Goal: Task Accomplishment & Management: Manage account settings

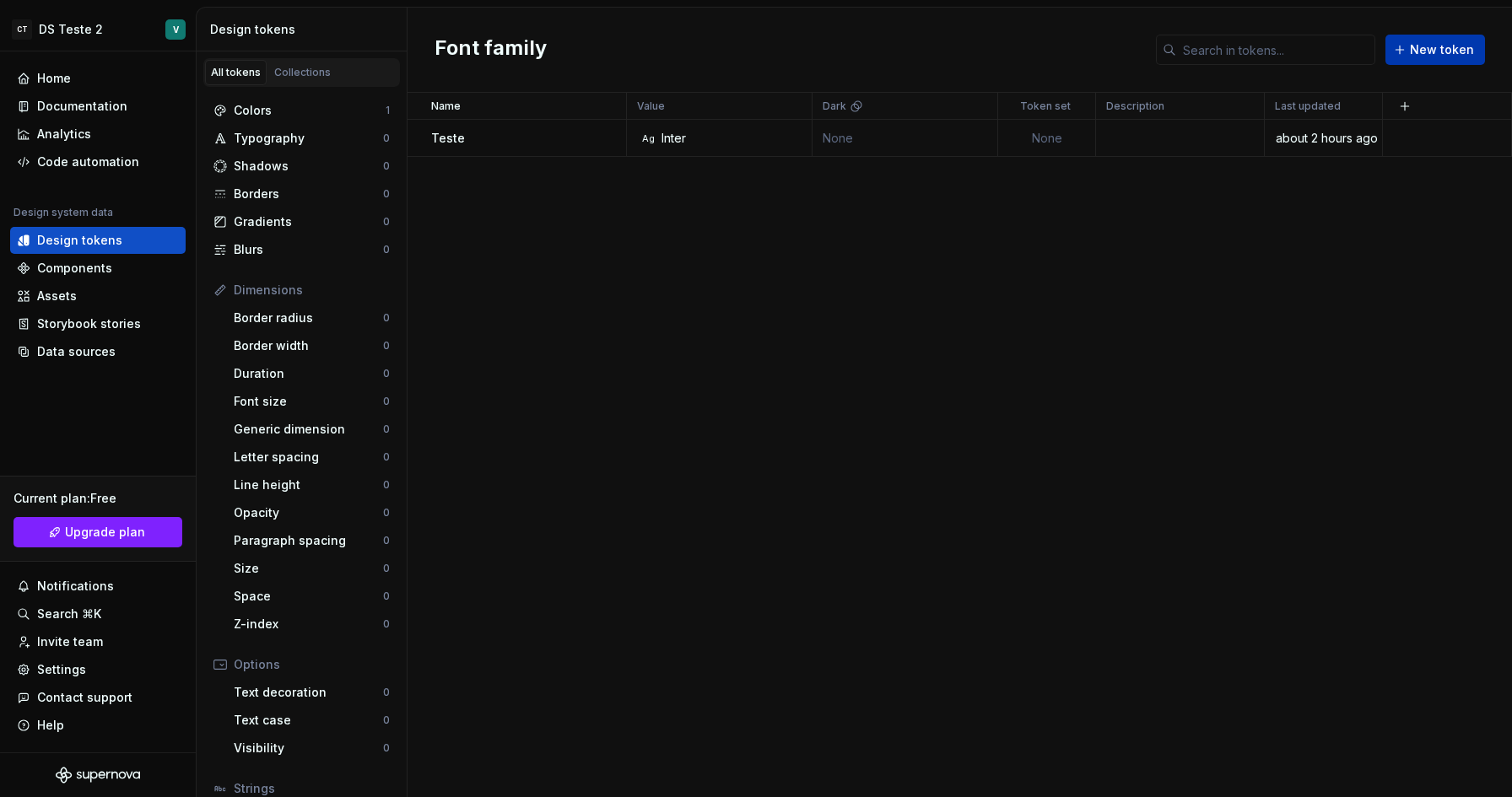
click at [1462, 53] on span "New token" at bounding box center [1442, 49] width 64 height 17
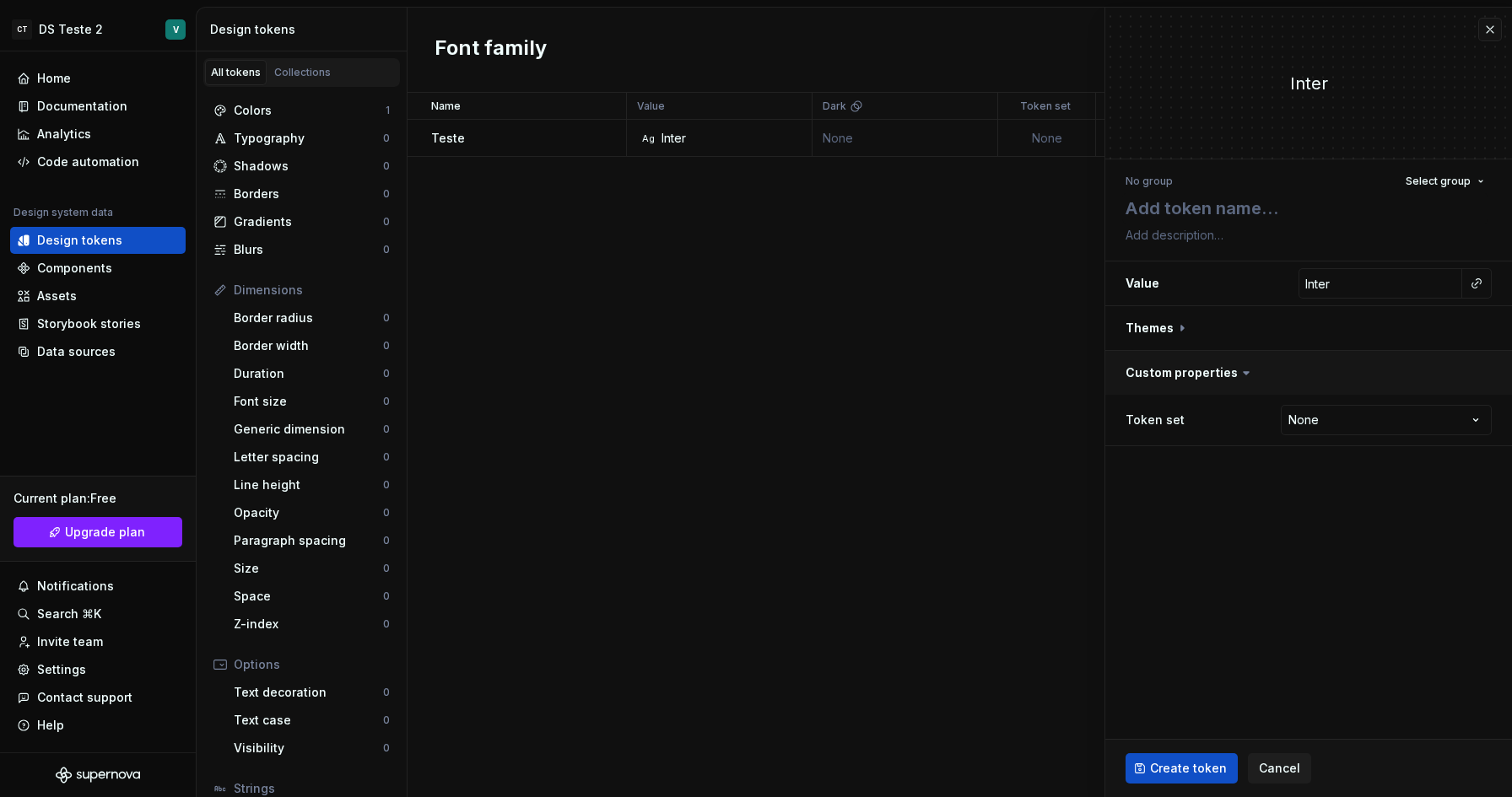
type textarea "*"
click at [1487, 38] on button "button" at bounding box center [1490, 29] width 23 height 23
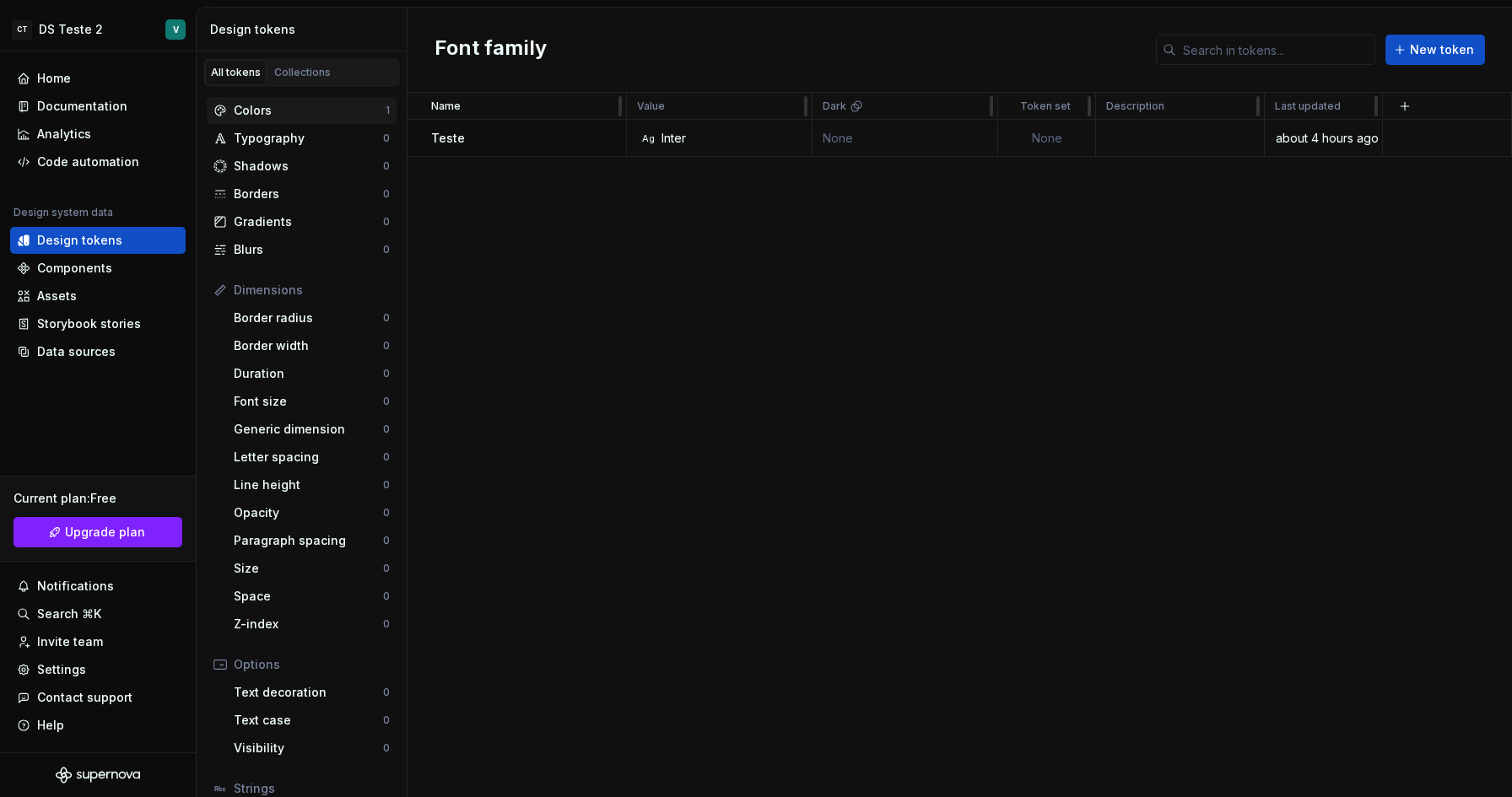
click at [307, 107] on div "Colors" at bounding box center [310, 110] width 152 height 17
click at [304, 109] on div "Colors" at bounding box center [310, 110] width 152 height 17
click at [1401, 110] on button "button" at bounding box center [1405, 106] width 23 height 23
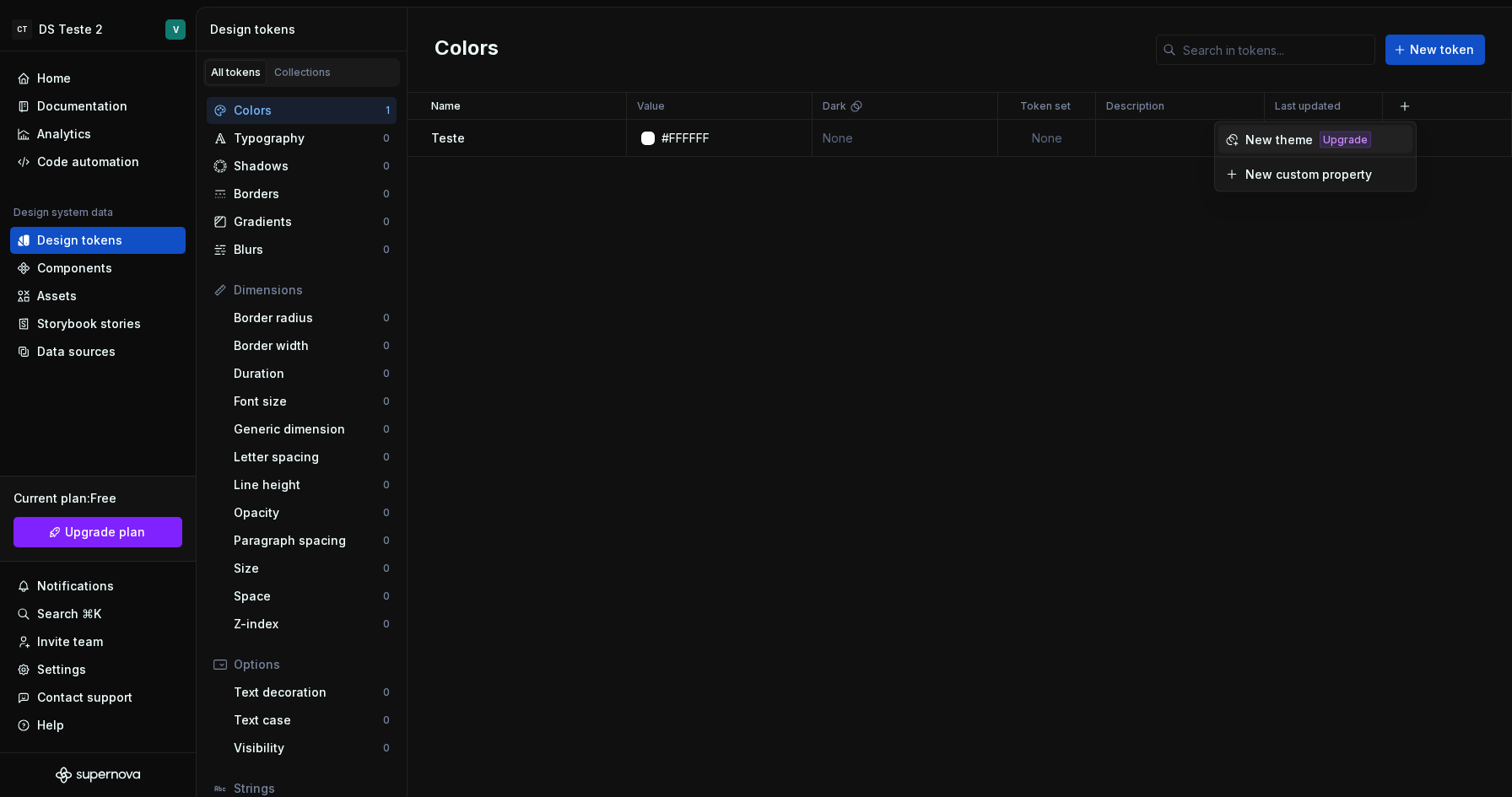
click at [1334, 86] on div "Colors New token" at bounding box center [959, 50] width 1105 height 85
click at [1405, 105] on button "button" at bounding box center [1405, 106] width 23 height 23
click at [926, 277] on div "Name Value Dark Token set Description Last updated Teste #FFFFFF None None abou…" at bounding box center [959, 444] width 1105 height 703
click at [83, 277] on div "Components" at bounding box center [97, 268] width 175 height 27
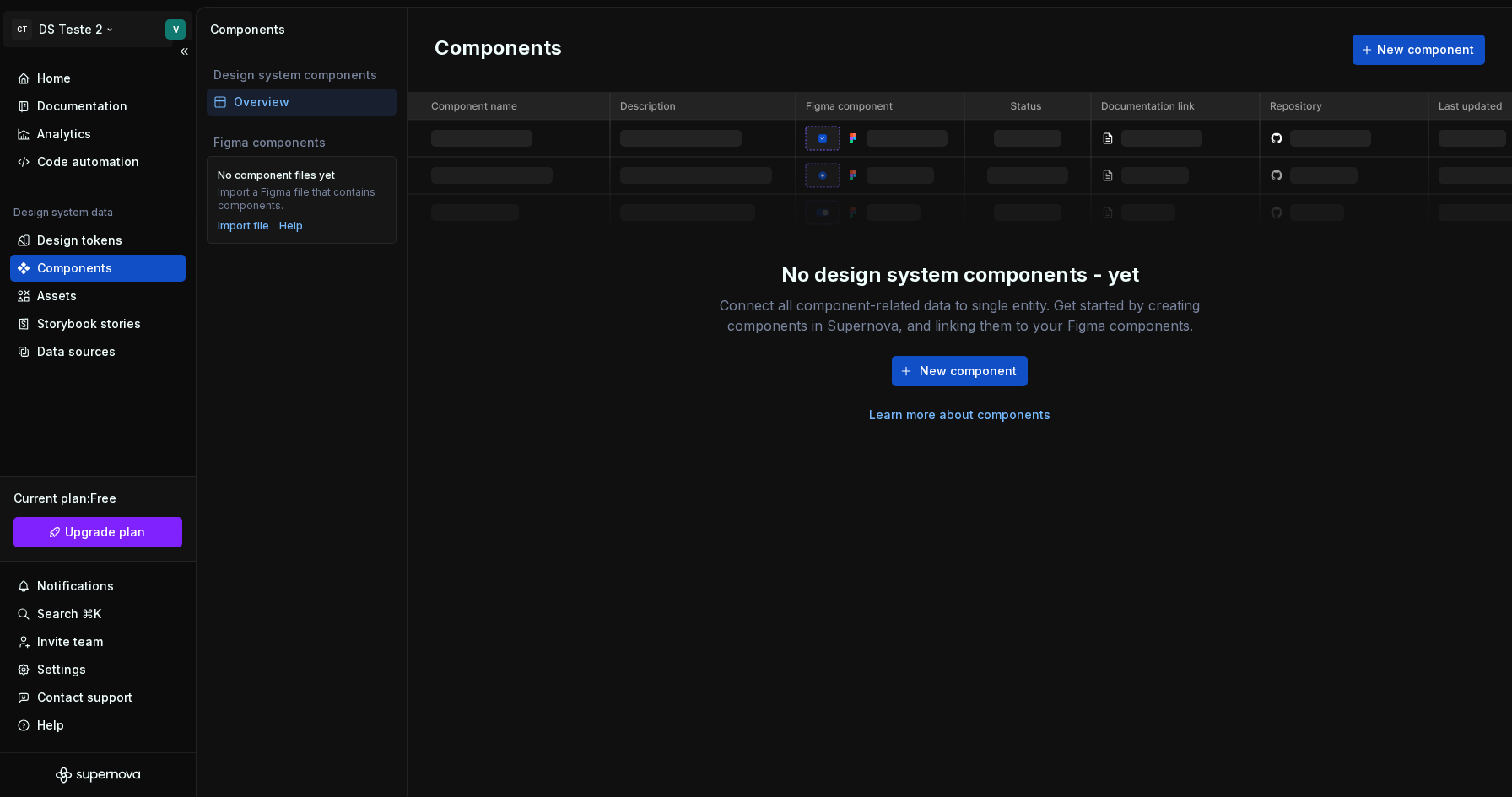
click at [57, 33] on html "CT DS Teste 2 V Home Documentation Analytics Code automation Design system data…" at bounding box center [756, 398] width 1512 height 797
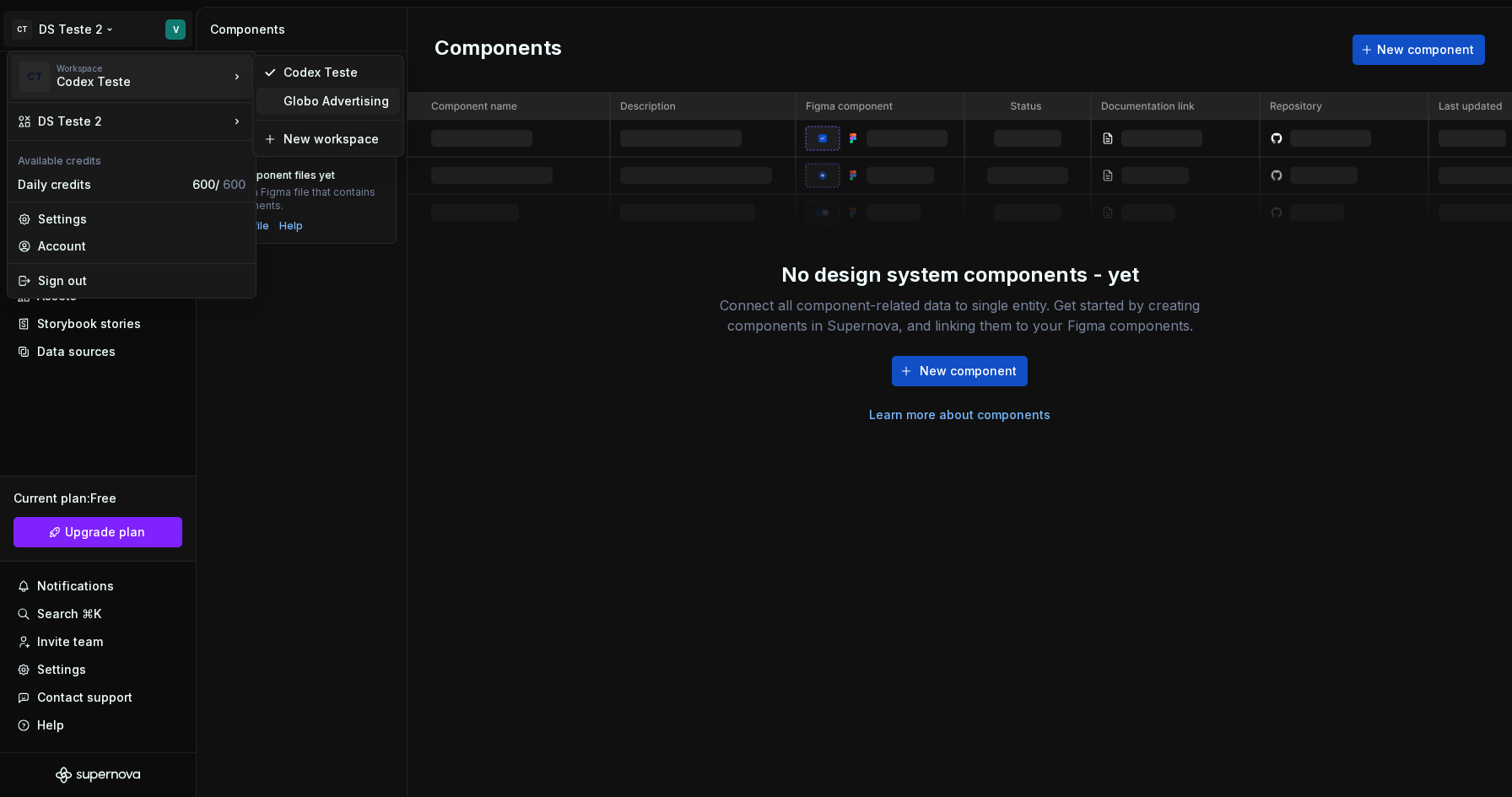
click at [303, 100] on div "Globo Advertising" at bounding box center [338, 100] width 109 height 17
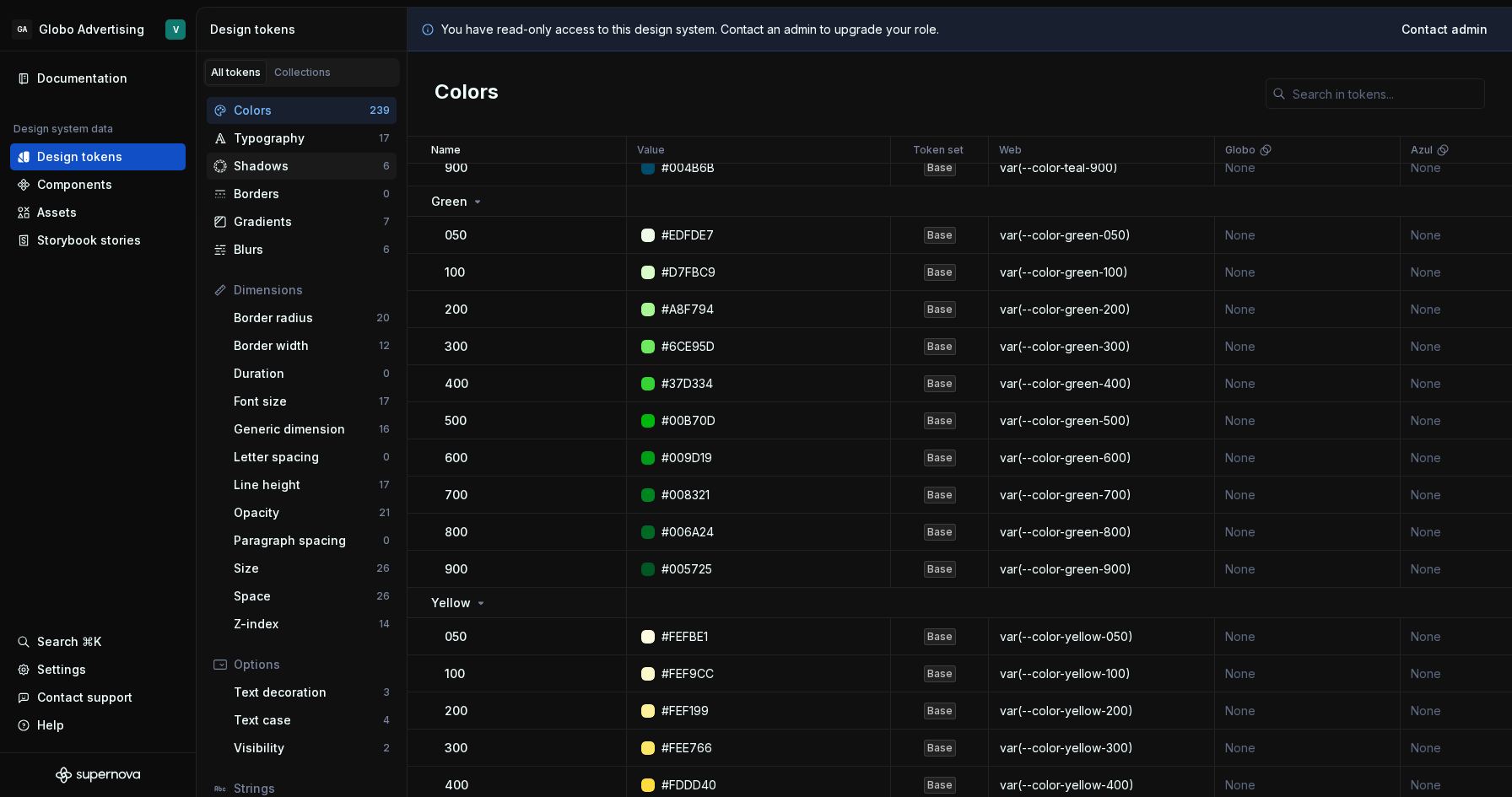
scroll to position [1256, 0]
click at [282, 138] on div "Typography" at bounding box center [306, 137] width 145 height 17
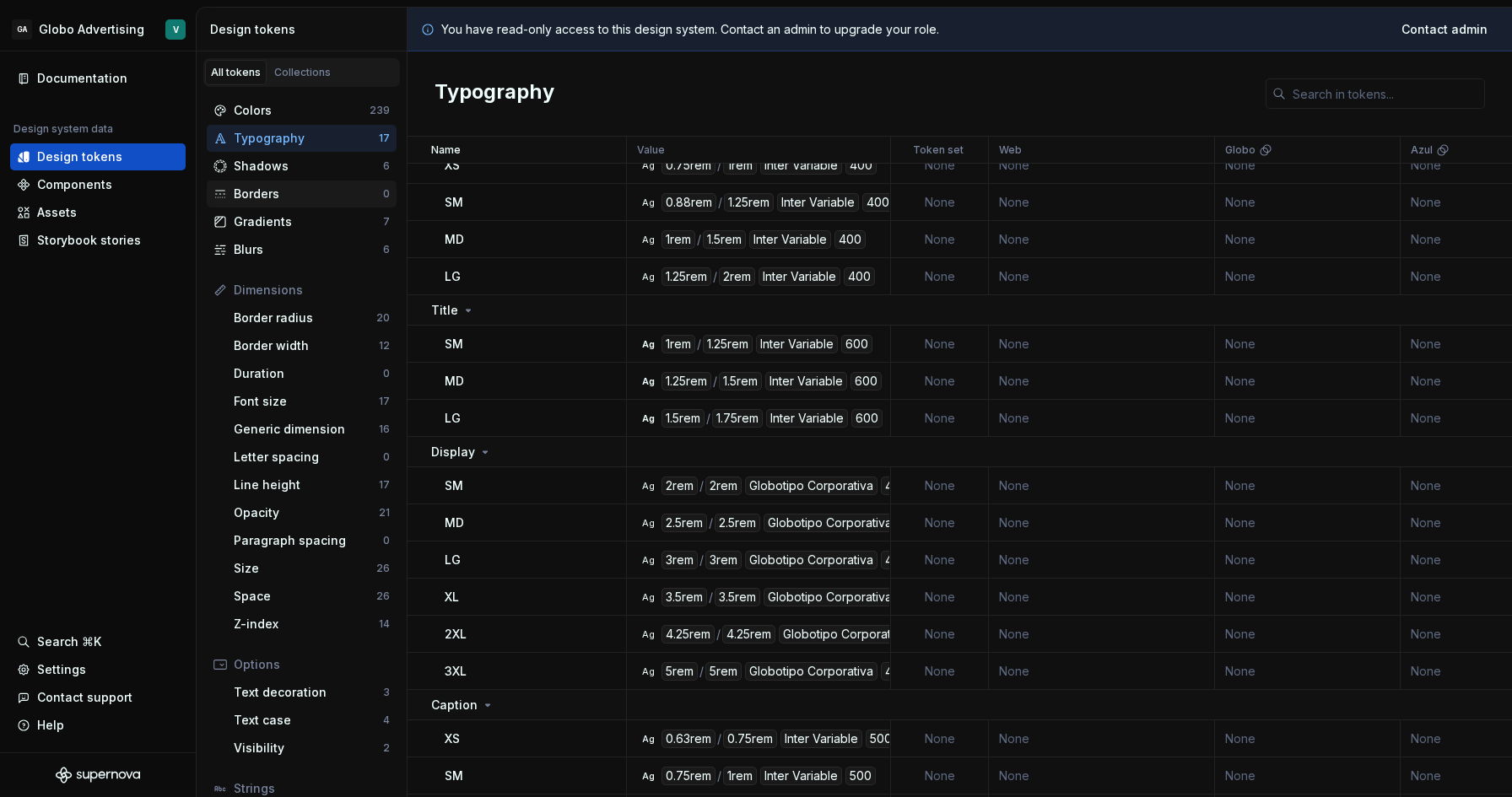
scroll to position [129, 0]
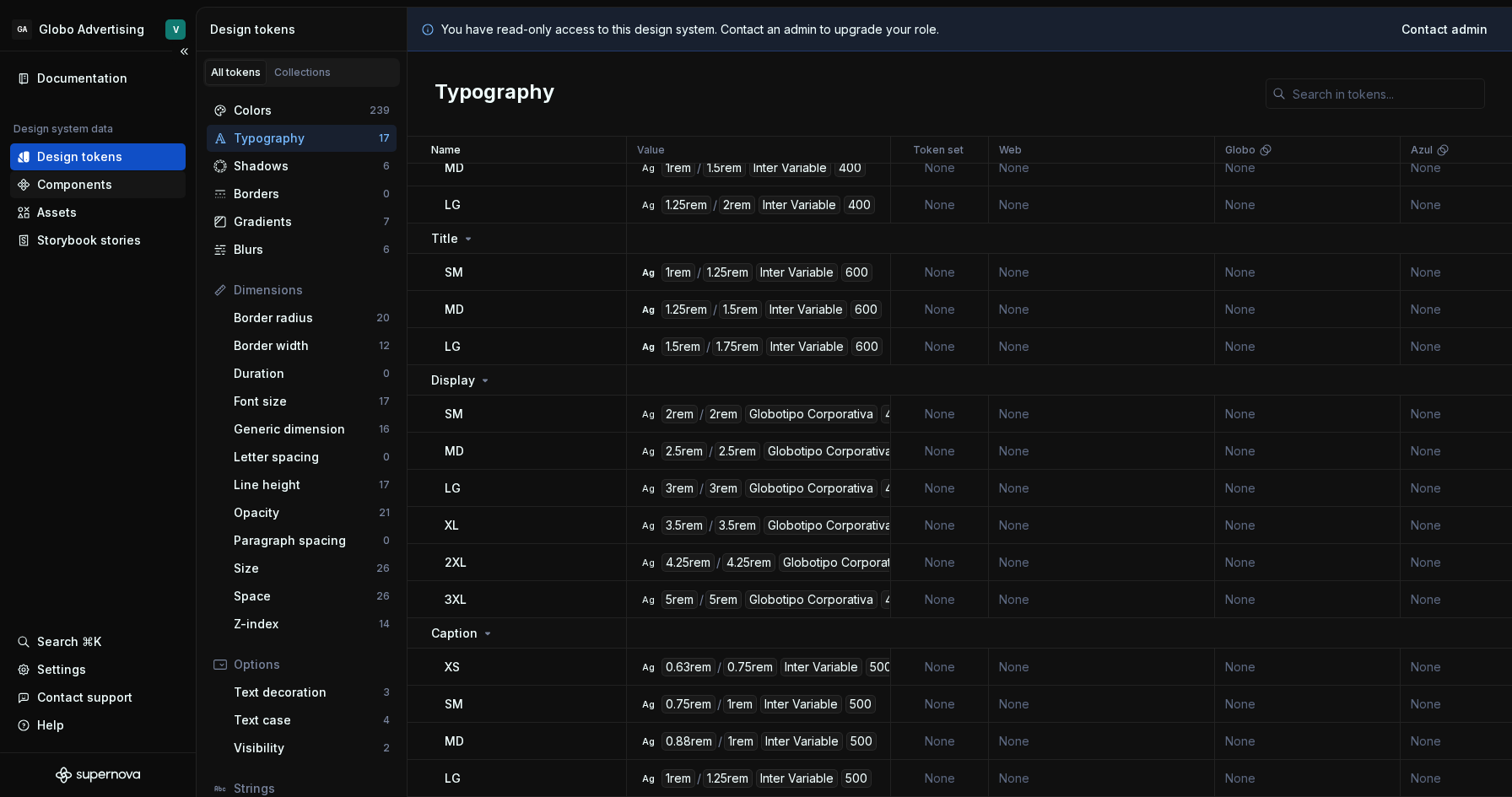
click at [87, 189] on div "Components" at bounding box center [74, 184] width 75 height 17
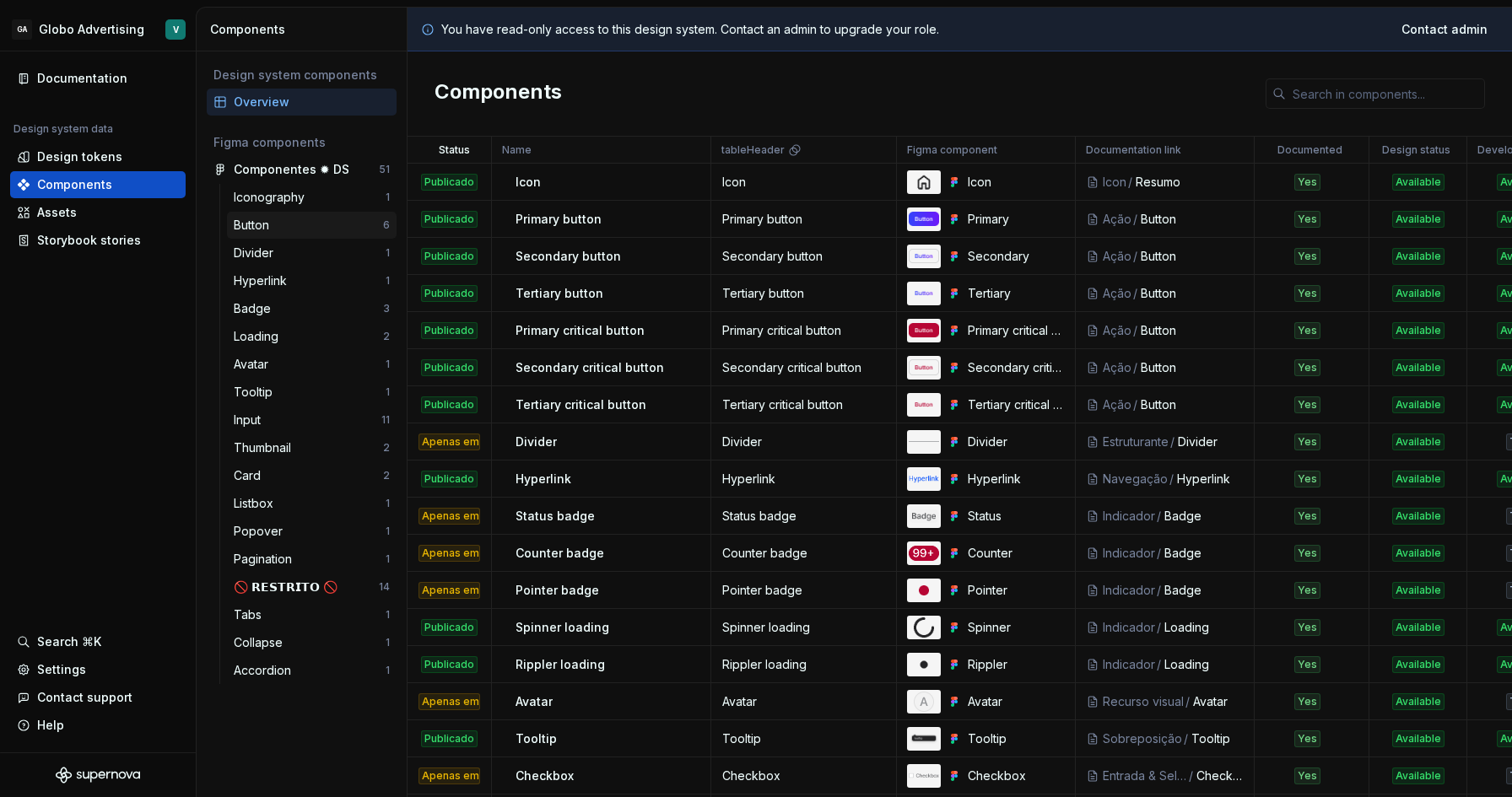
click at [274, 222] on div "Button" at bounding box center [254, 224] width 42 height 17
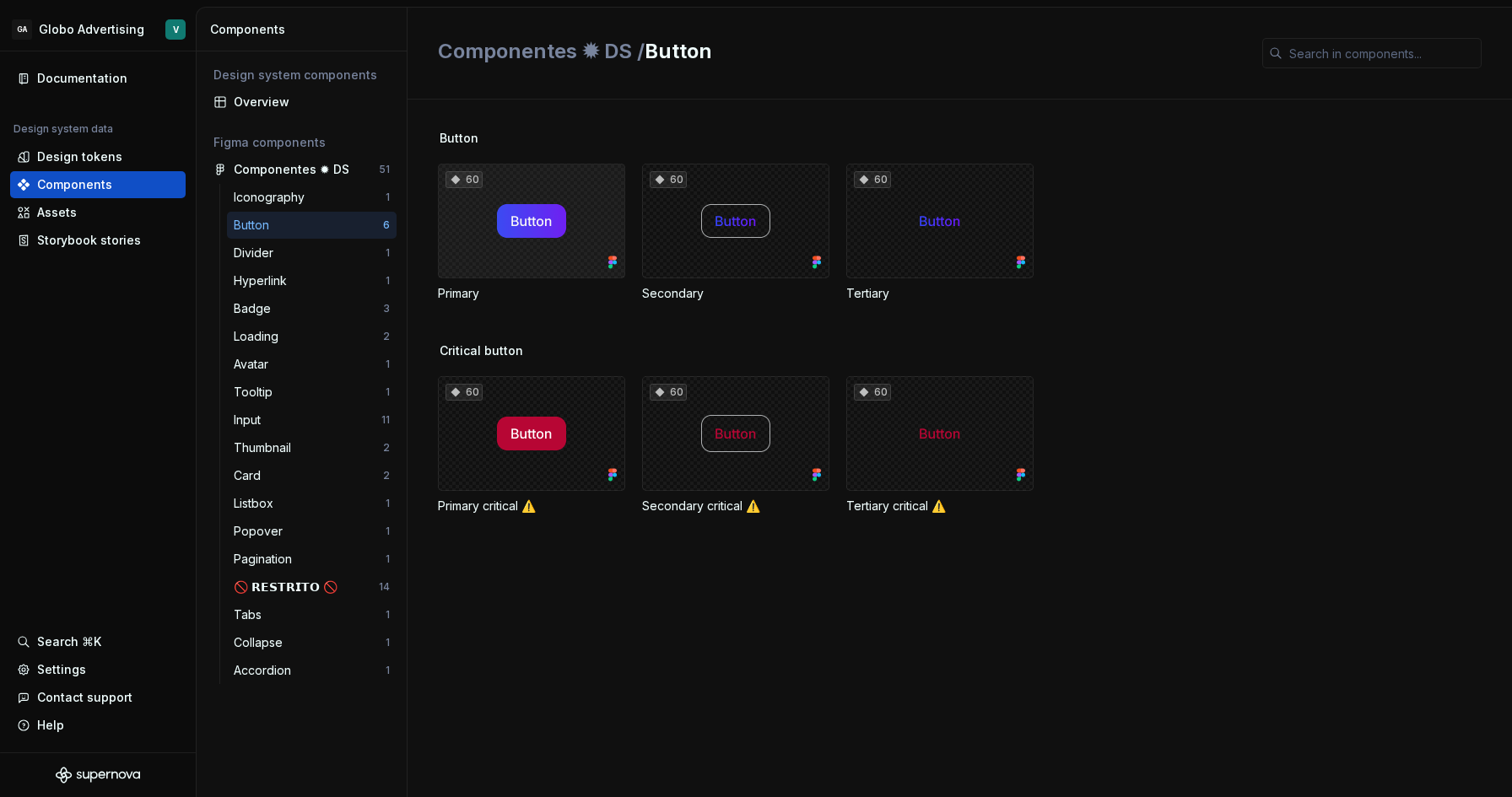
click at [543, 219] on div "60" at bounding box center [531, 221] width 187 height 115
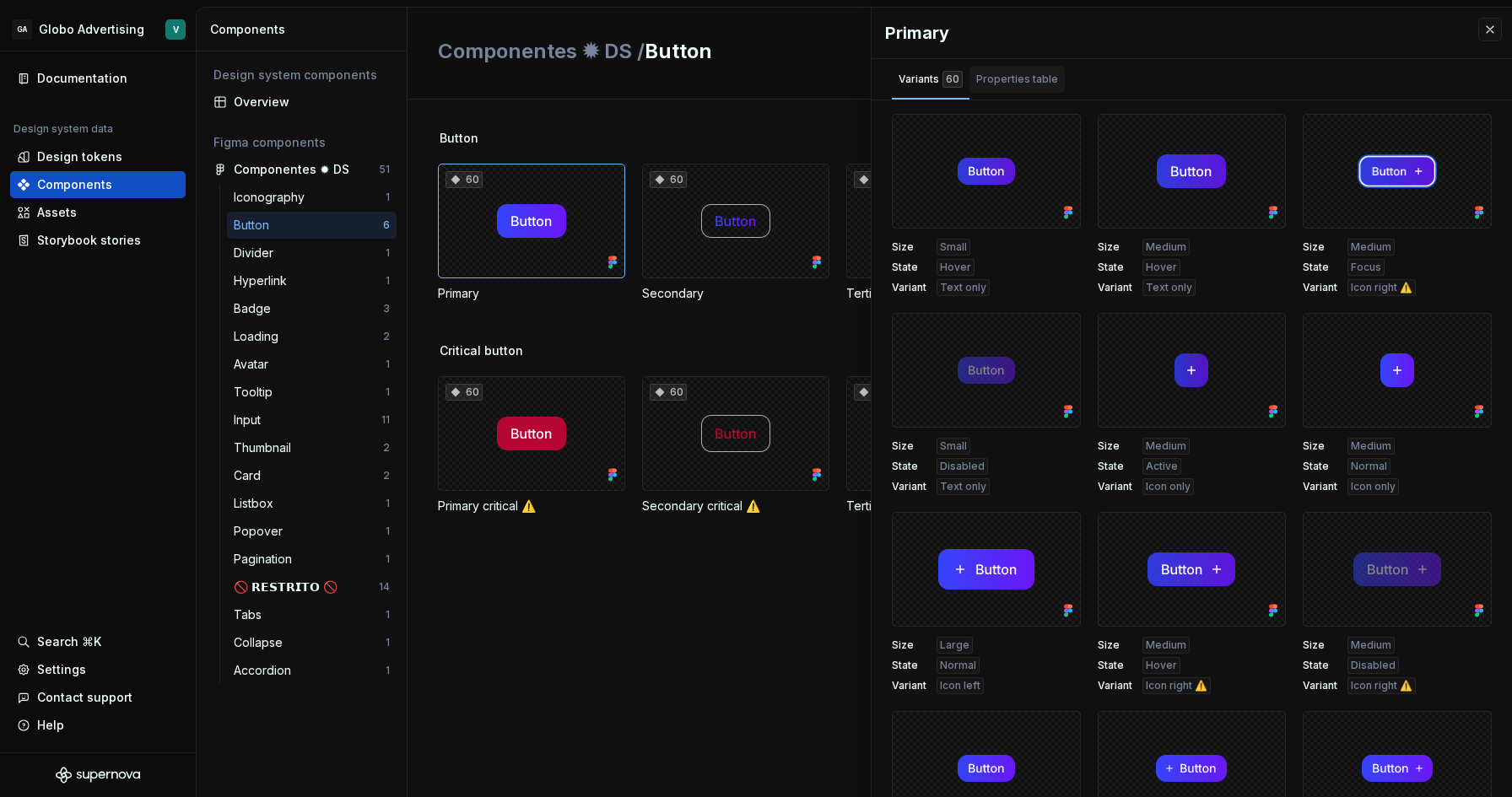
click at [1010, 78] on div "Properties table" at bounding box center [1017, 79] width 82 height 17
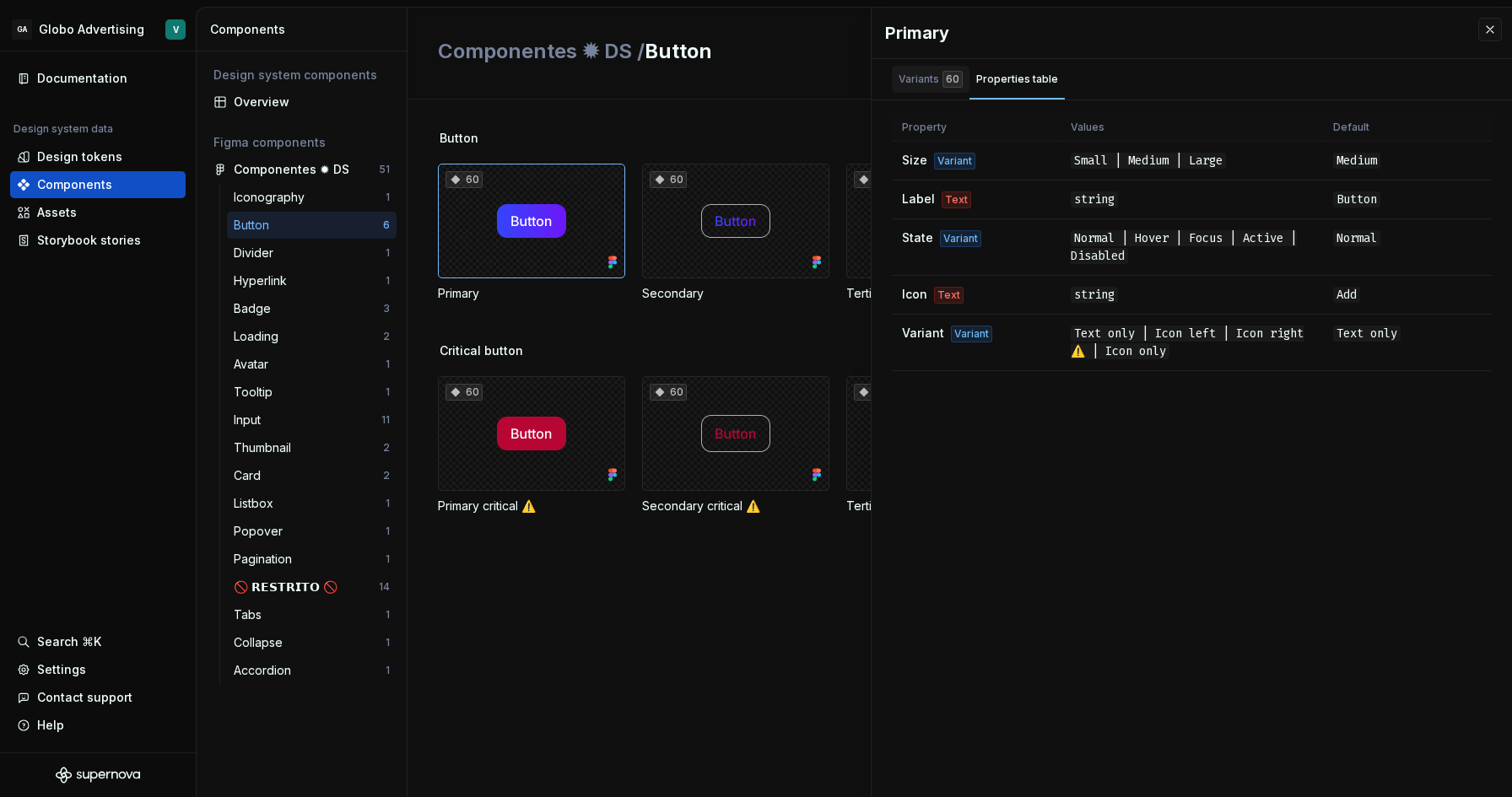
click at [930, 78] on div "Variants 60" at bounding box center [930, 79] width 64 height 17
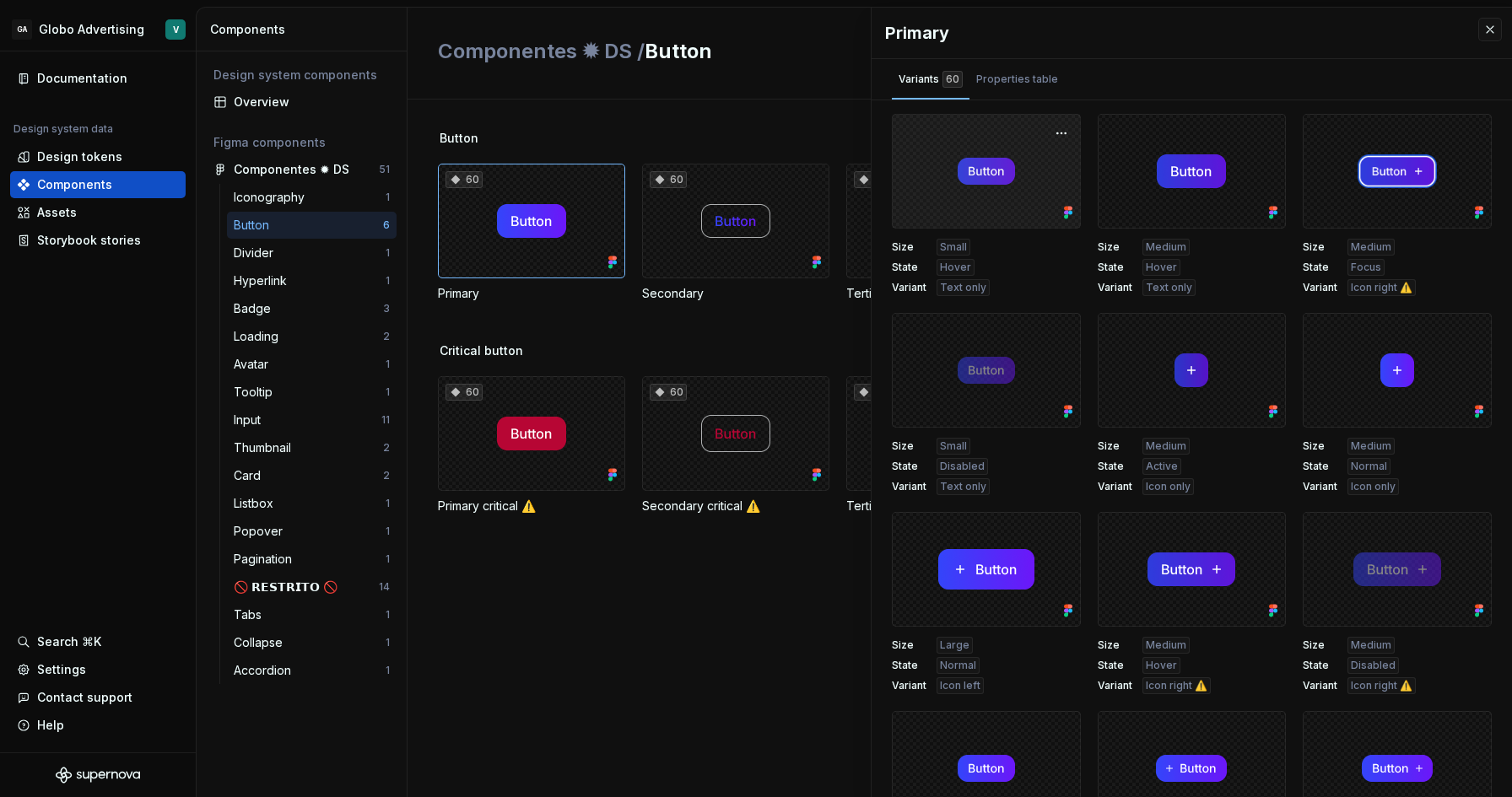
click at [1033, 178] on div at bounding box center [987, 171] width 189 height 115
click at [1481, 34] on button "button" at bounding box center [1490, 29] width 23 height 23
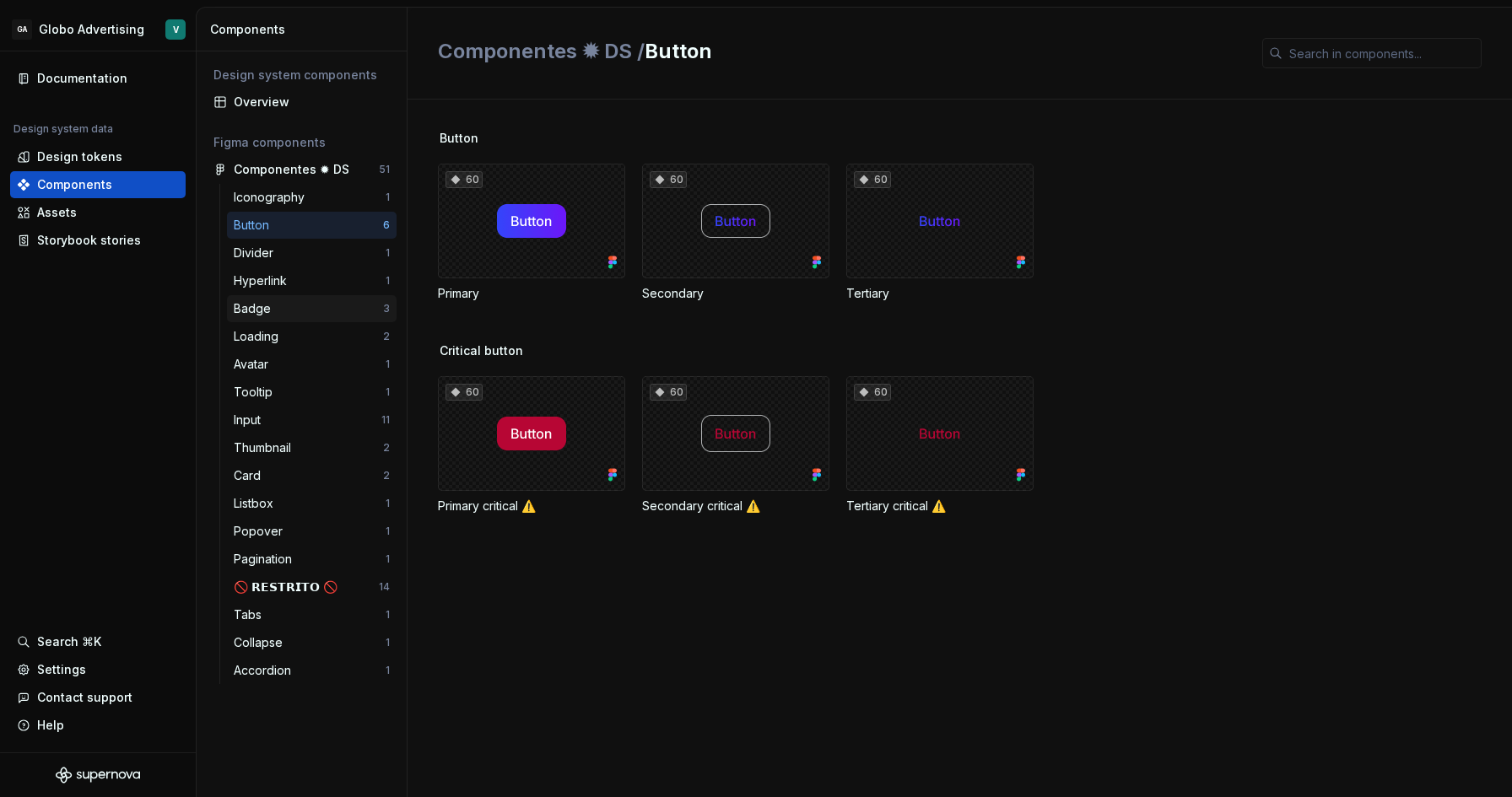
click at [289, 310] on div "Badge" at bounding box center [308, 308] width 149 height 17
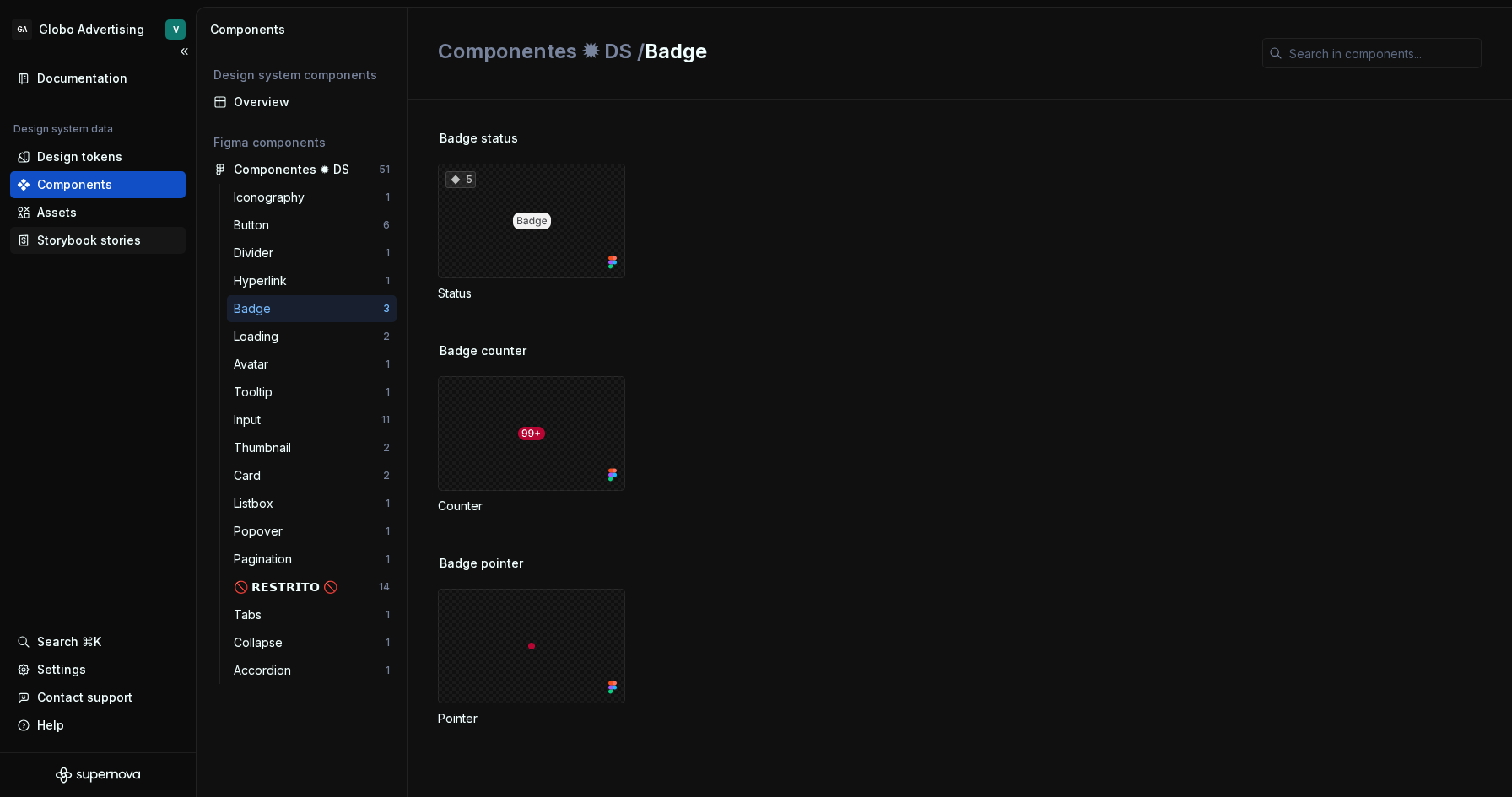
click at [38, 244] on div "Storybook stories" at bounding box center [89, 240] width 103 height 17
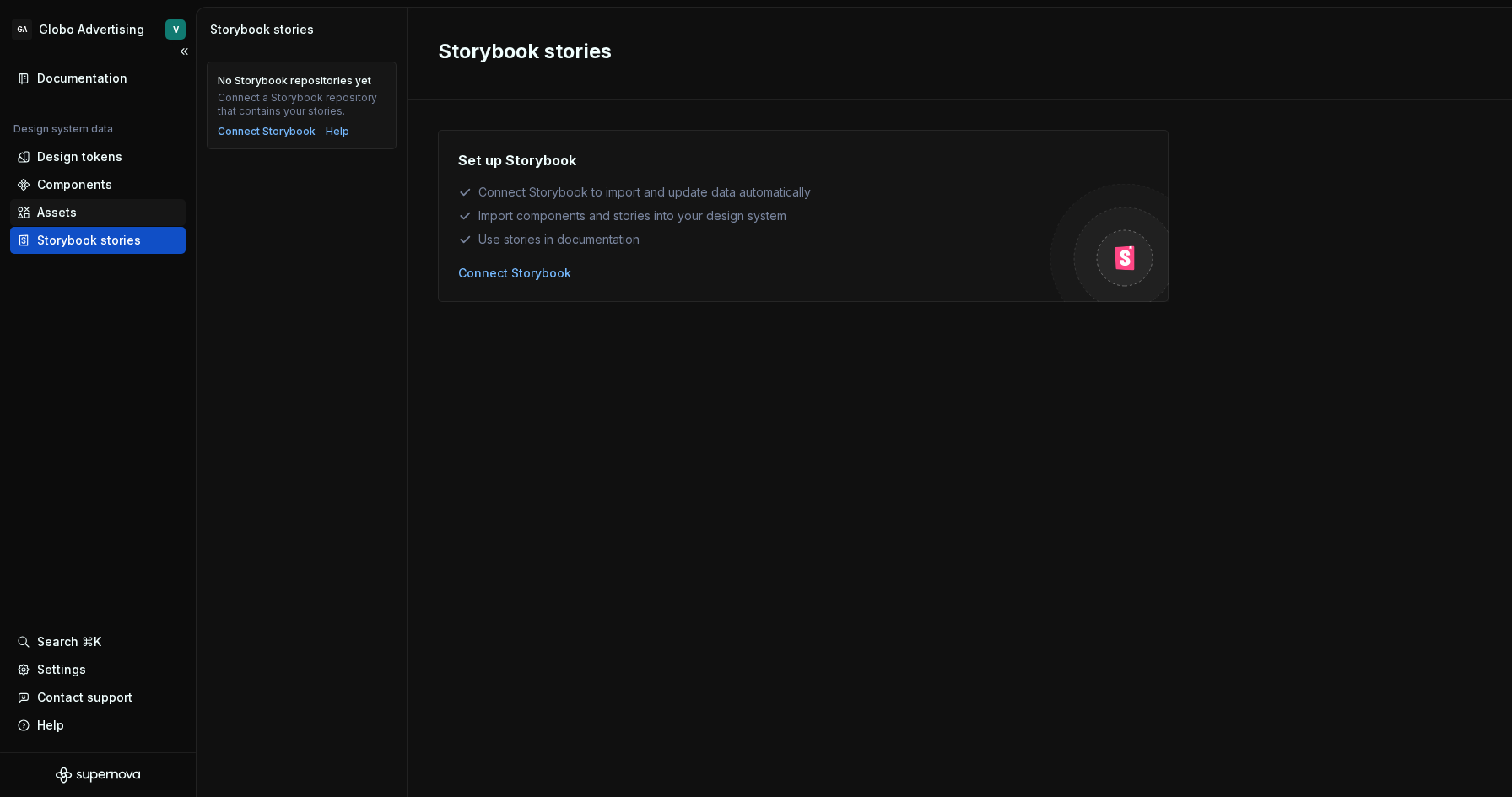
click at [97, 214] on div "Assets" at bounding box center [97, 211] width 162 height 17
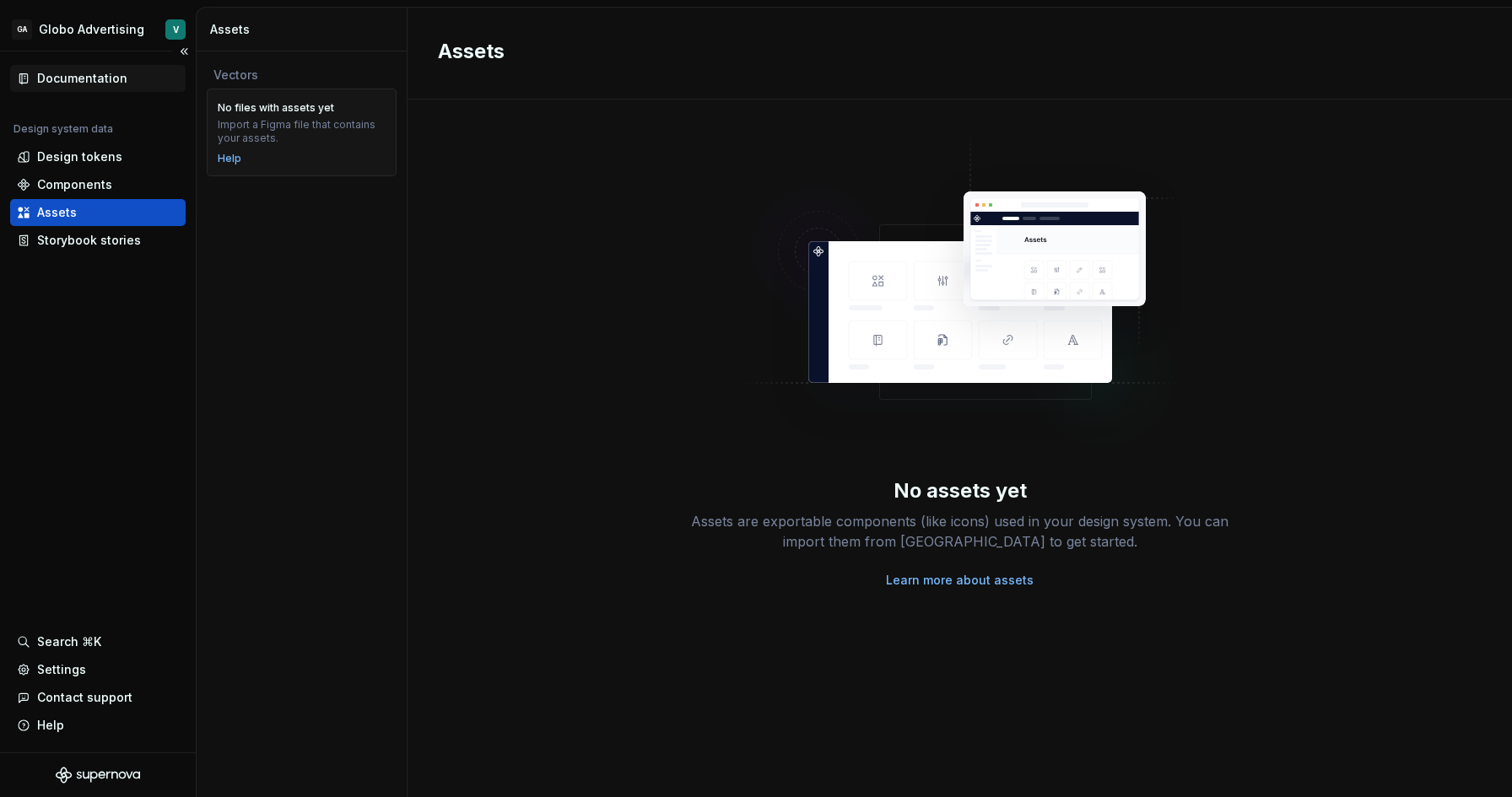
click at [52, 86] on div "Documentation" at bounding box center [82, 78] width 91 height 17
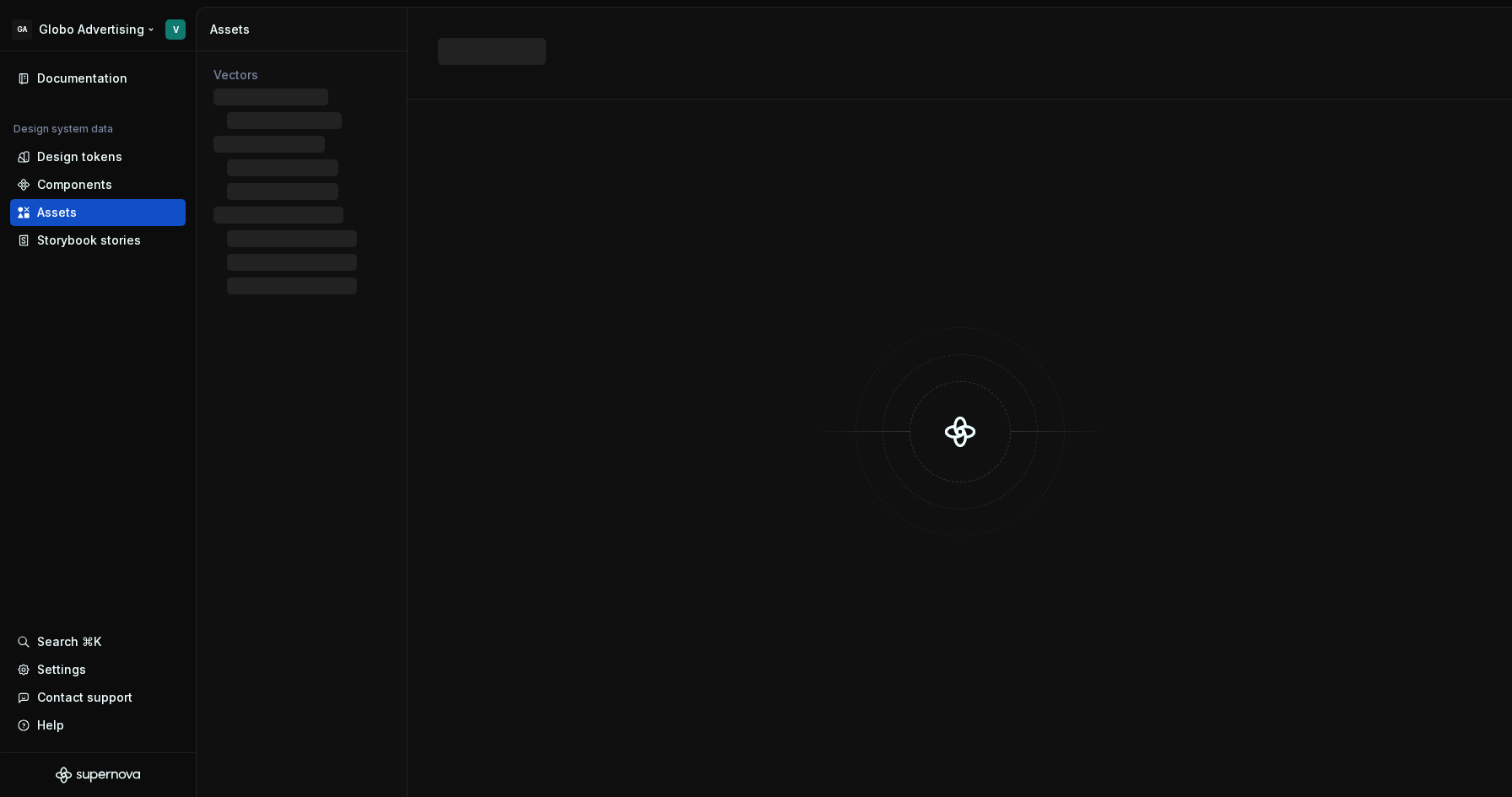
click at [147, 28] on html "GA Globo Advertising V Documentation Design system data Design tokens Component…" at bounding box center [756, 398] width 1512 height 797
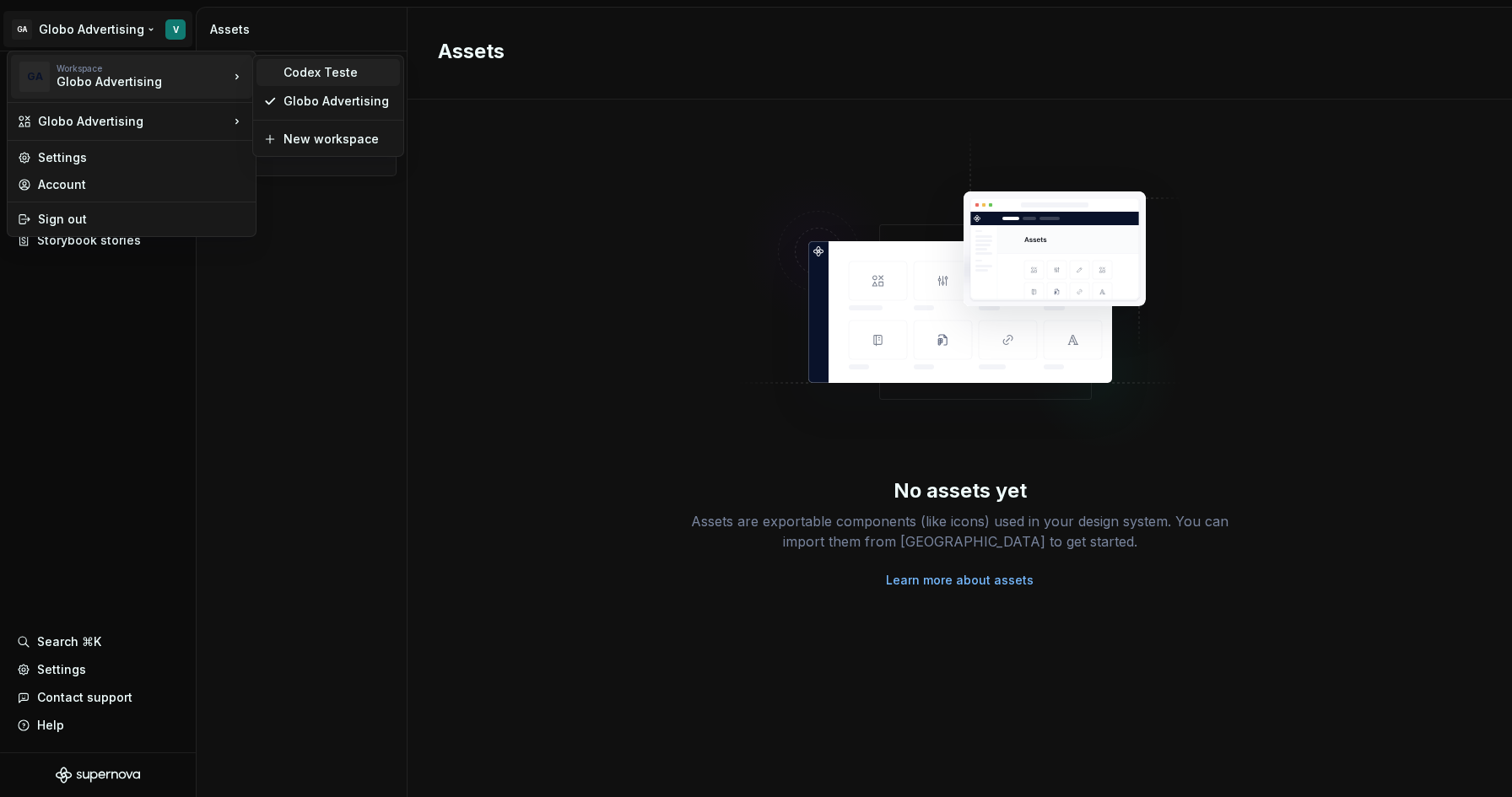
click at [316, 66] on div "Codex Teste" at bounding box center [338, 72] width 109 height 17
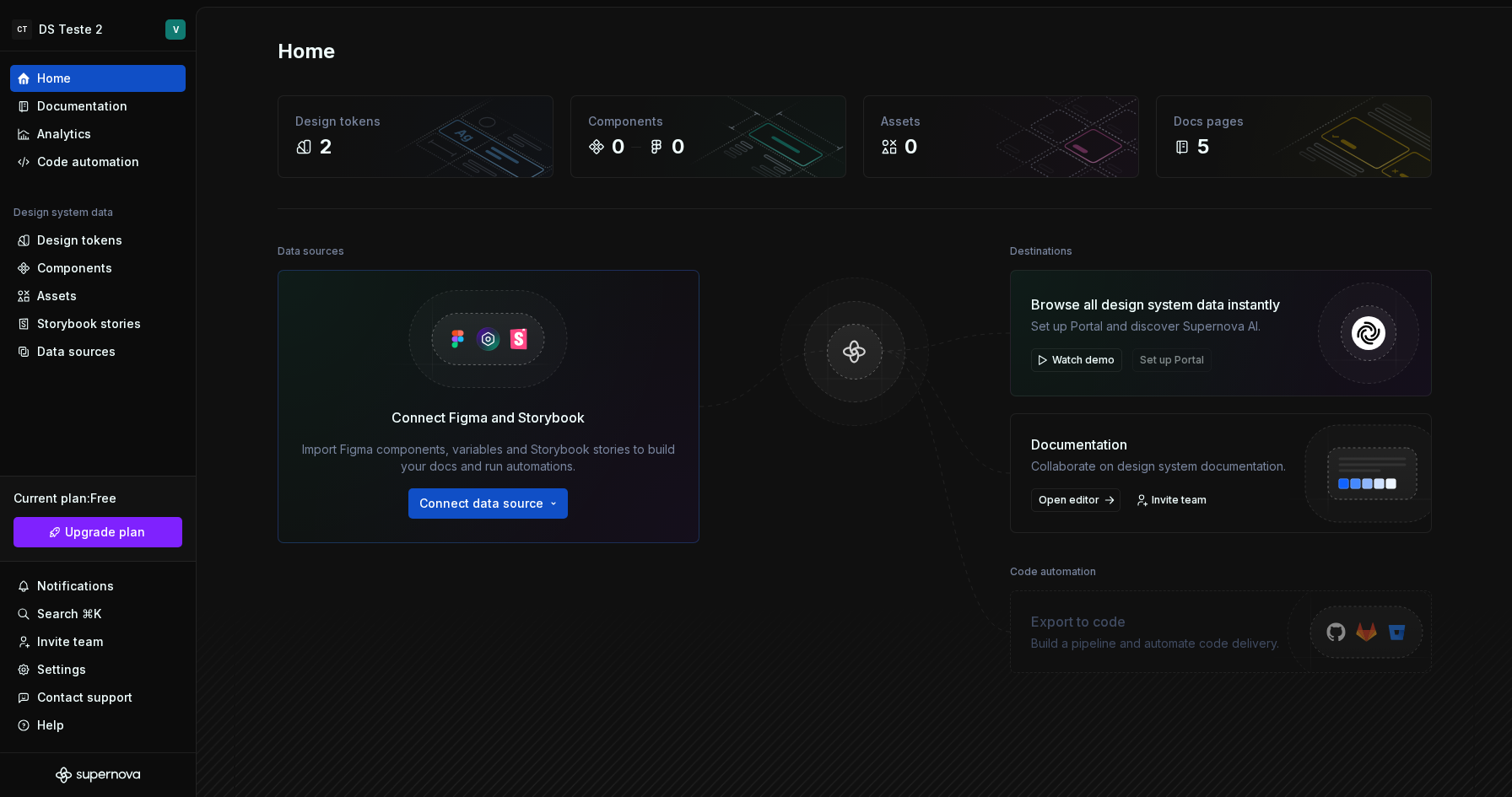
click at [743, 323] on div "Data sources Connect Figma and Storybook Import Figma components, variables and…" at bounding box center [855, 512] width 1154 height 546
click at [58, 344] on div "Data sources" at bounding box center [76, 351] width 78 height 17
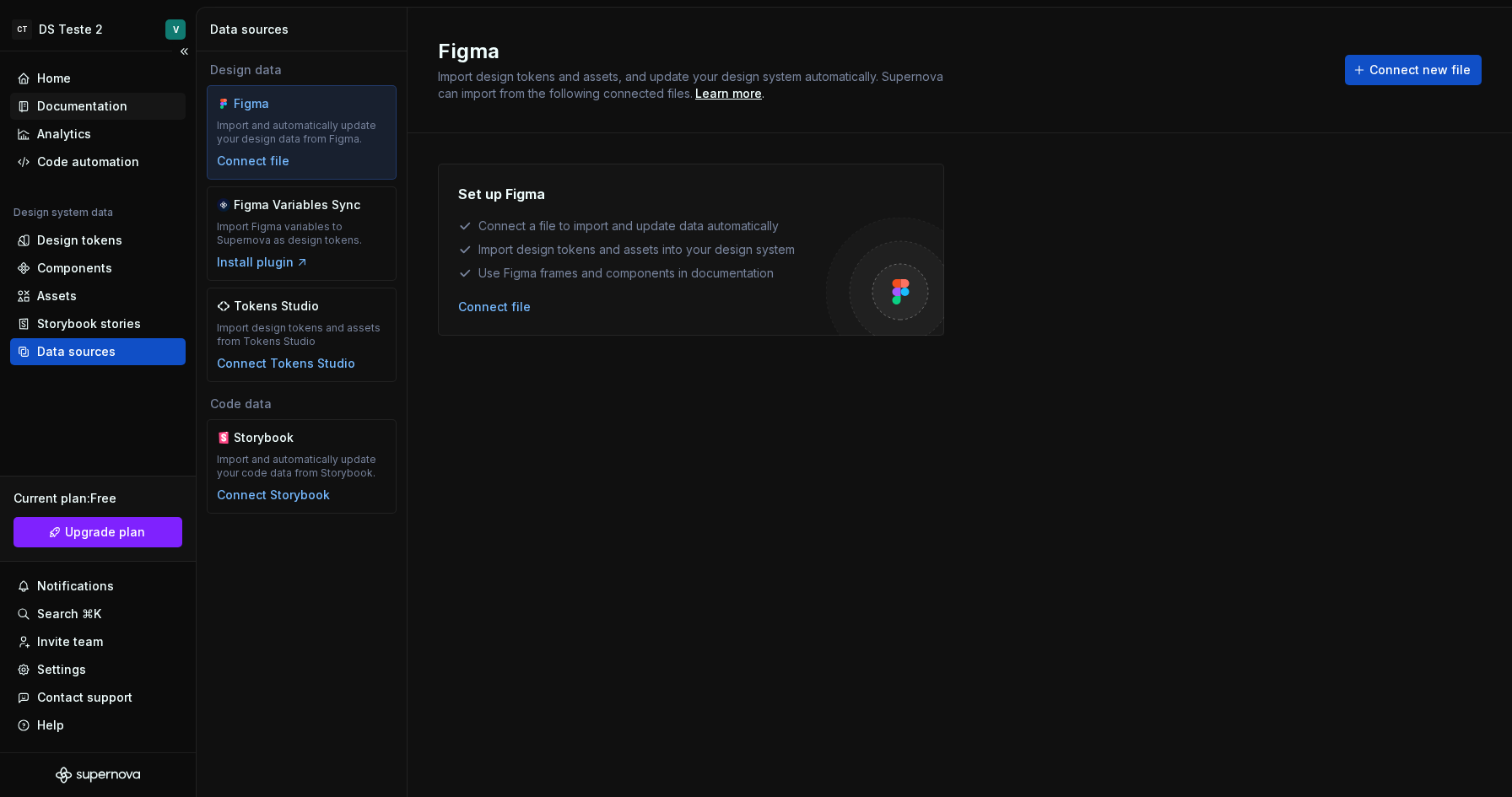
click at [97, 106] on div "Documentation" at bounding box center [82, 105] width 91 height 17
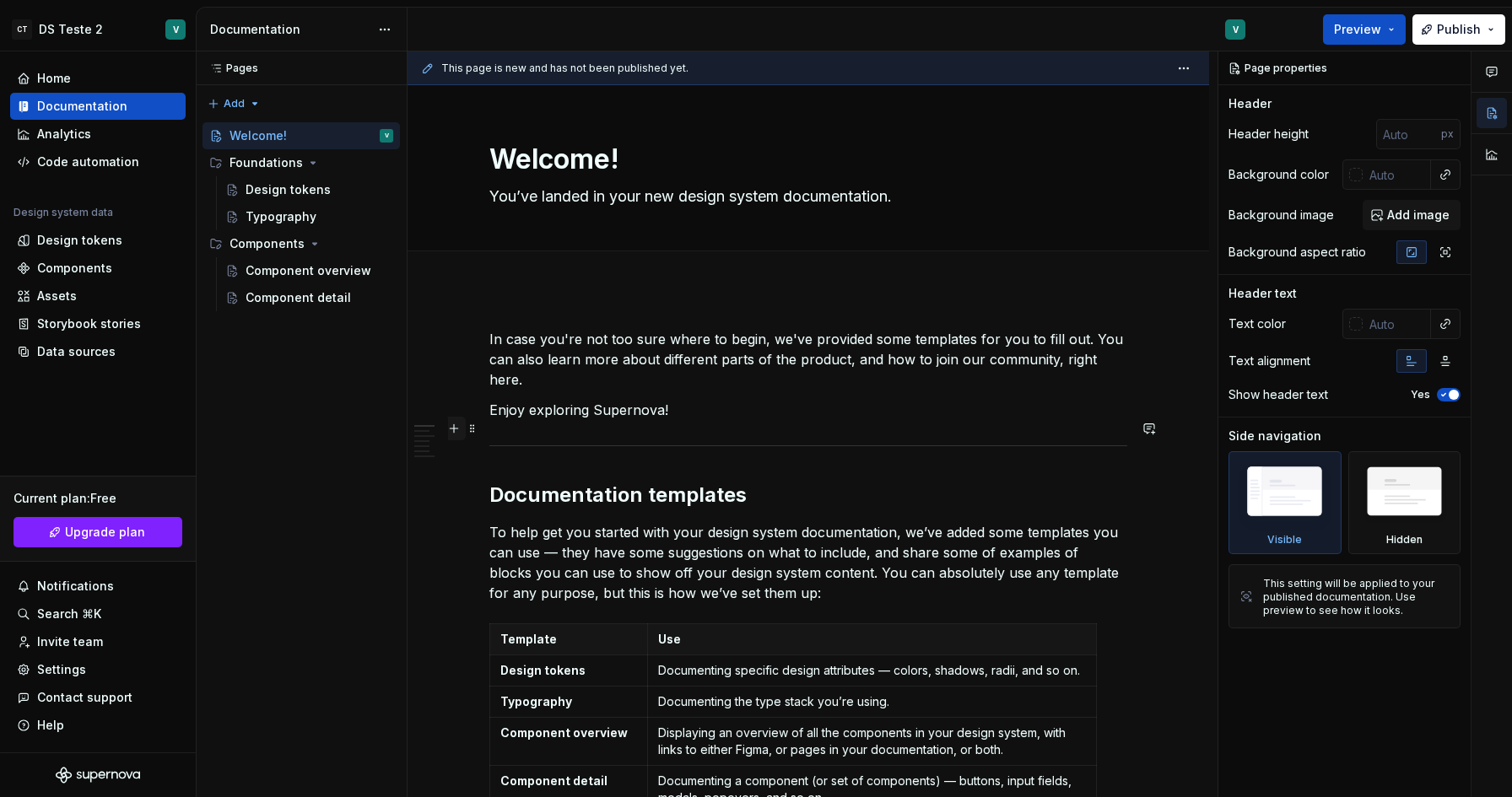
click at [455, 429] on button "button" at bounding box center [453, 428] width 23 height 23
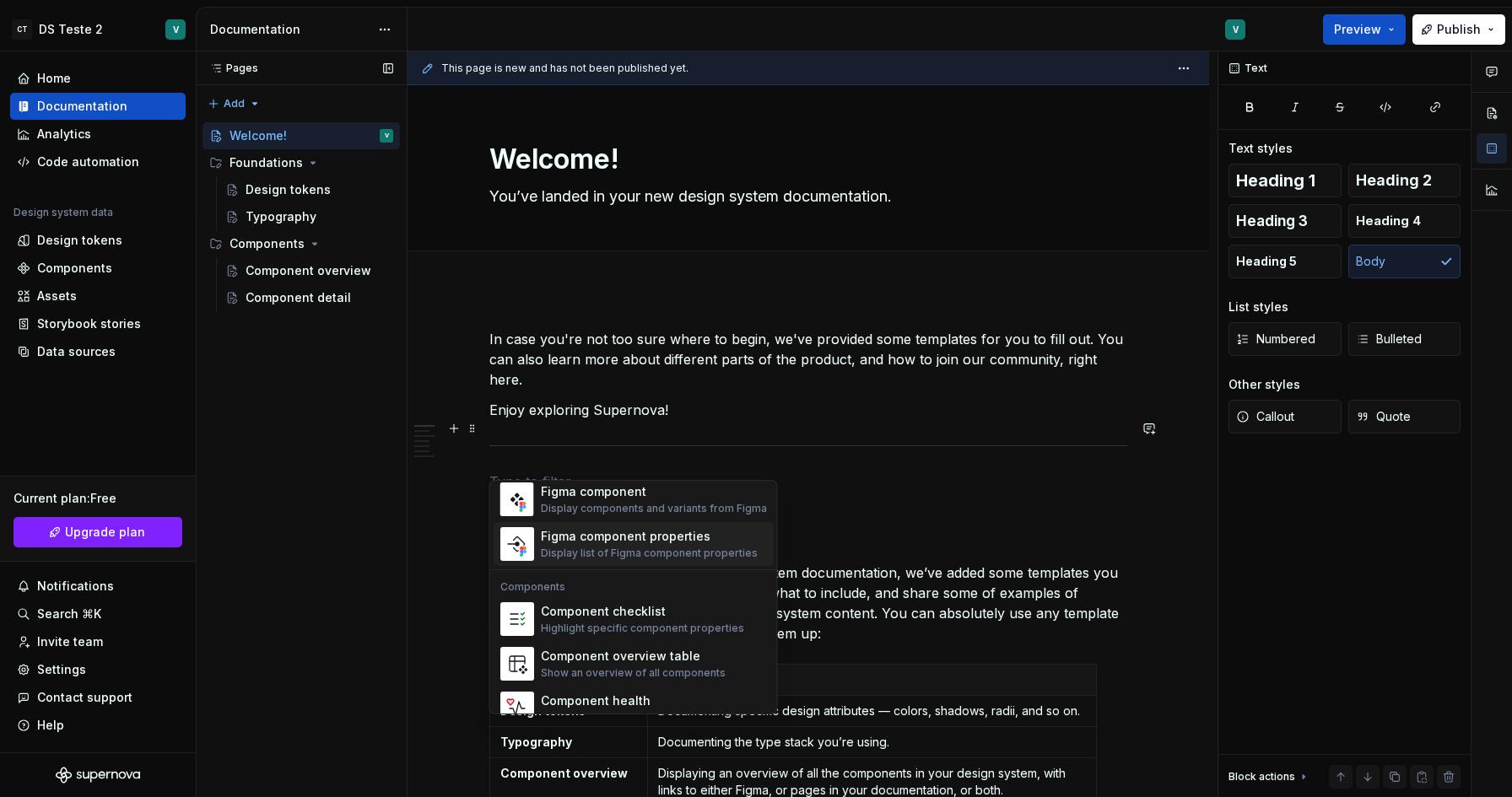
scroll to position [1667, 0]
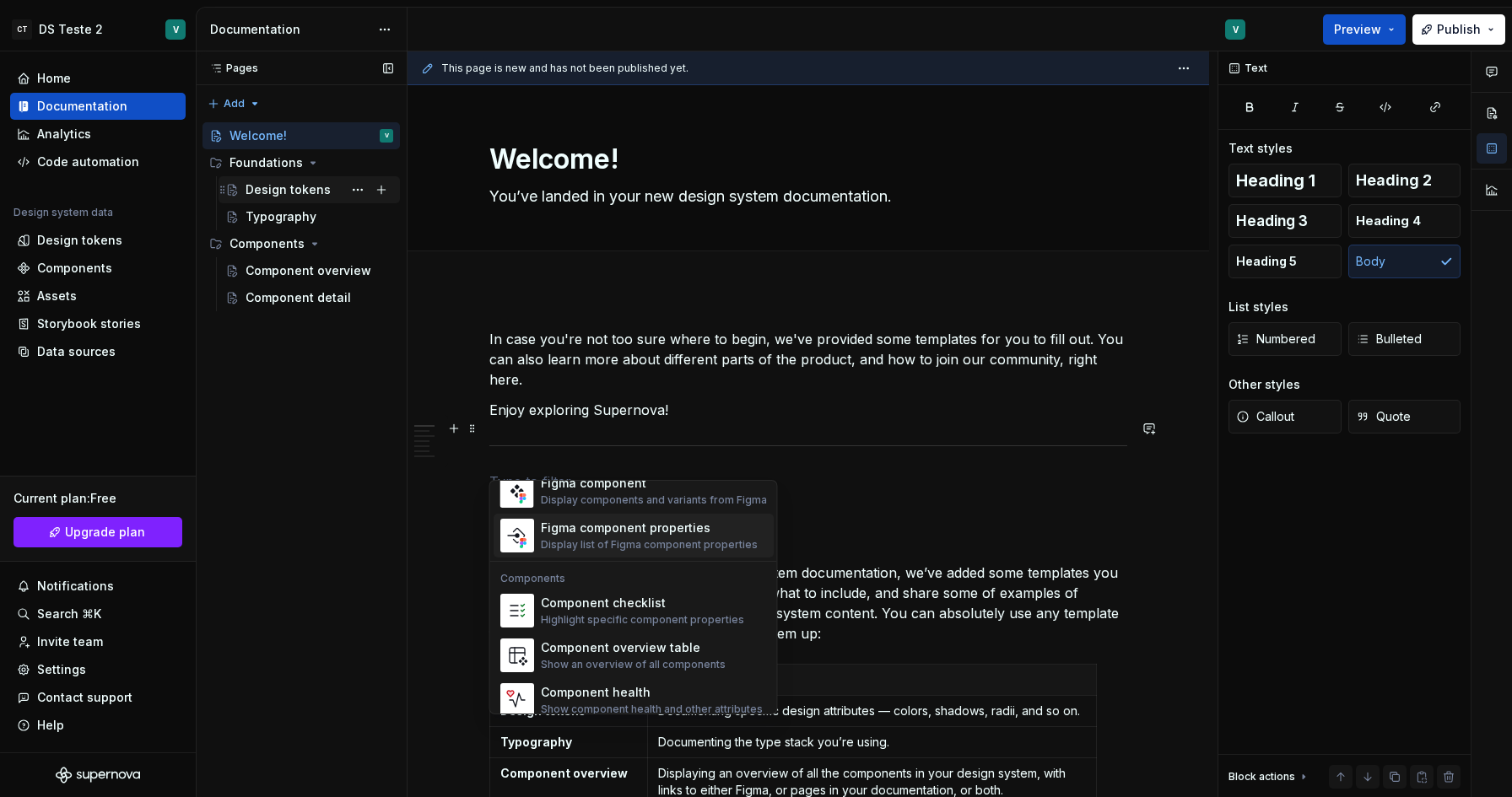
click at [278, 184] on div "Design tokens" at bounding box center [288, 189] width 85 height 17
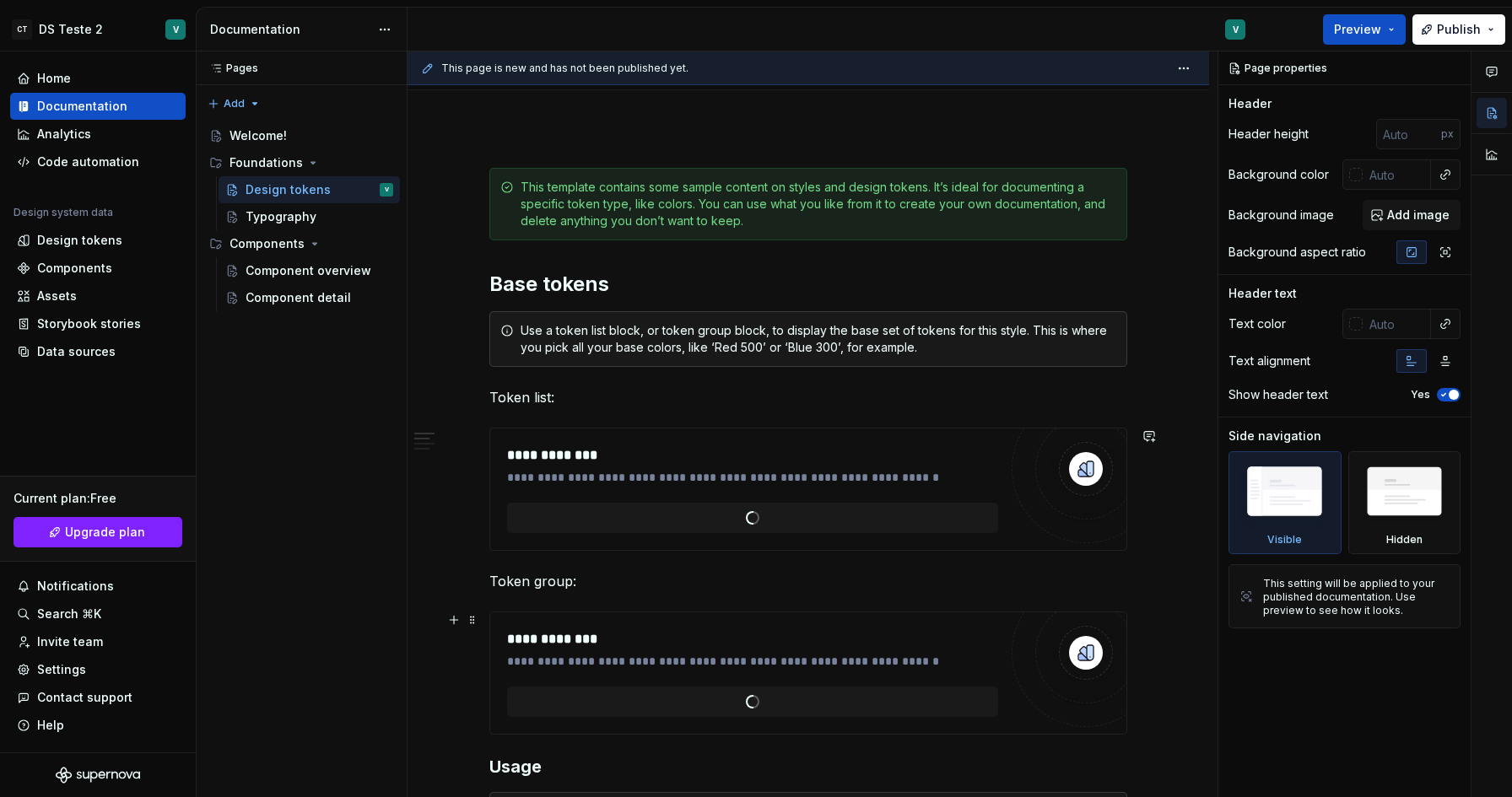
scroll to position [191, 0]
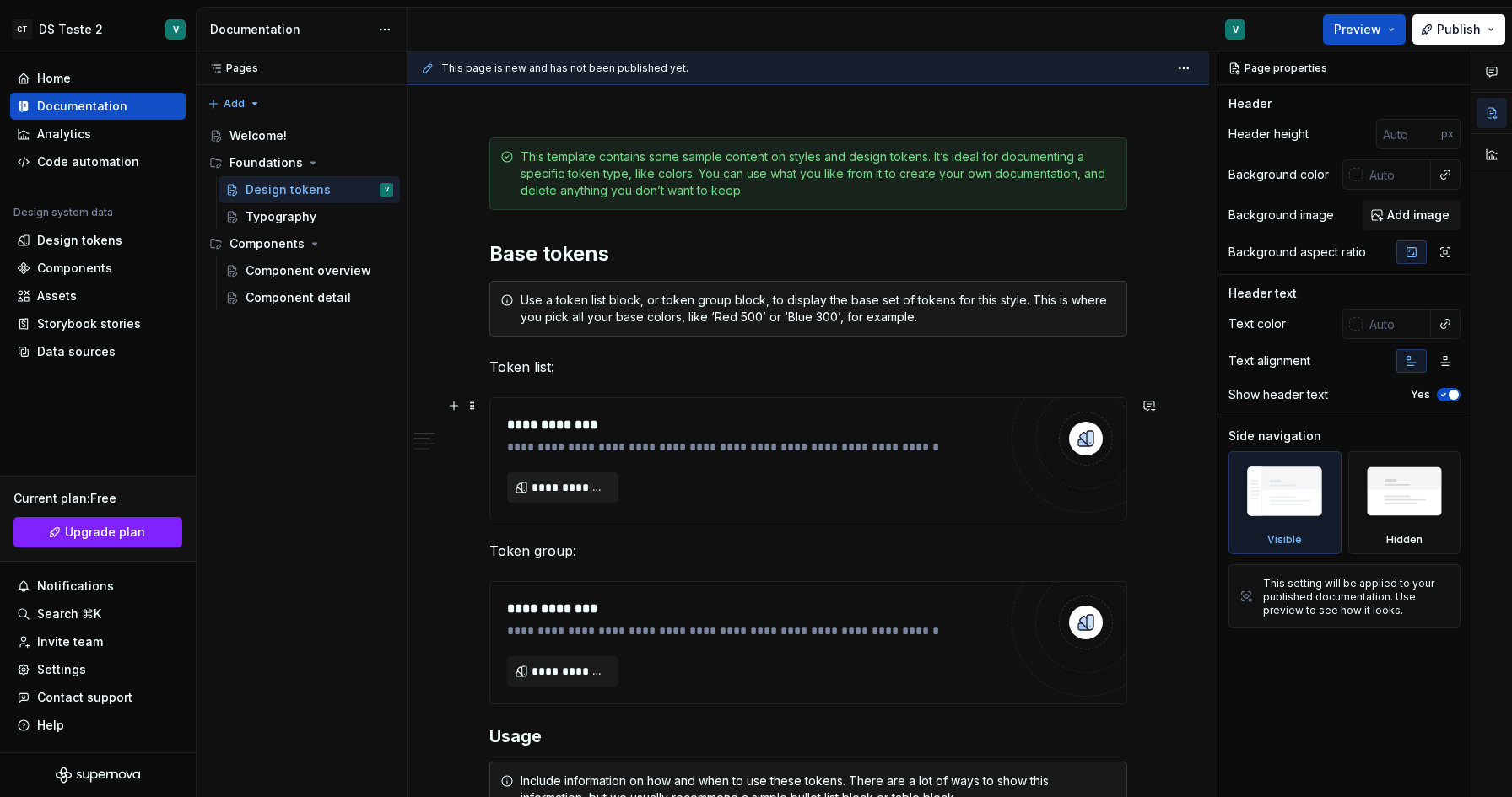
click at [568, 491] on span "**********" at bounding box center [569, 486] width 76 height 17
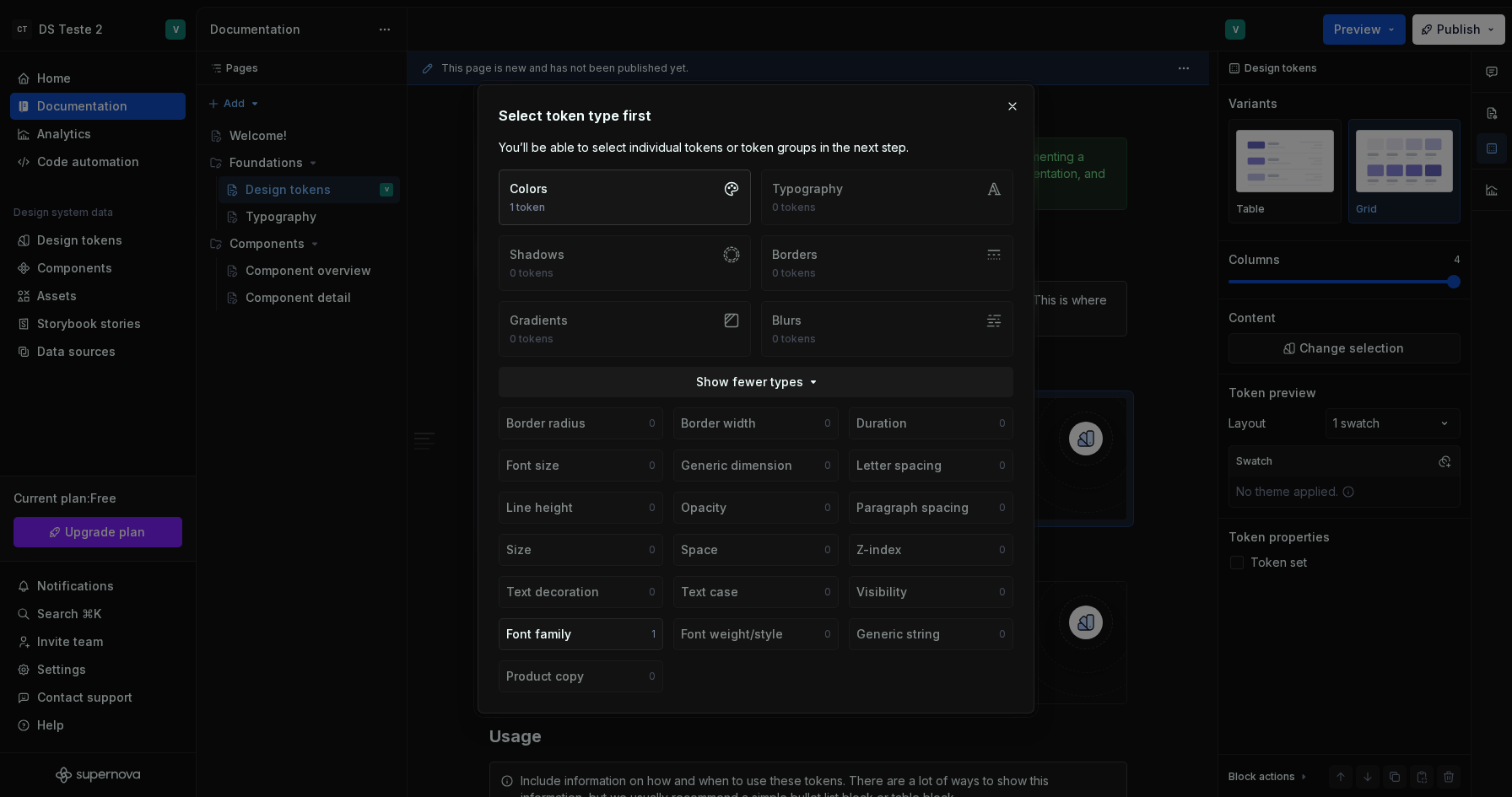
click at [717, 214] on button "Colors 1 token" at bounding box center [624, 197] width 252 height 56
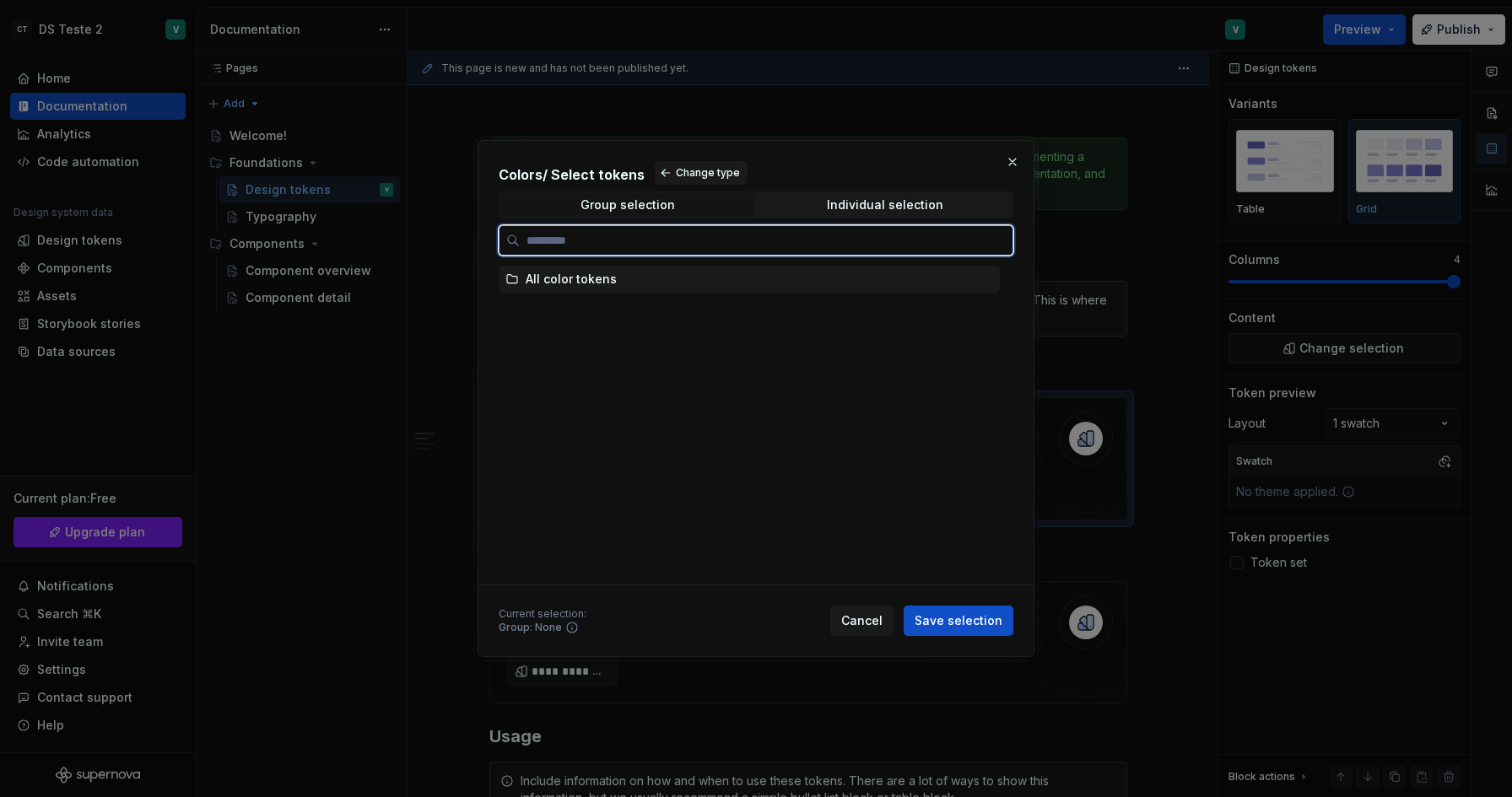
click at [604, 280] on div "All color tokens" at bounding box center [570, 279] width 91 height 17
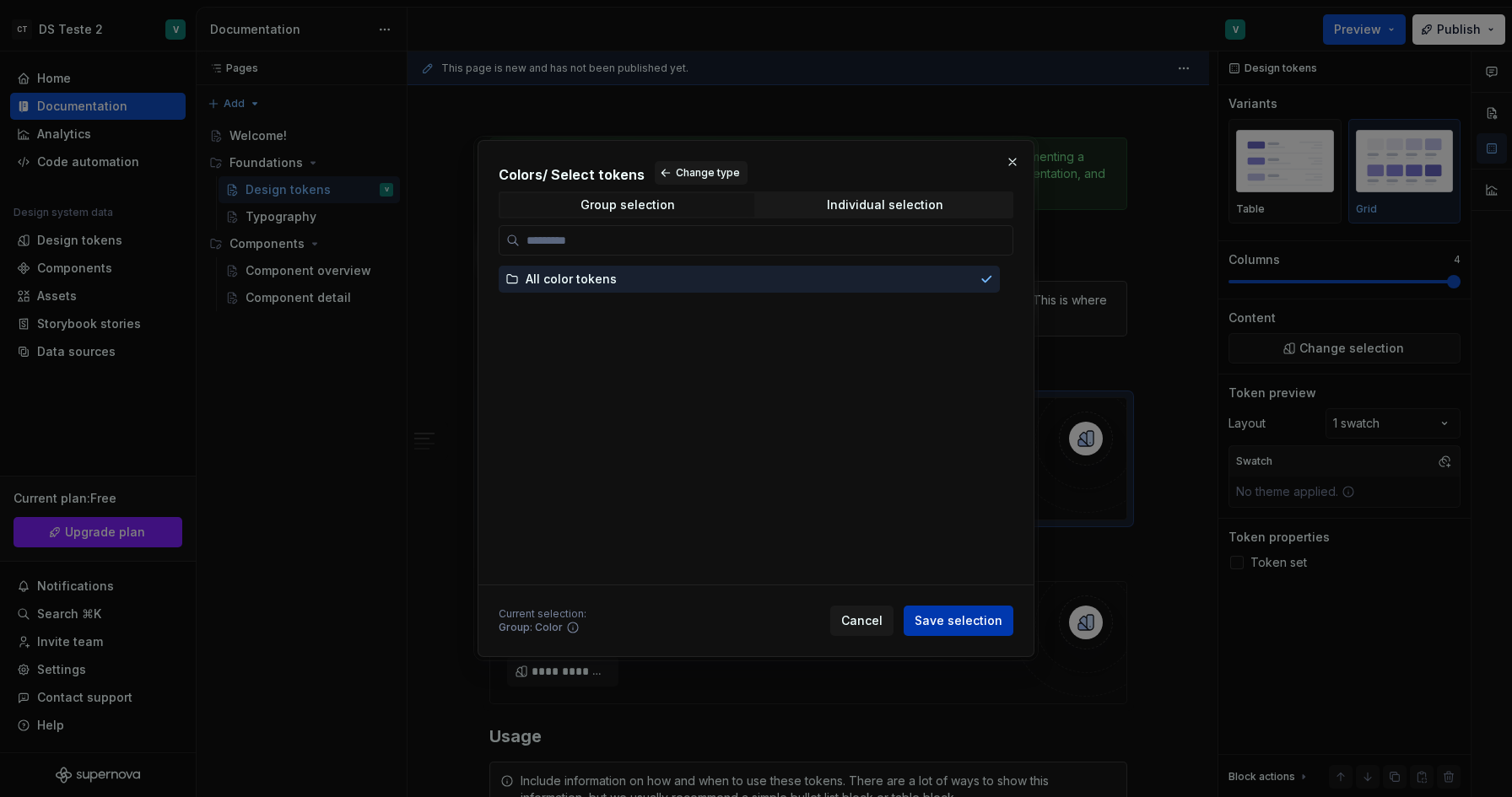
click at [947, 605] on button "Save selection" at bounding box center [958, 620] width 109 height 30
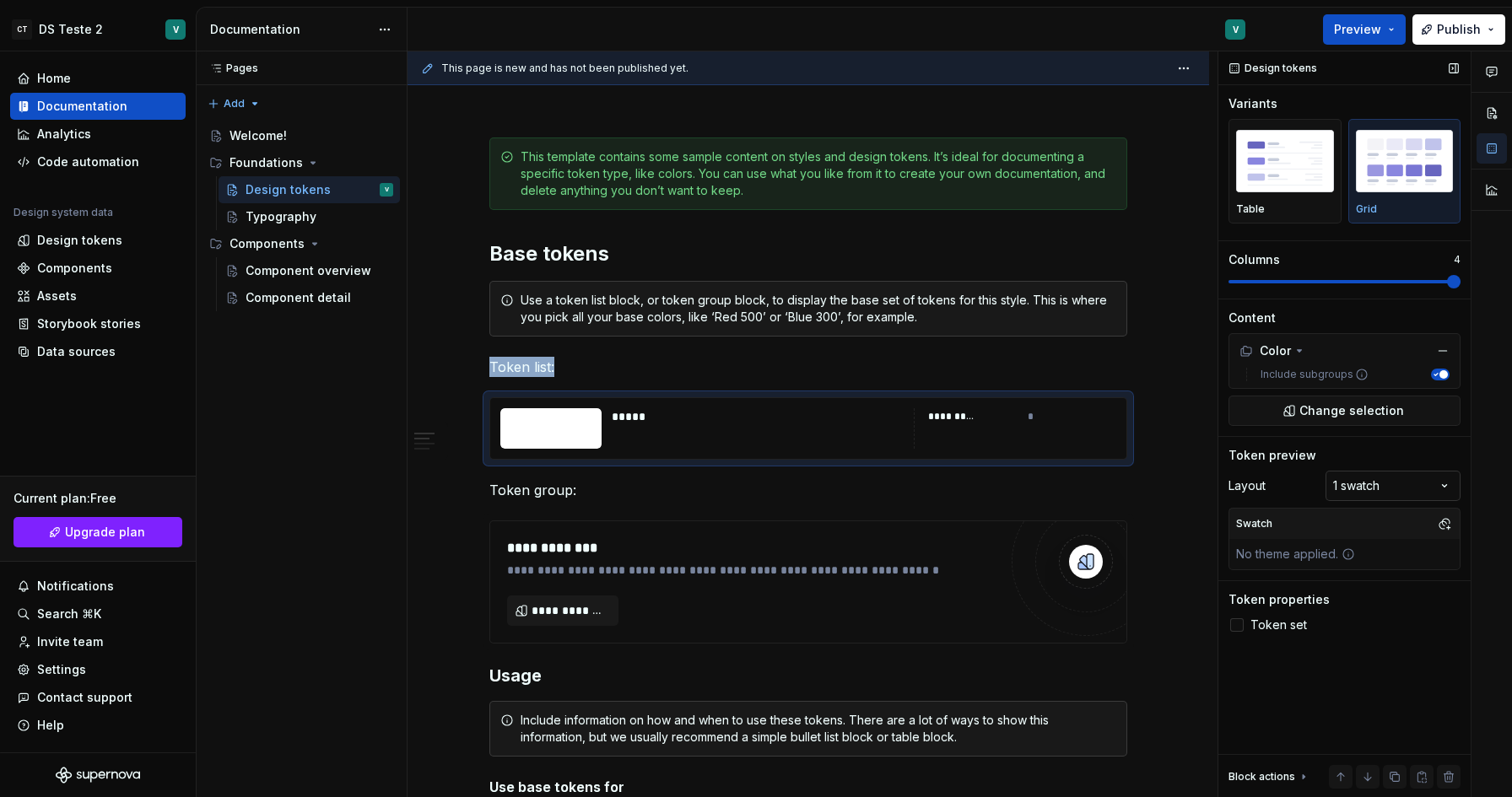
click at [1358, 484] on div "Comments Open comments No comments yet Select ‘Comment’ from the block context …" at bounding box center [1364, 425] width 293 height 746
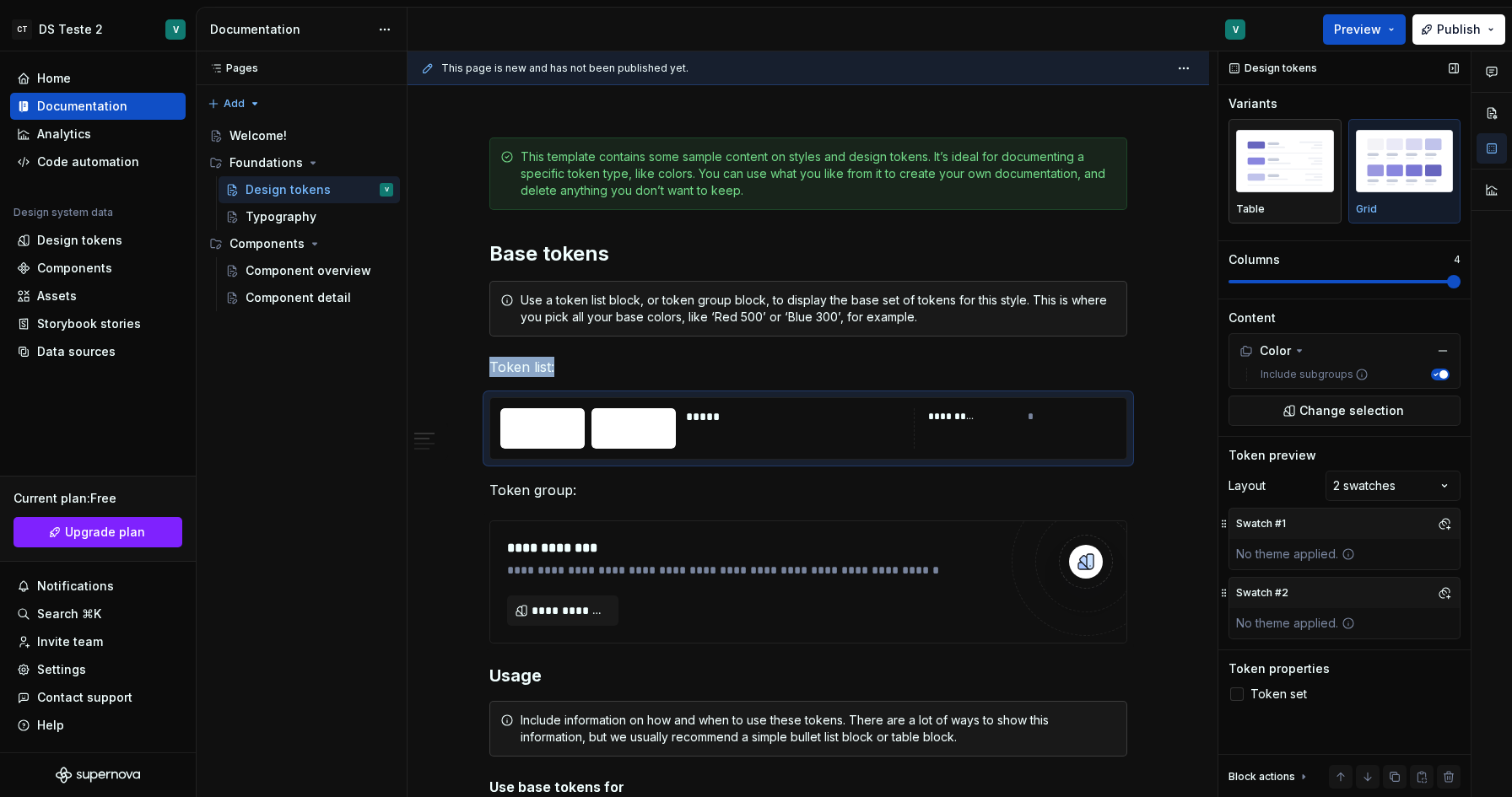
click at [1251, 172] on img "button" at bounding box center [1285, 160] width 97 height 61
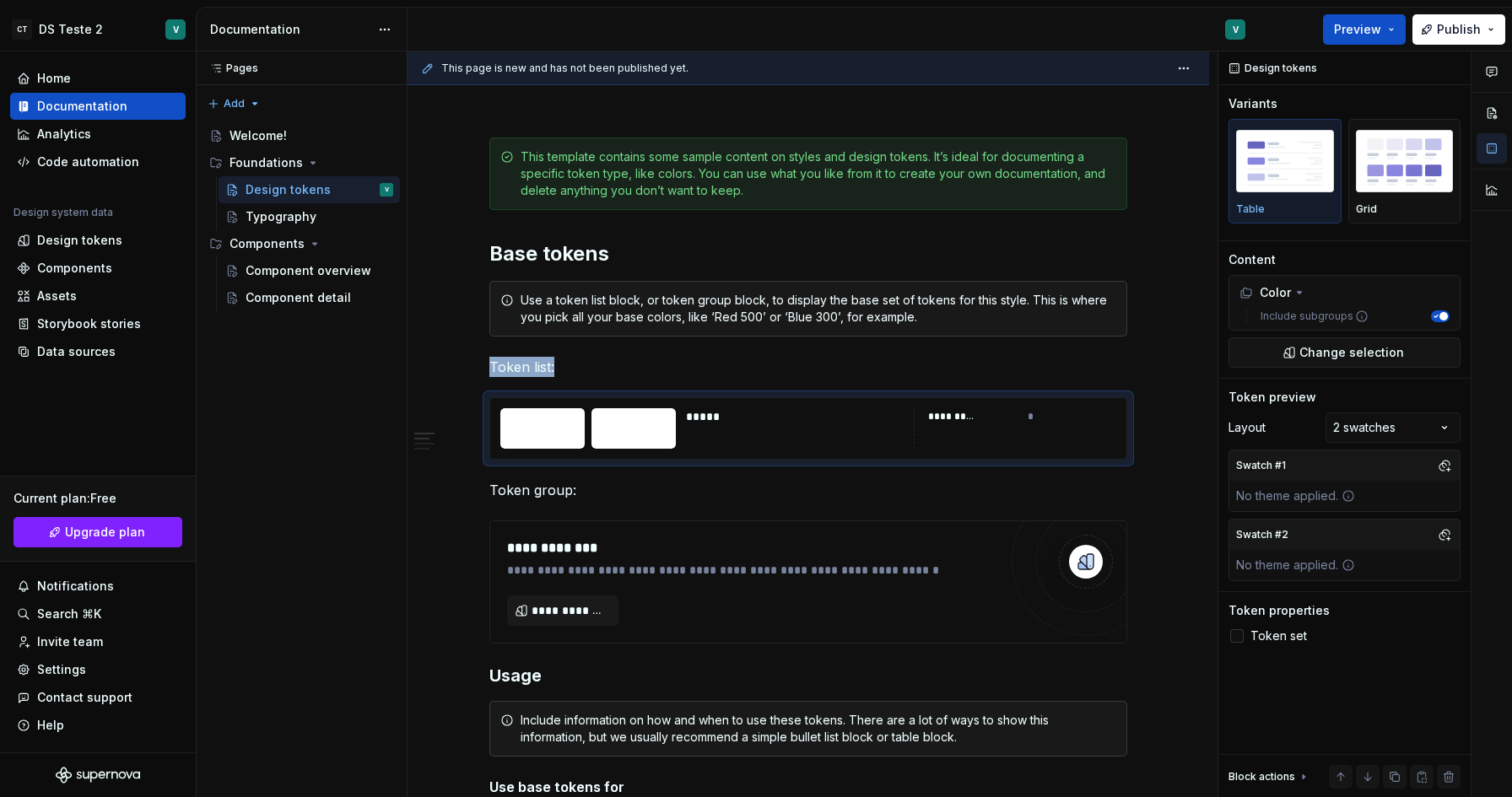
click at [1420, 423] on div "Comments Open comments No comments yet Select ‘Comment’ from the block context …" at bounding box center [1364, 425] width 293 height 746
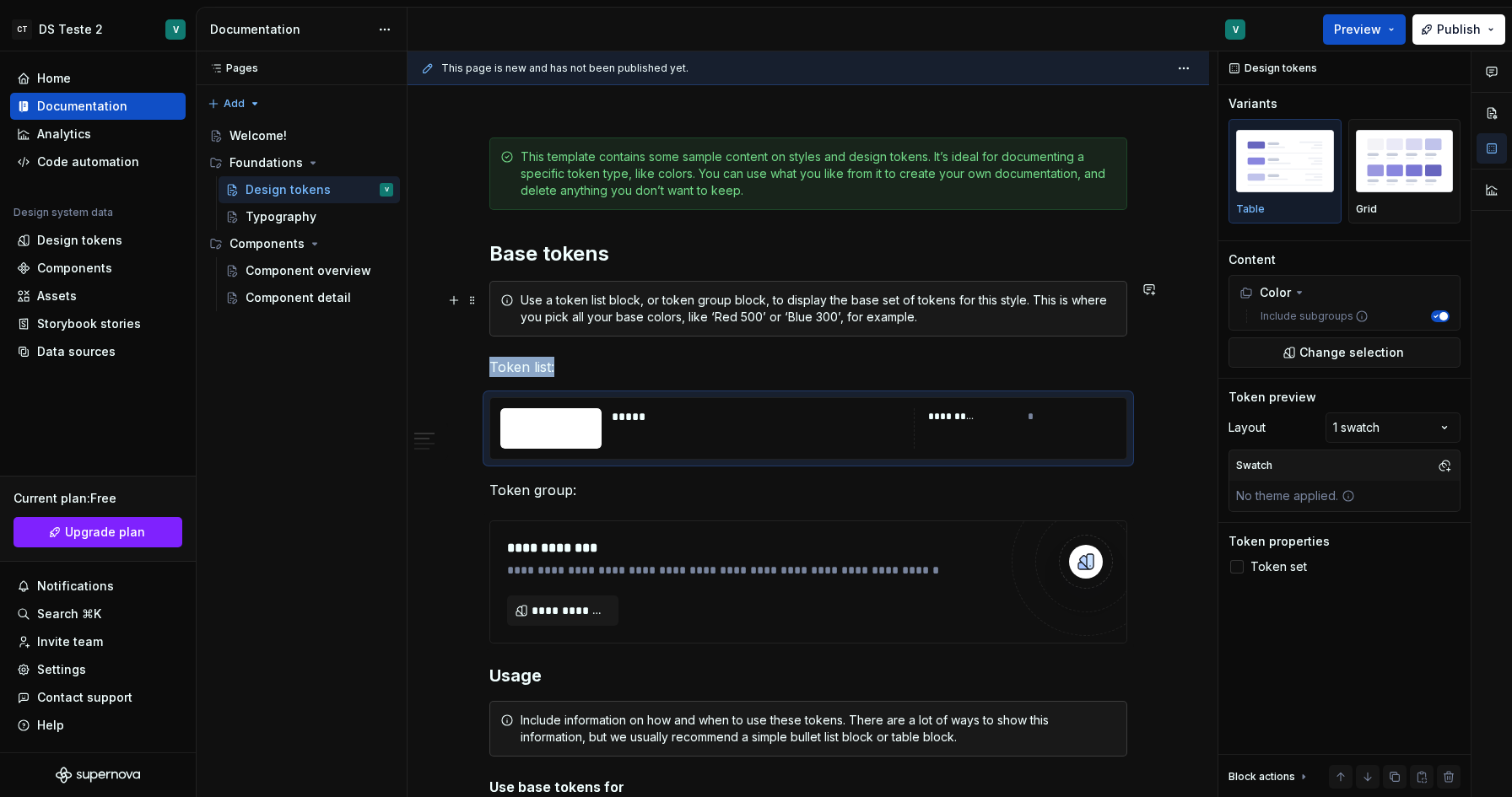
type textarea "*"
click at [51, 74] on div "Home" at bounding box center [54, 78] width 34 height 17
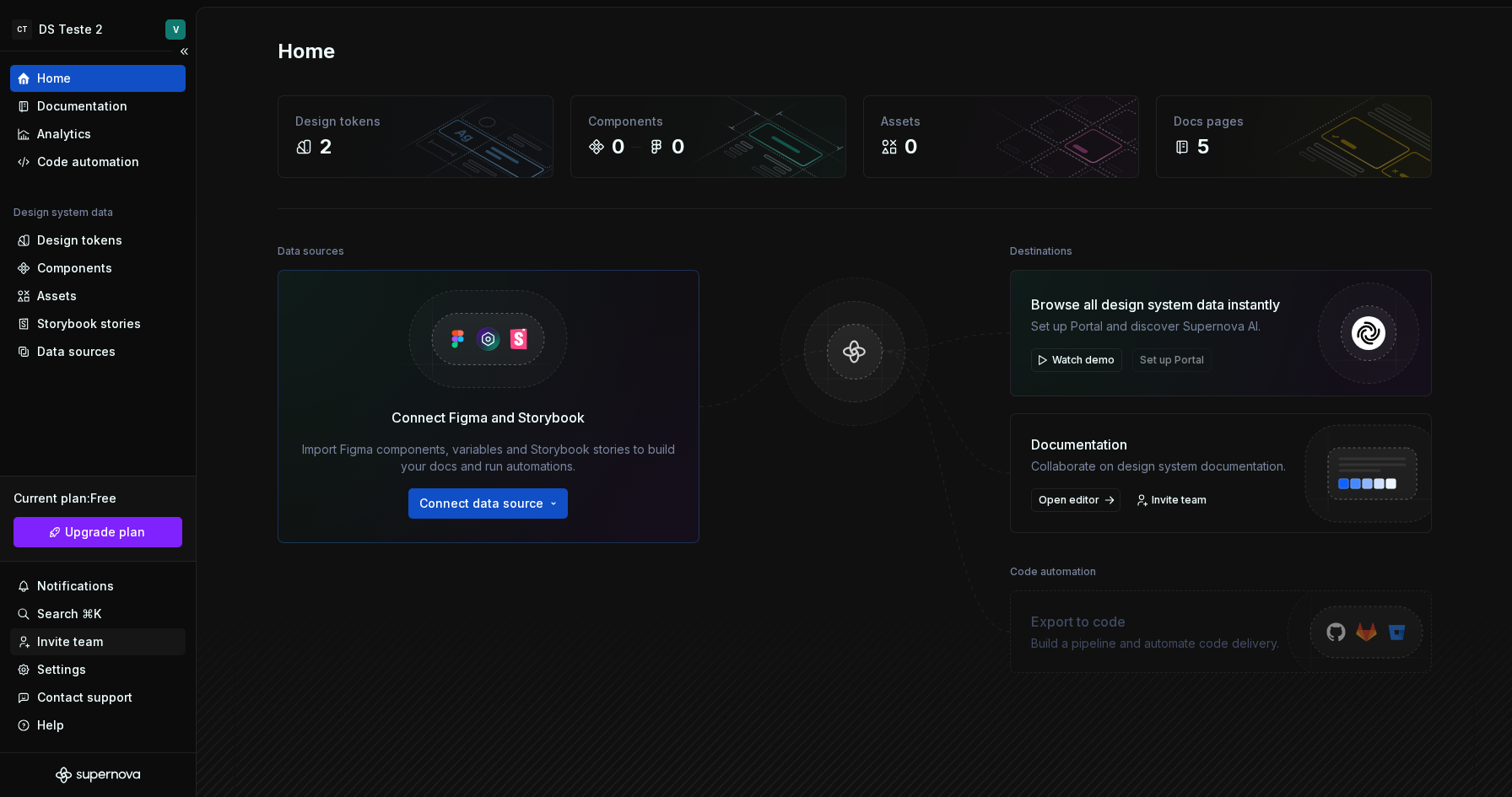
click at [65, 641] on div "Invite team" at bounding box center [69, 641] width 65 height 17
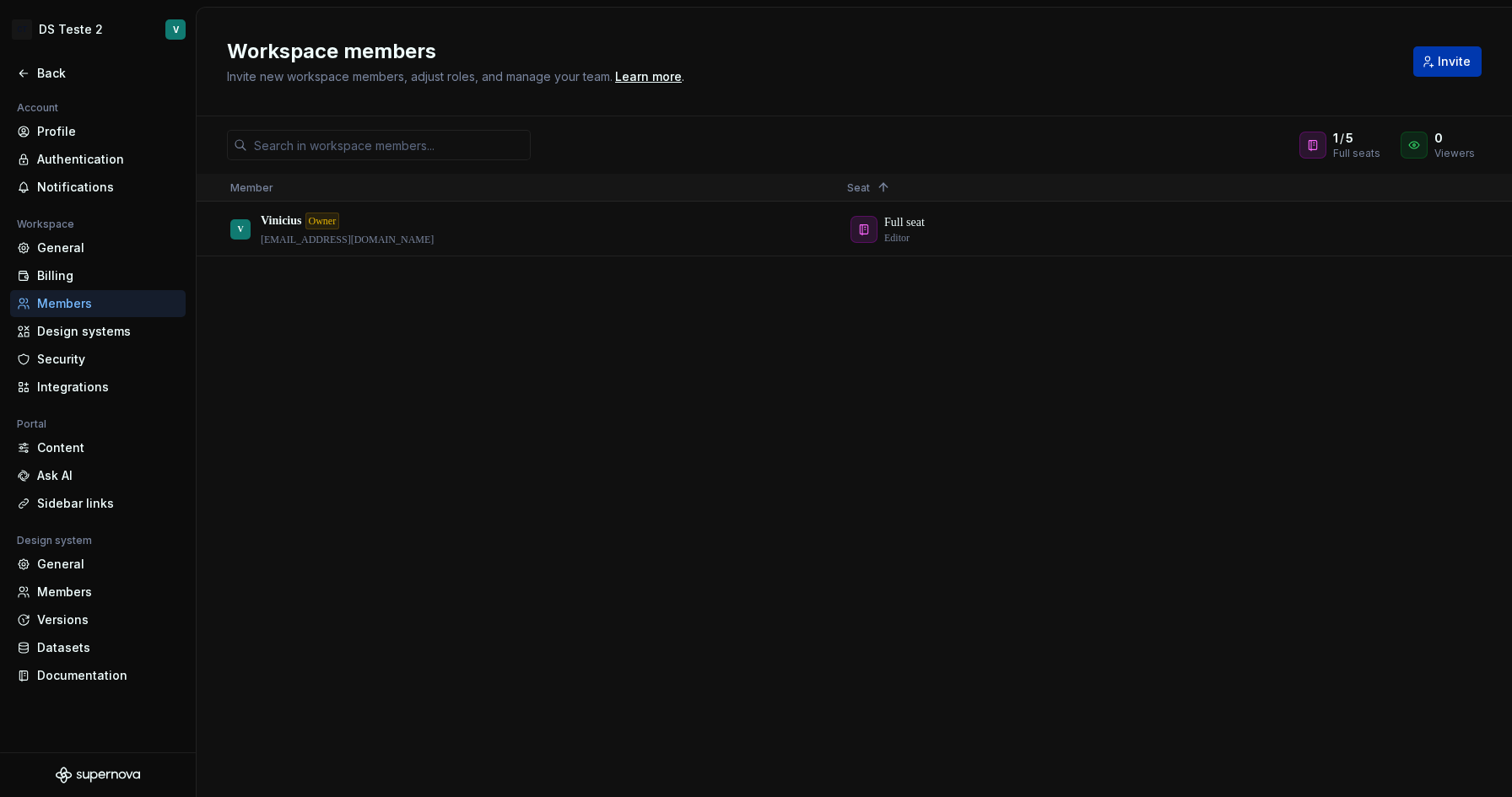
click at [1454, 58] on span "Invite" at bounding box center [1454, 61] width 33 height 17
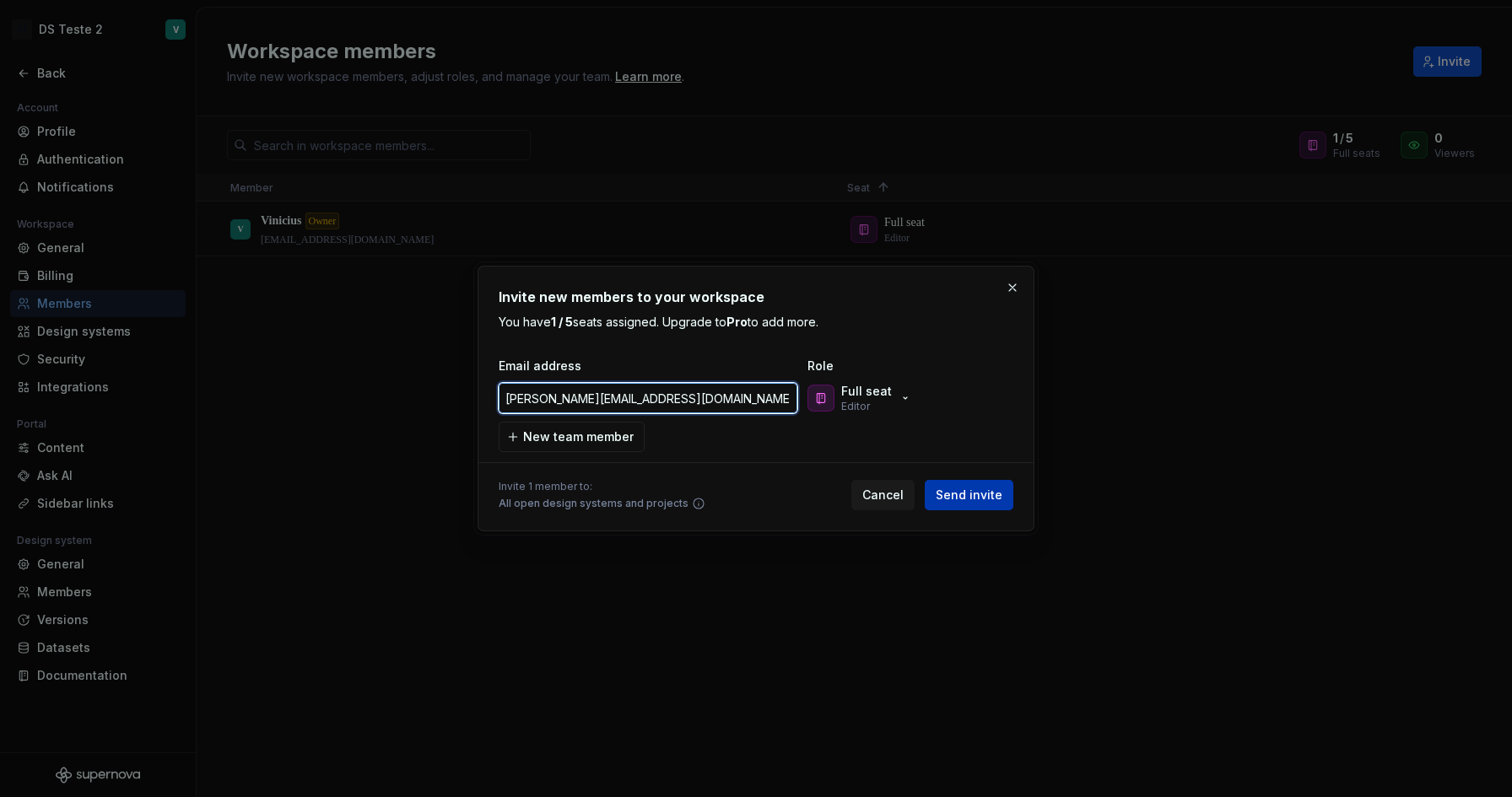
type input "[PERSON_NAME][EMAIL_ADDRESS][DOMAIN_NAME]"
click at [971, 492] on span "Send invite" at bounding box center [969, 494] width 66 height 17
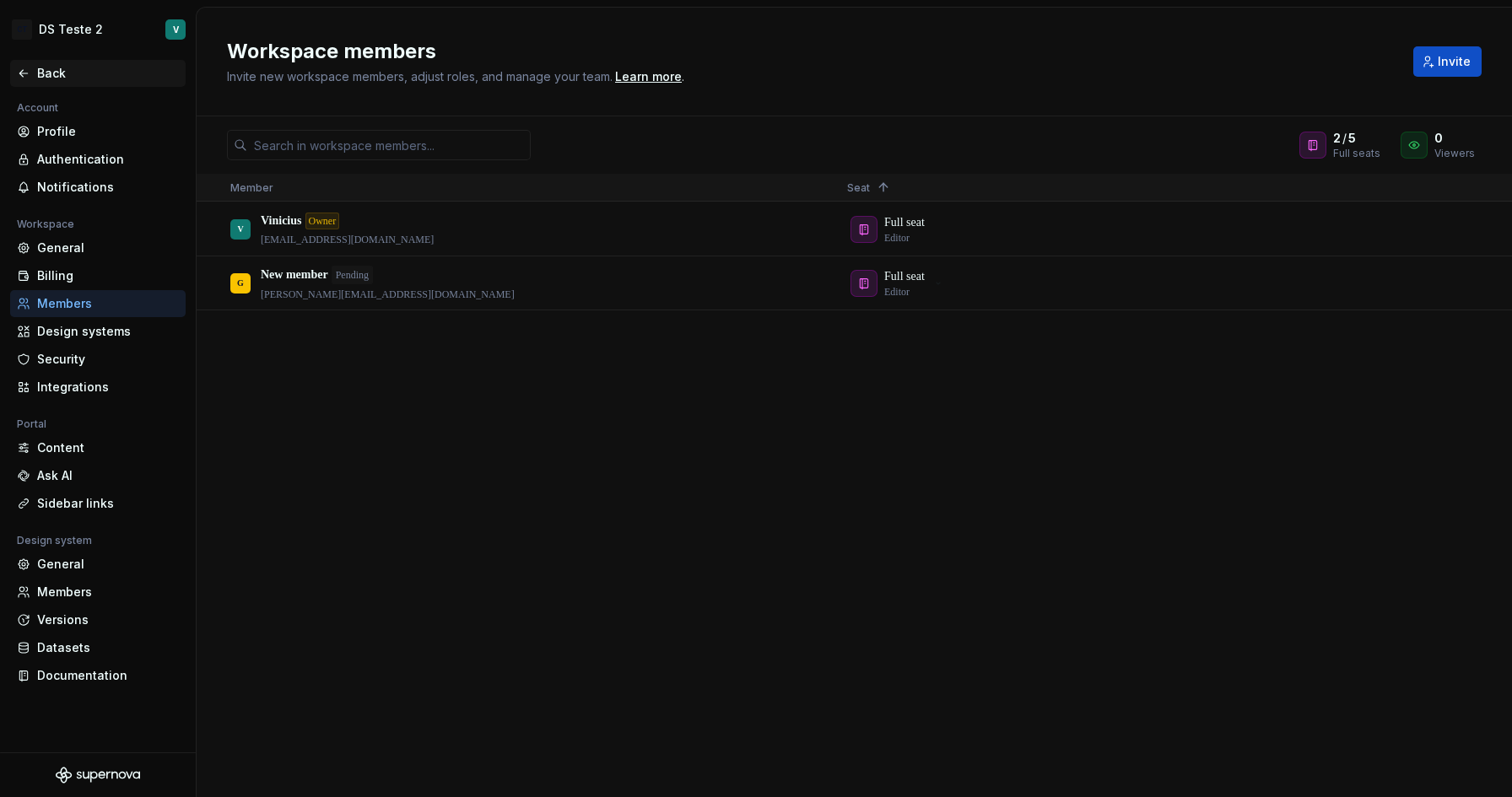
click at [46, 74] on div "Back" at bounding box center [107, 73] width 141 height 17
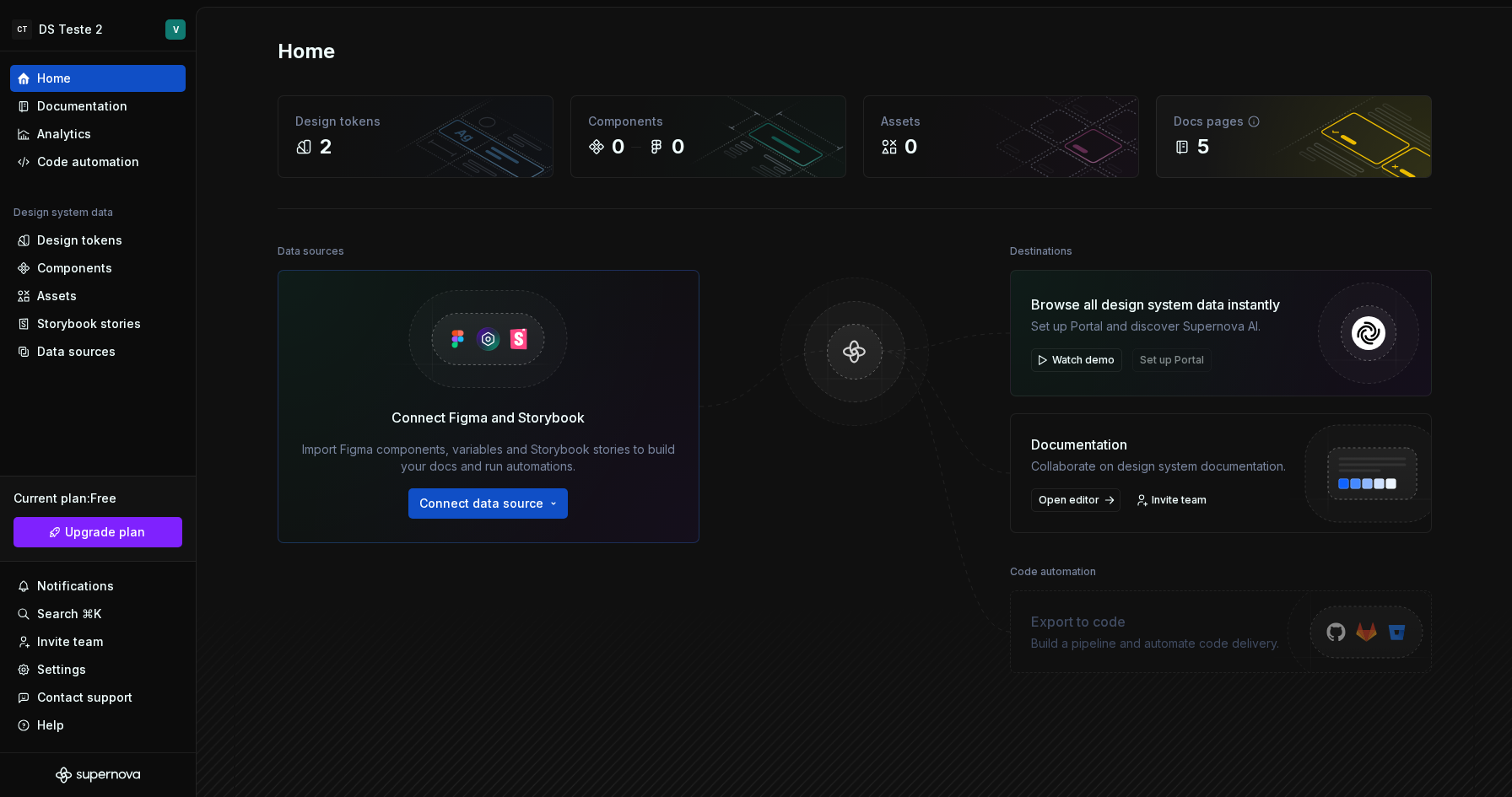
click at [1247, 121] on icon at bounding box center [1254, 122] width 14 height 14
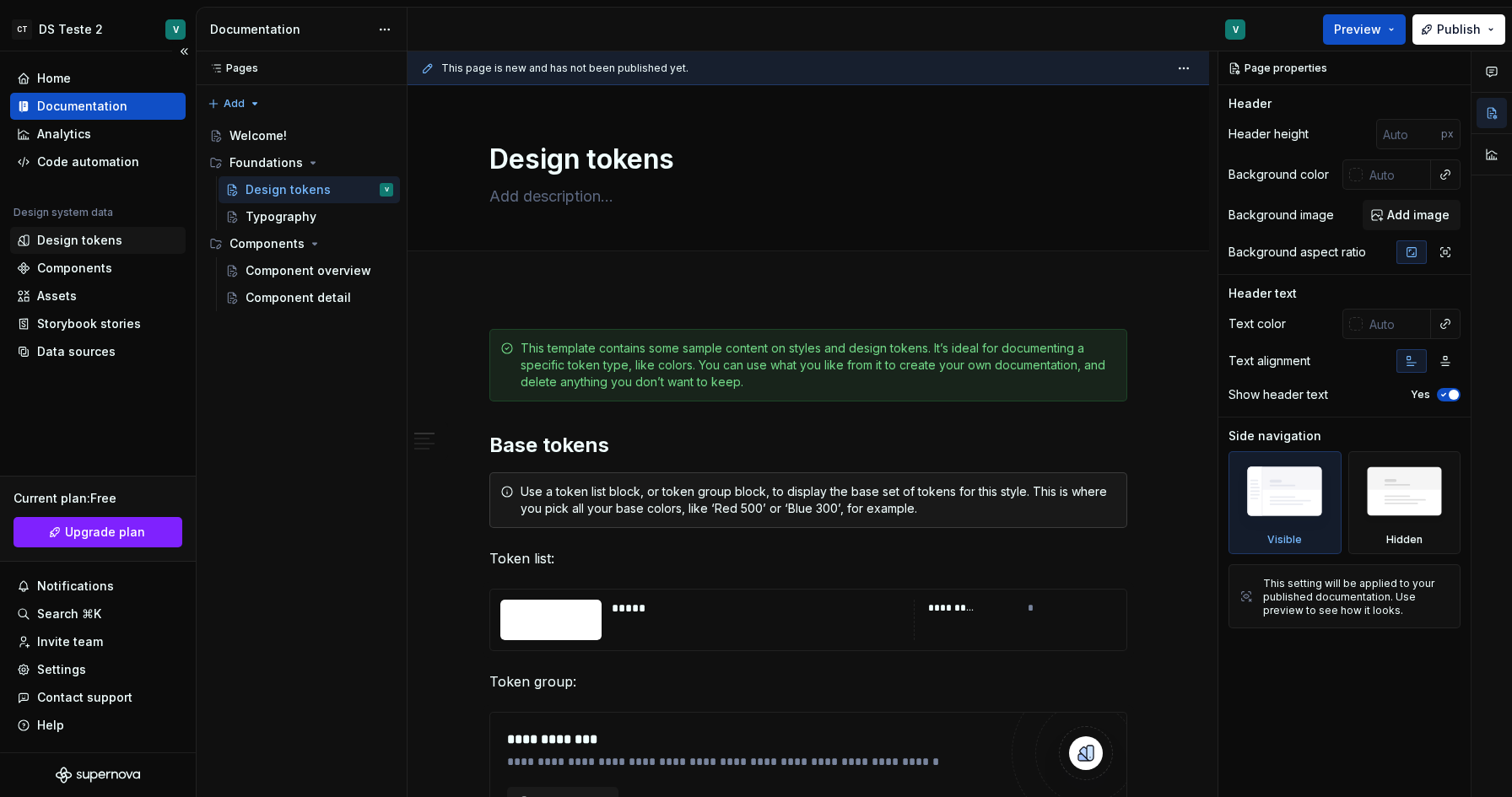
click at [51, 242] on div "Design tokens" at bounding box center [79, 240] width 85 height 17
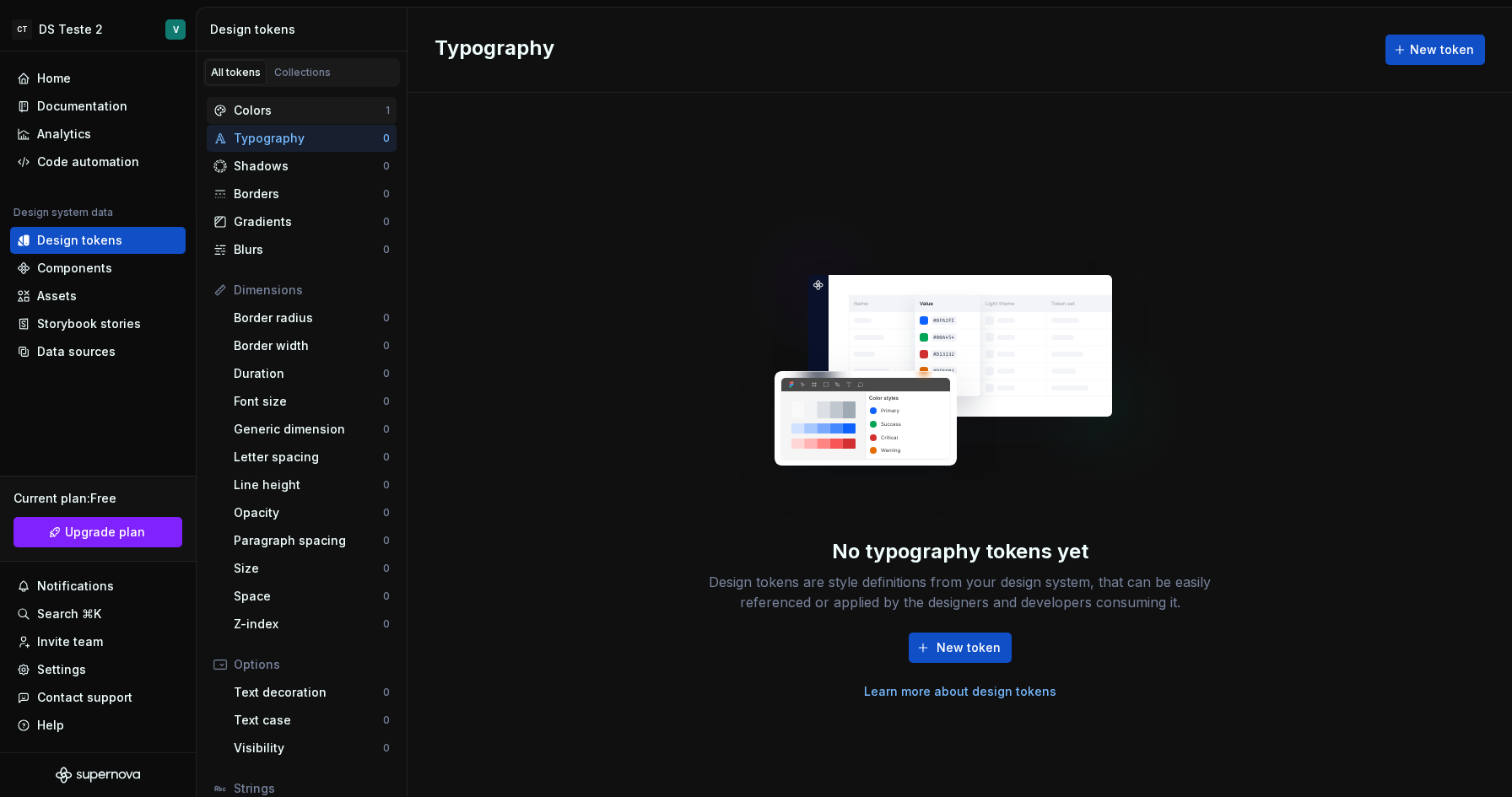
click at [299, 108] on div "Colors" at bounding box center [310, 110] width 152 height 17
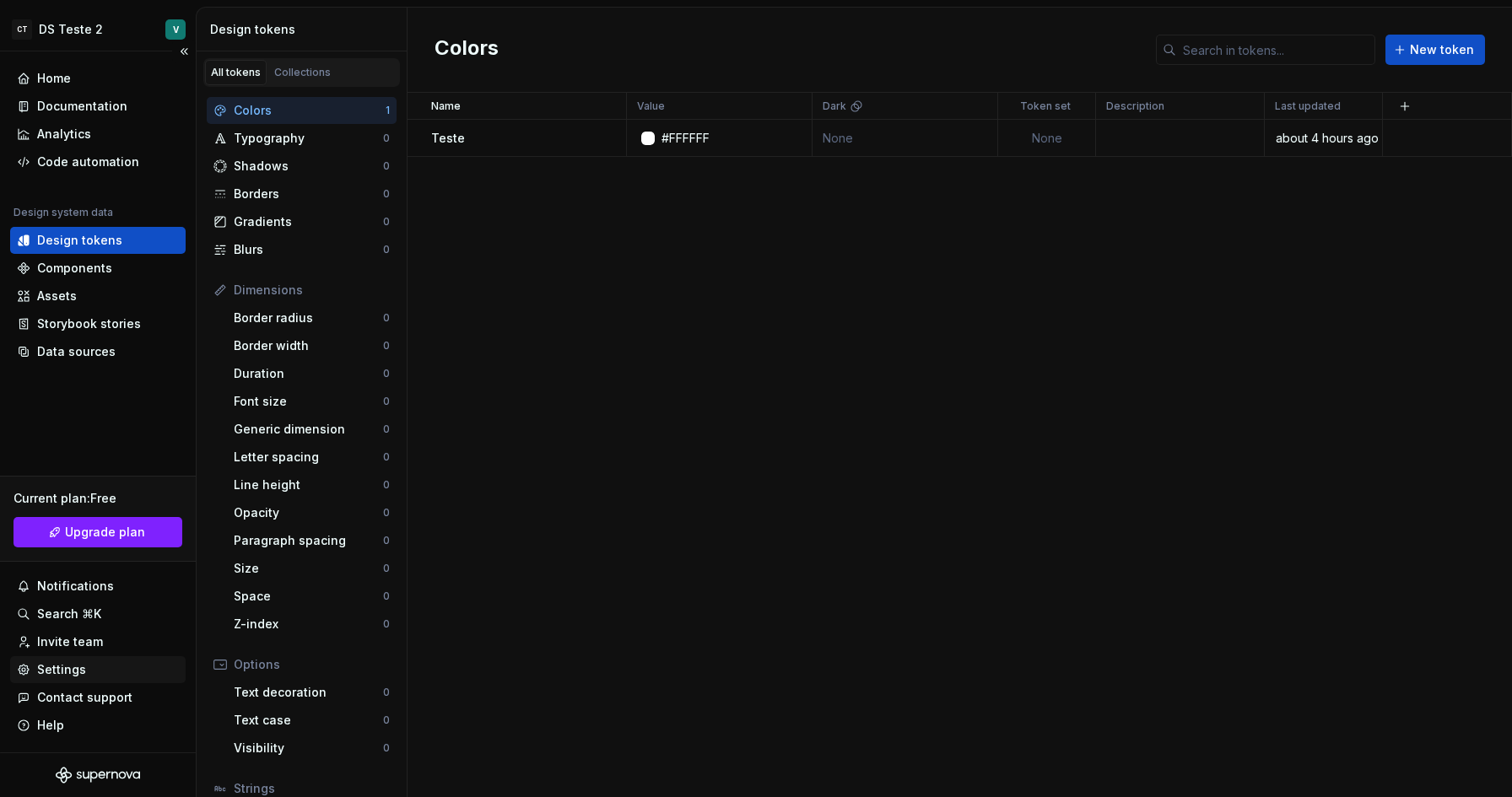
click at [67, 672] on div "Settings" at bounding box center [61, 668] width 49 height 17
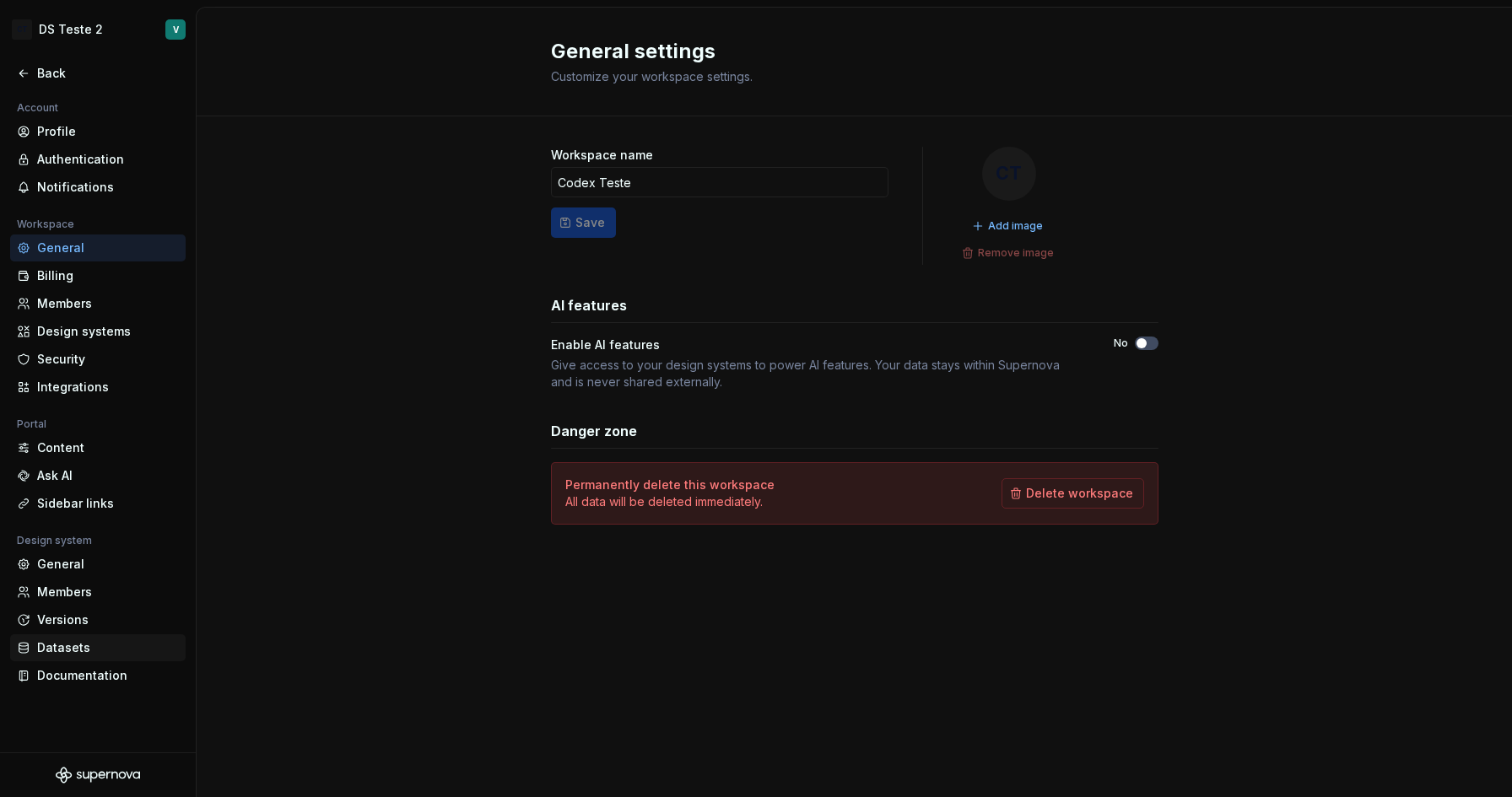
click at [84, 648] on div "Datasets" at bounding box center [107, 647] width 141 height 17
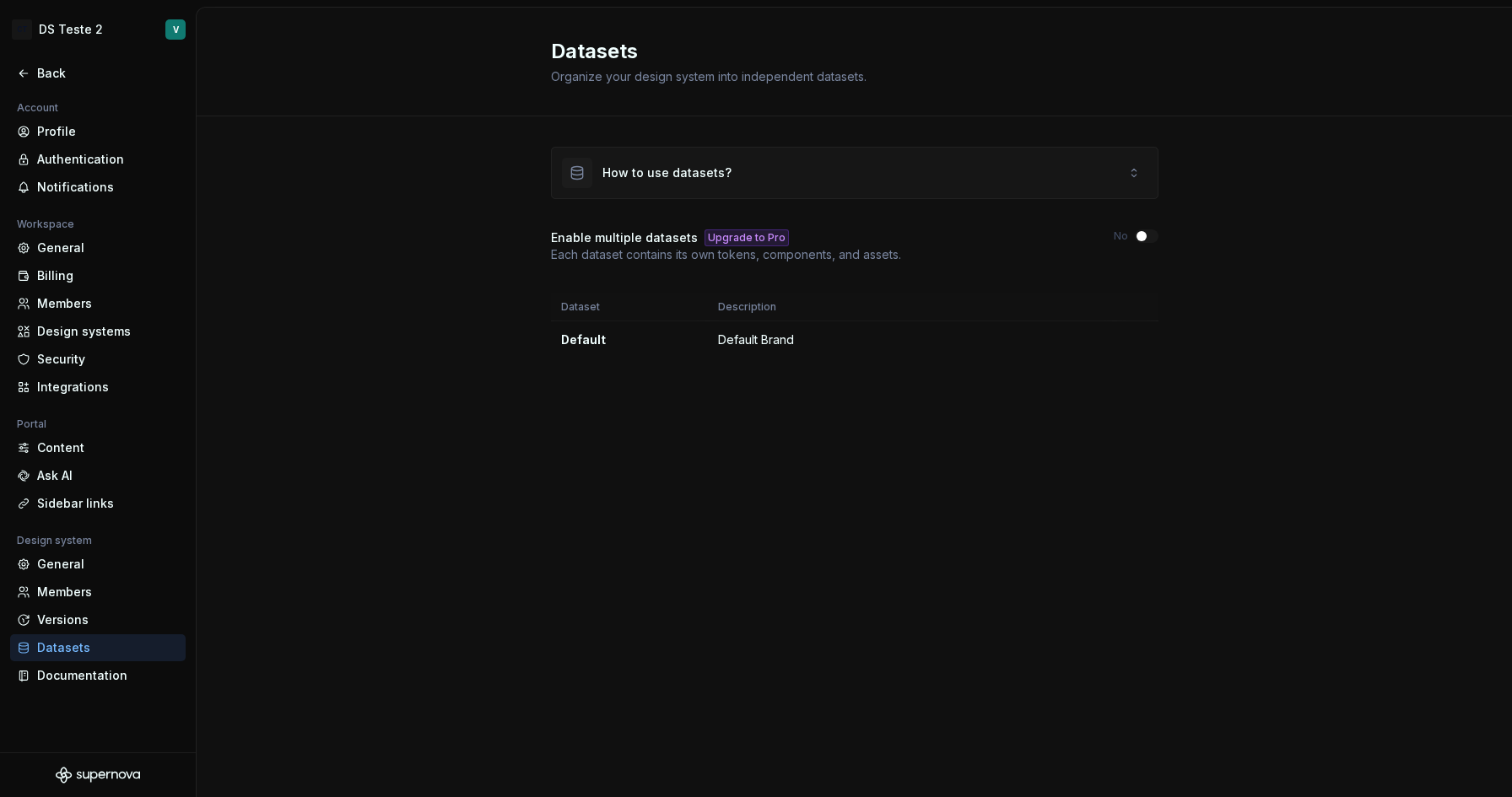
click at [689, 172] on div "How to use datasets?" at bounding box center [667, 172] width 129 height 17
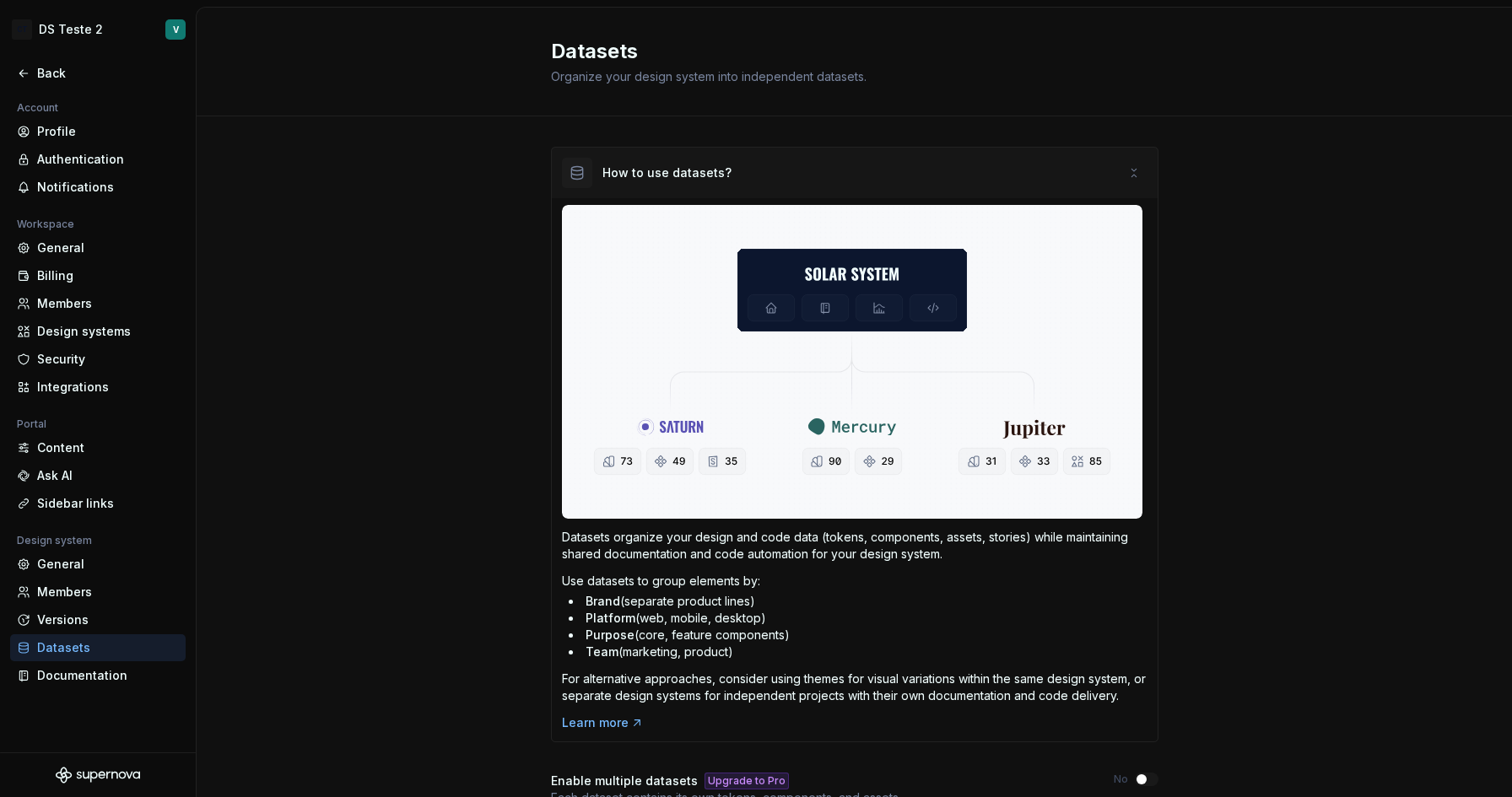
click at [769, 159] on div "How to use datasets?" at bounding box center [854, 172] width 605 height 51
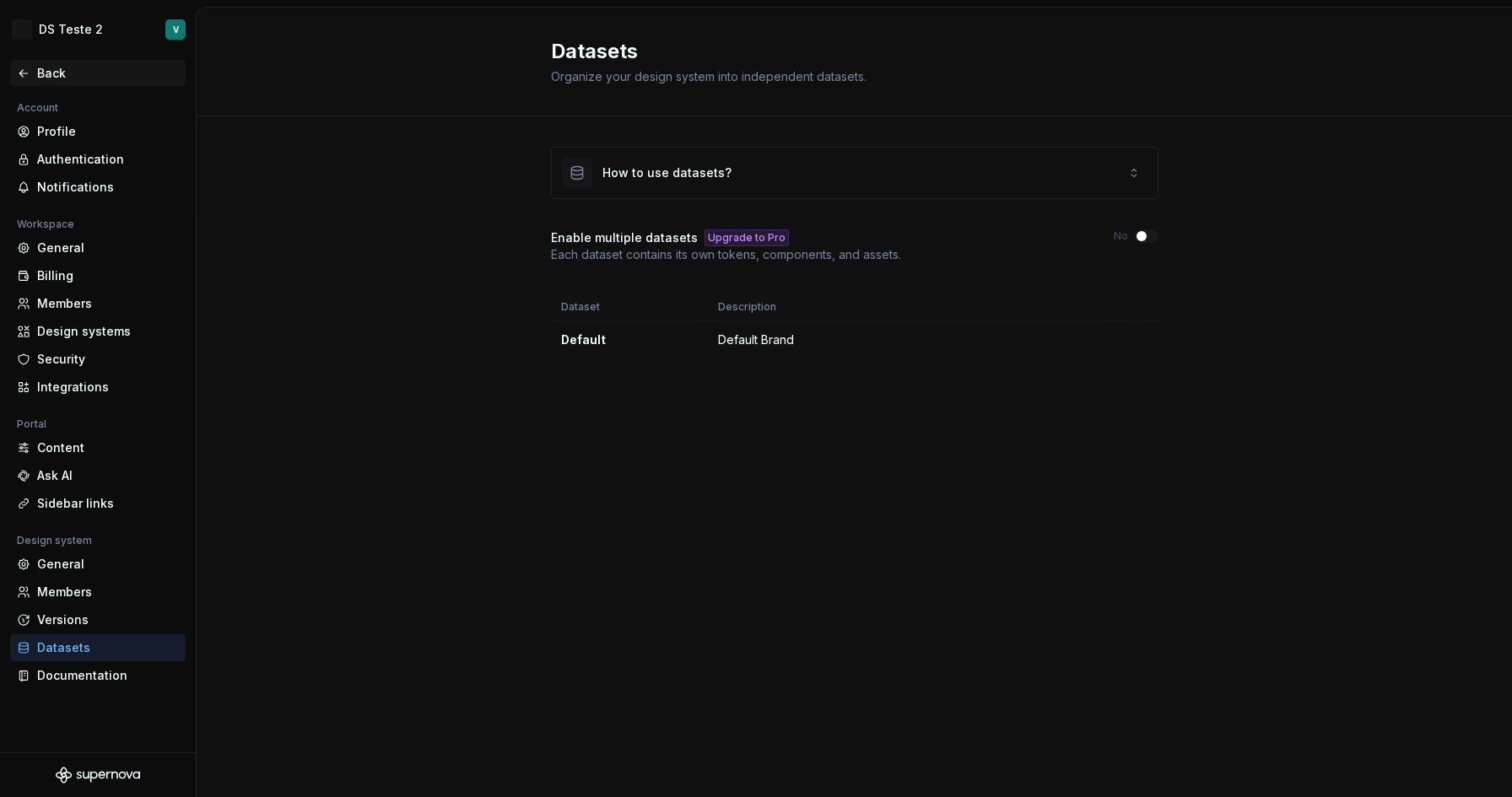
click at [26, 72] on icon at bounding box center [23, 73] width 8 height 7
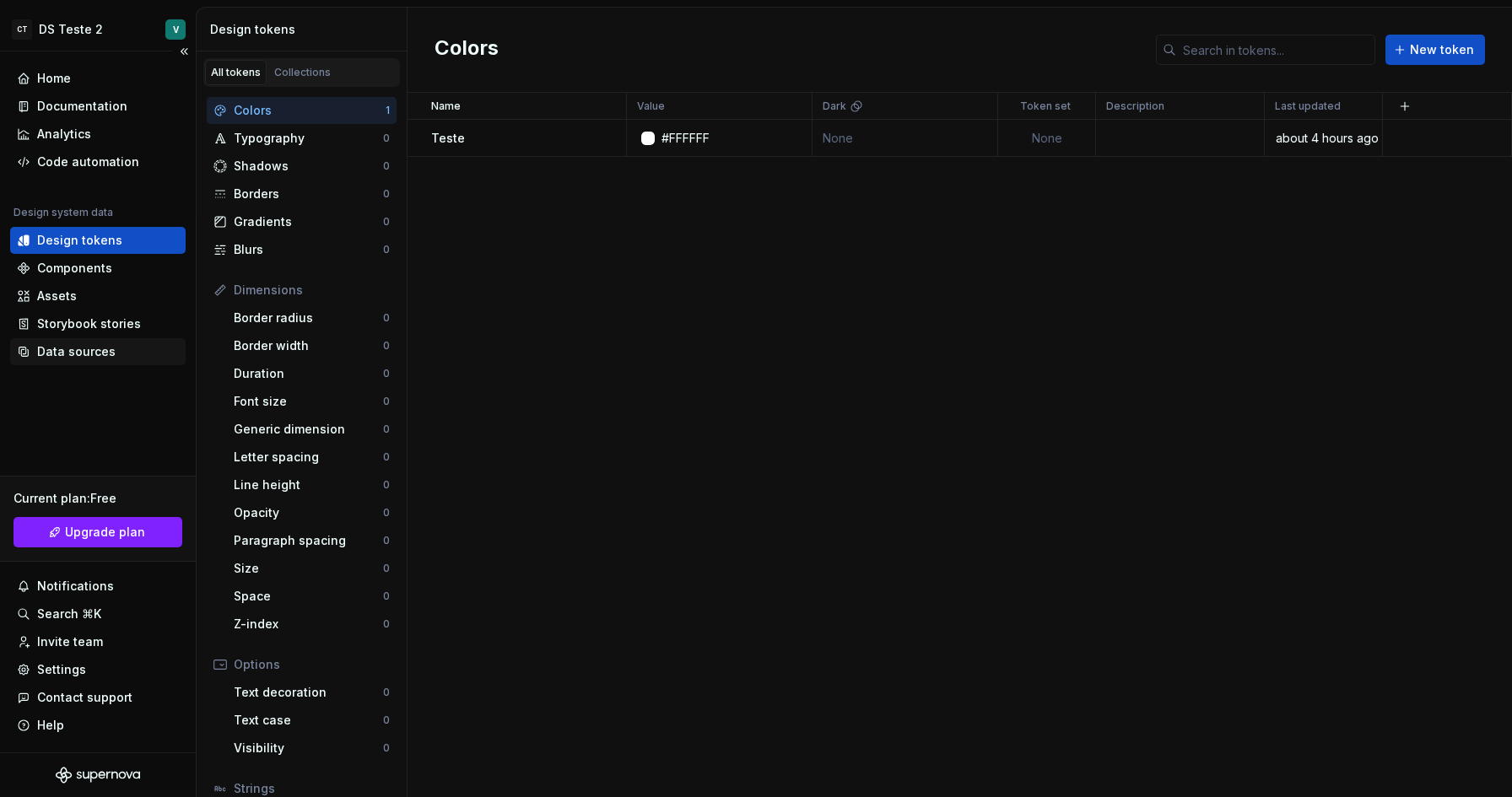
click at [72, 348] on div "Data sources" at bounding box center [76, 351] width 78 height 17
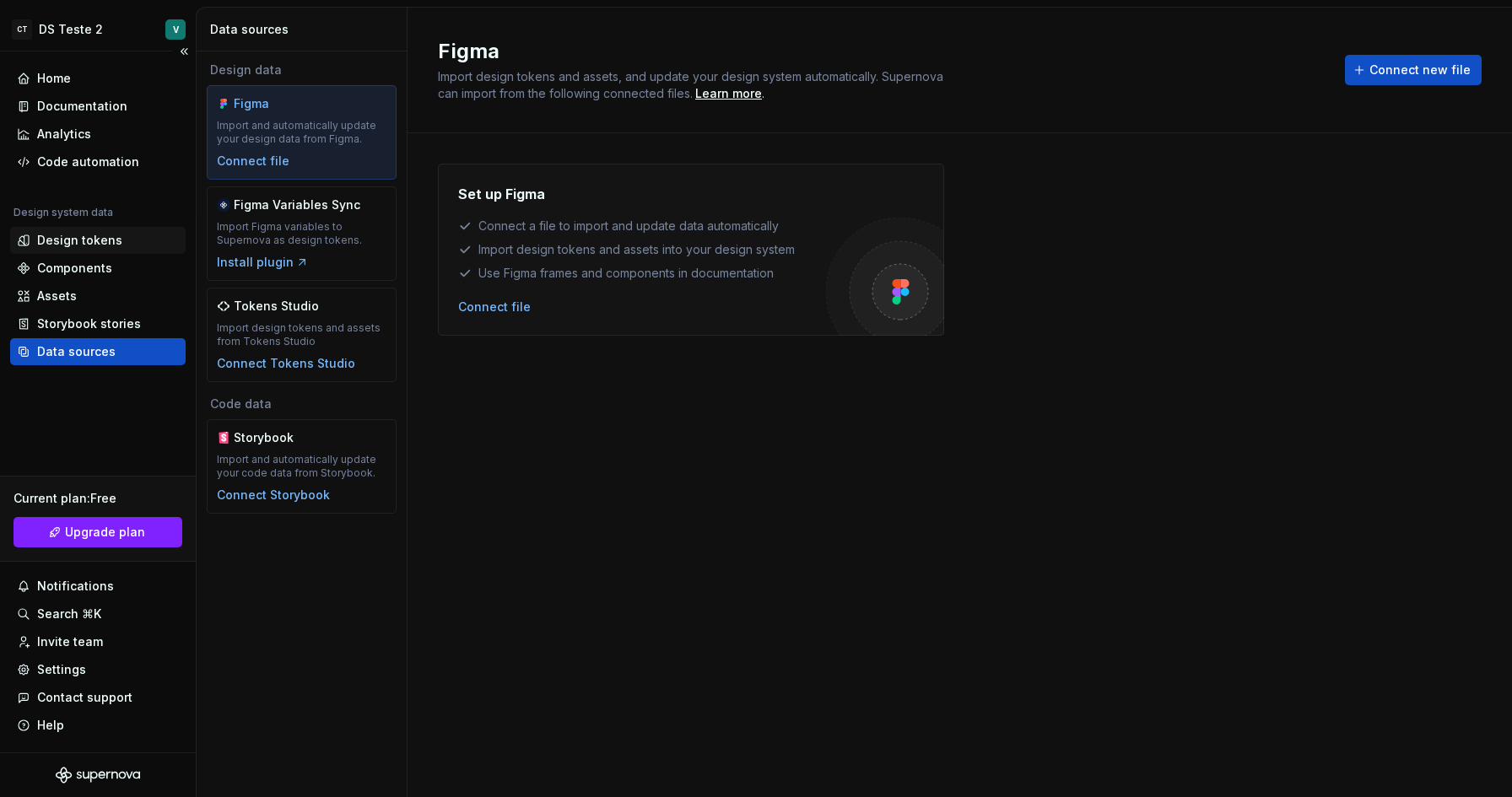
click at [77, 246] on div "Design tokens" at bounding box center [79, 240] width 85 height 17
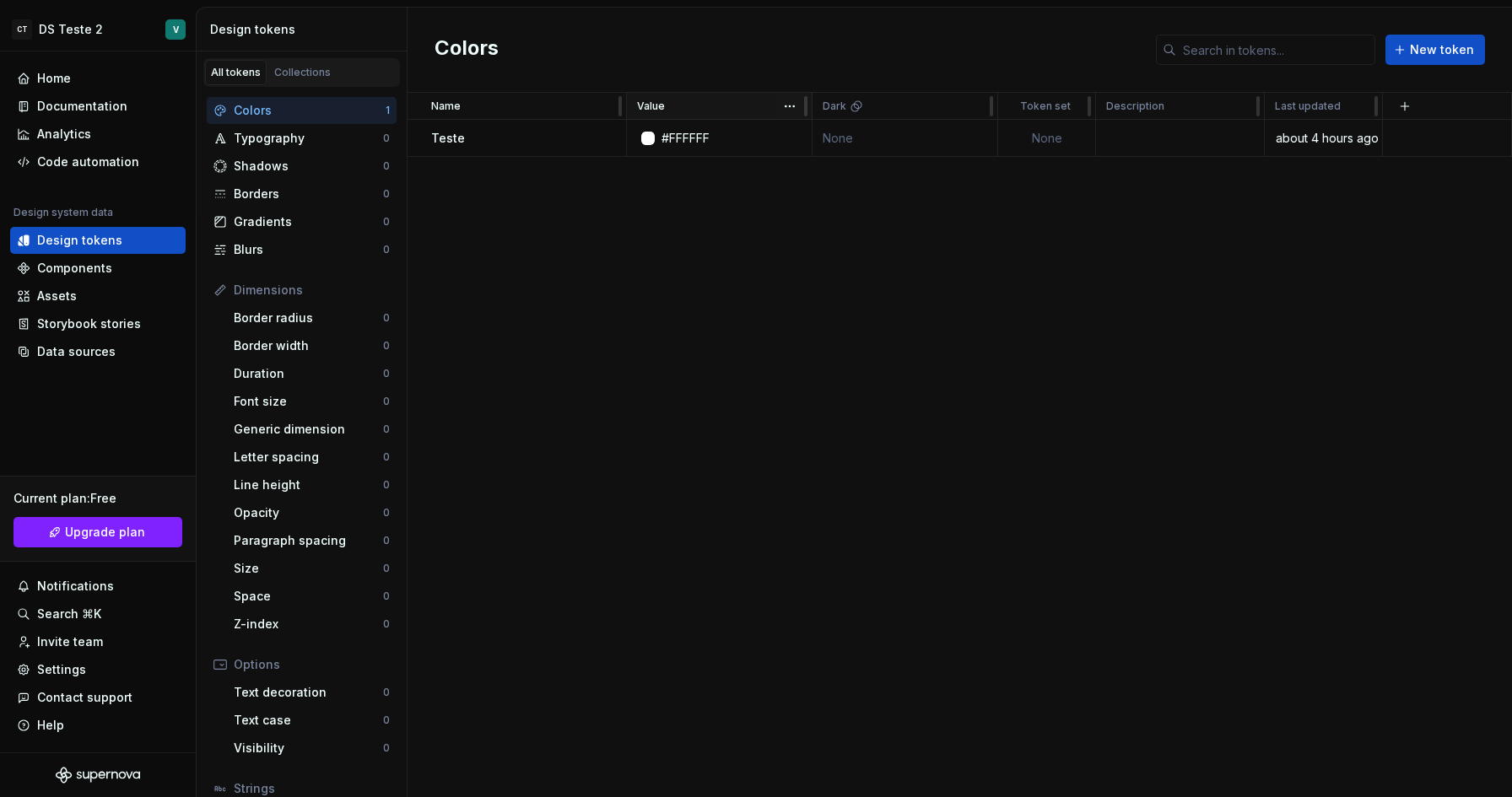
click at [676, 101] on div "Value" at bounding box center [718, 106] width 165 height 14
click at [76, 669] on div "Settings" at bounding box center [61, 668] width 49 height 17
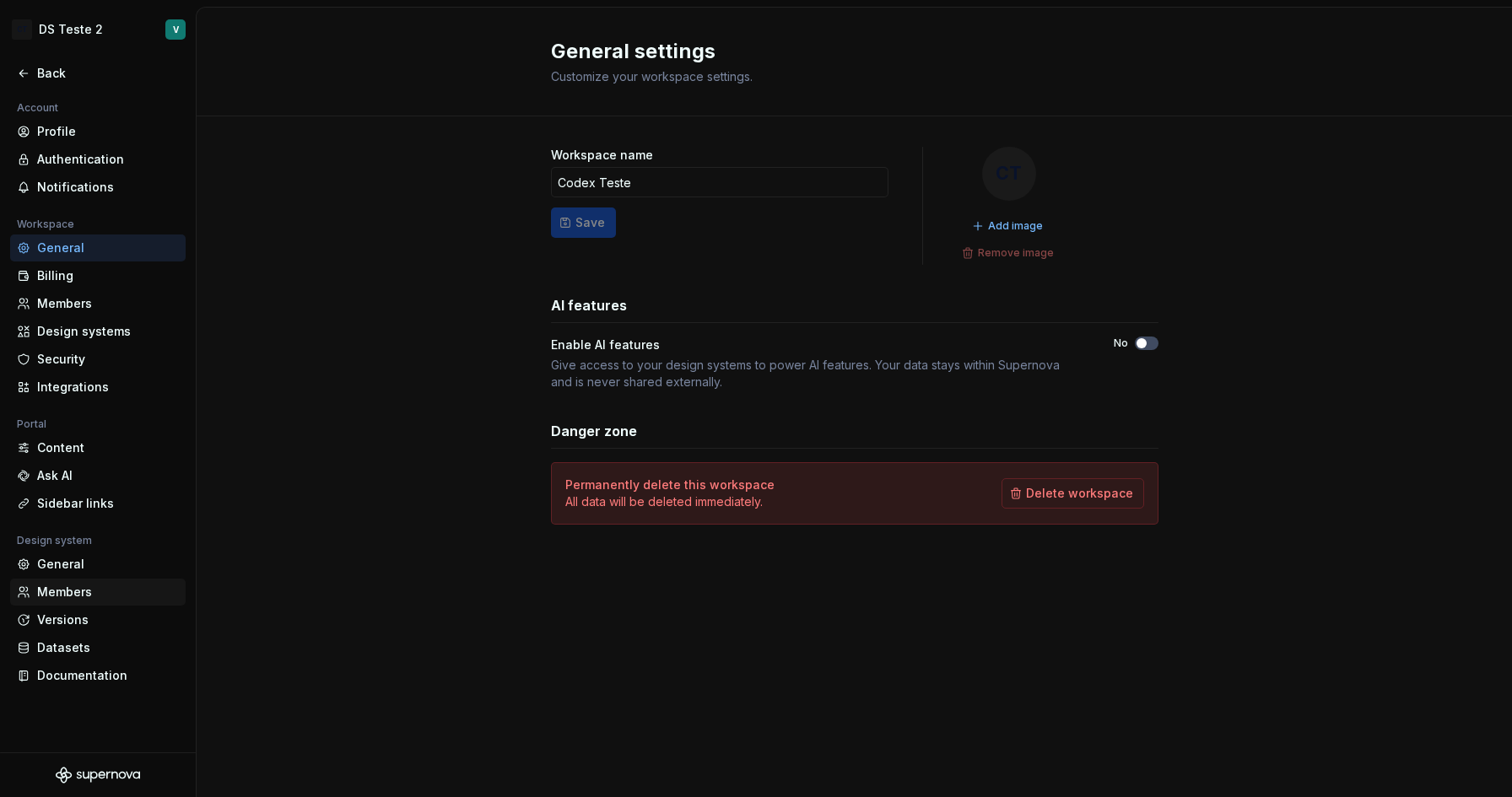
click at [64, 585] on div "Members" at bounding box center [107, 591] width 141 height 17
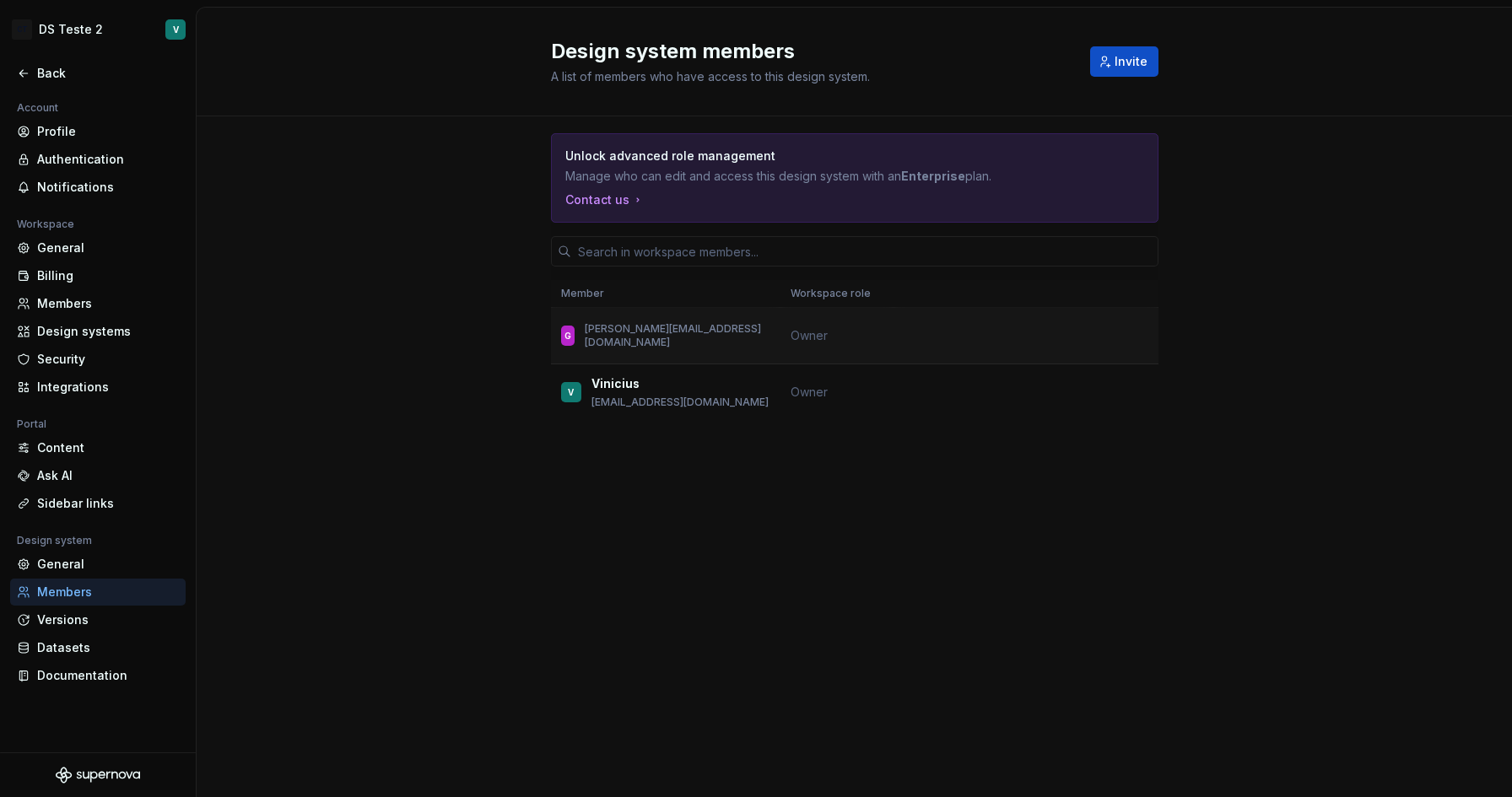
click at [668, 343] on div "G [PERSON_NAME][EMAIL_ADDRESS][DOMAIN_NAME]" at bounding box center [665, 335] width 210 height 35
click at [72, 309] on div "Members" at bounding box center [107, 303] width 141 height 17
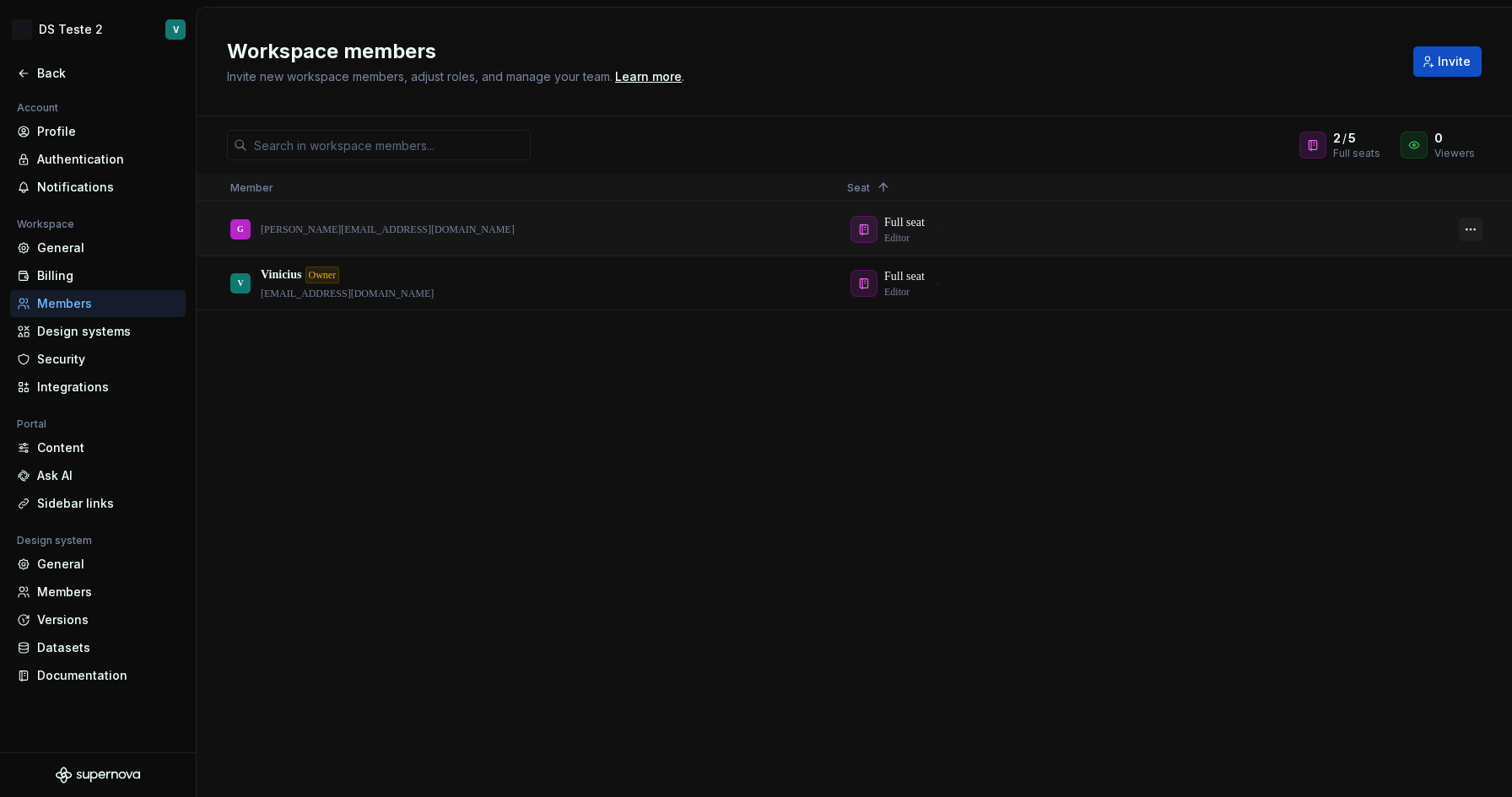
click at [1469, 235] on button "button" at bounding box center [1470, 229] width 23 height 23
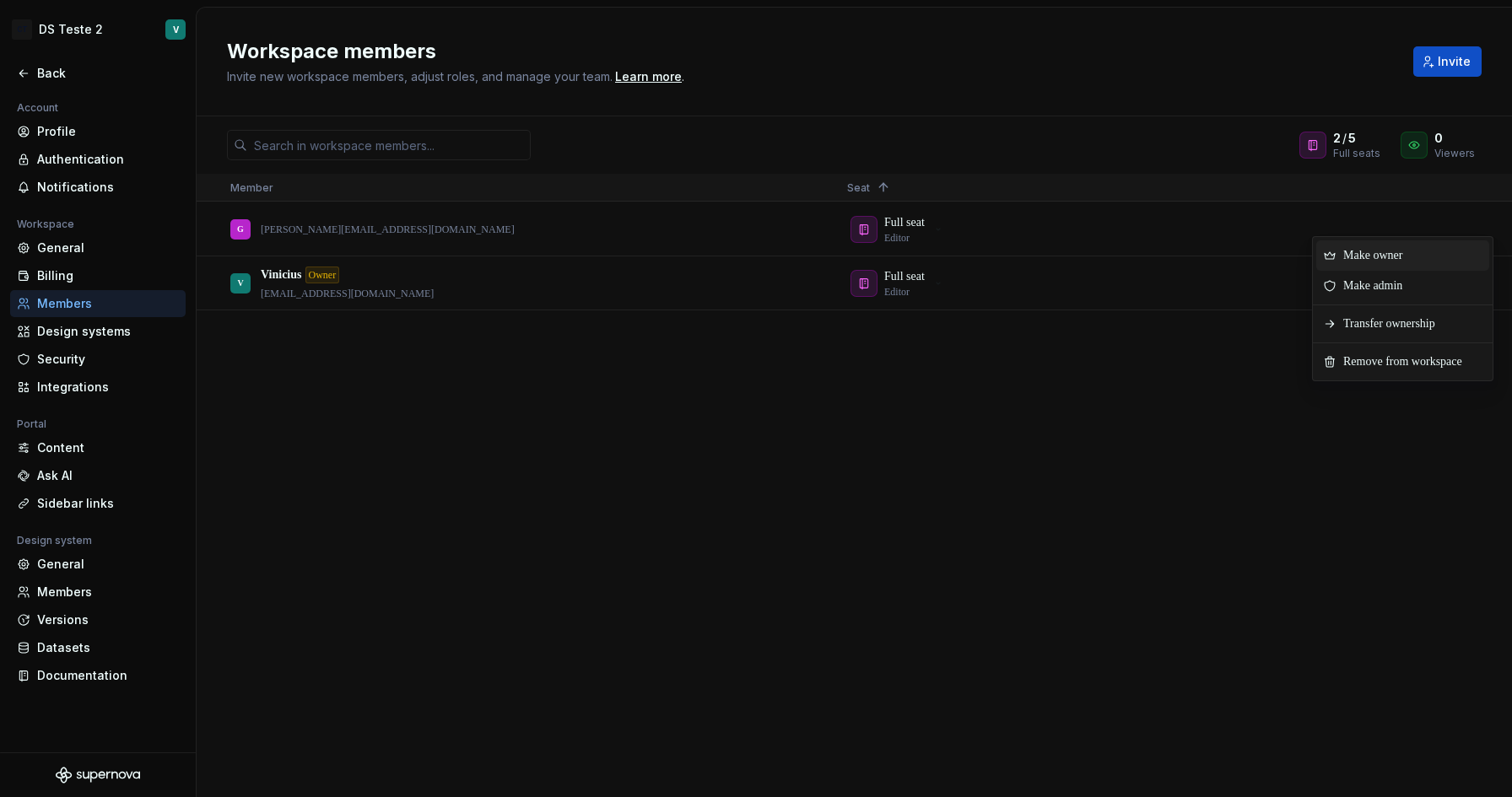
click at [850, 435] on div "[PERSON_NAME] [PERSON_NAME][EMAIL_ADDRESS][DOMAIN_NAME] Full seat Editor V Vini…" at bounding box center [854, 499] width 1315 height 593
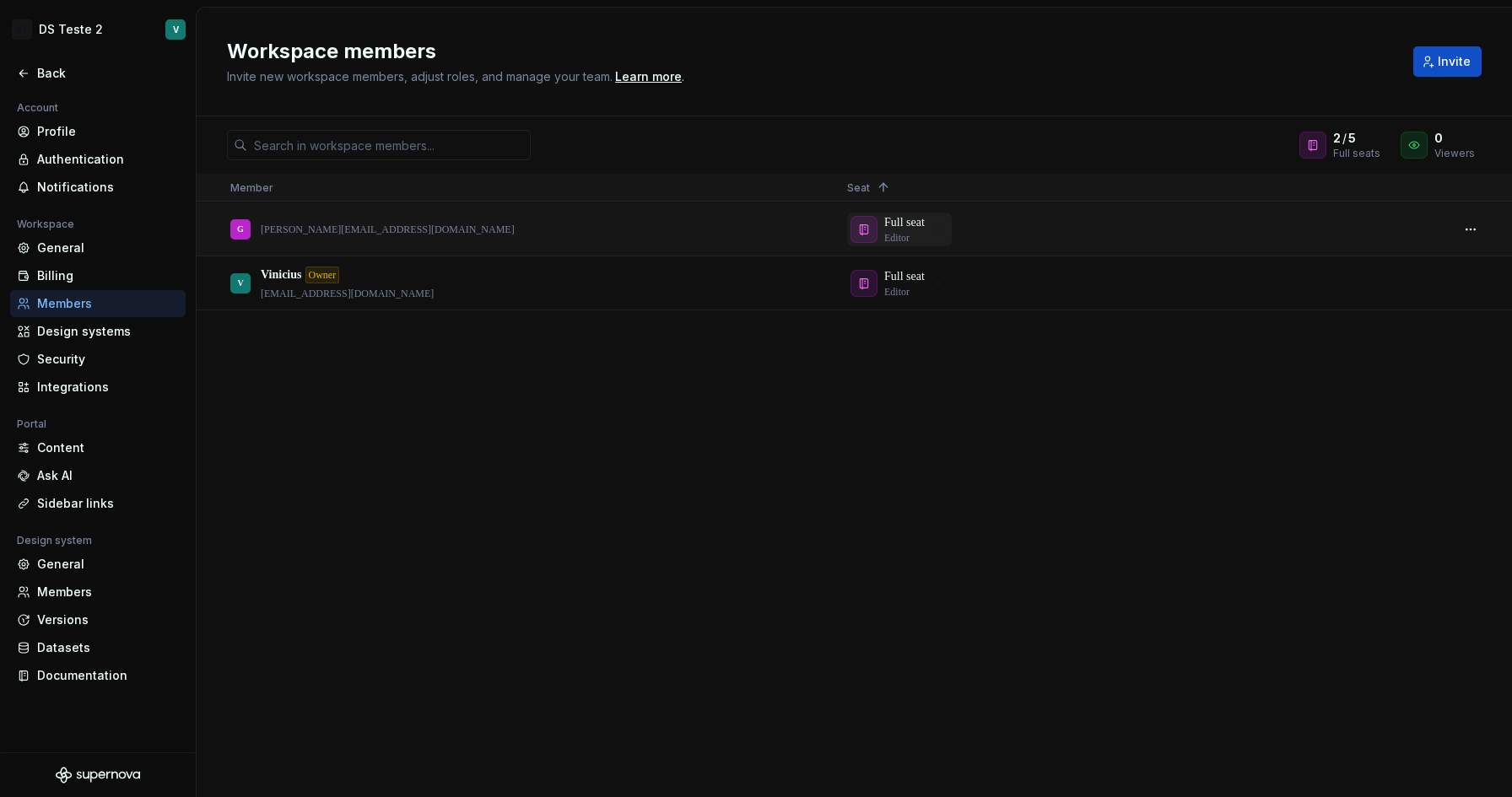
click at [911, 226] on p "Full seat" at bounding box center [905, 222] width 41 height 17
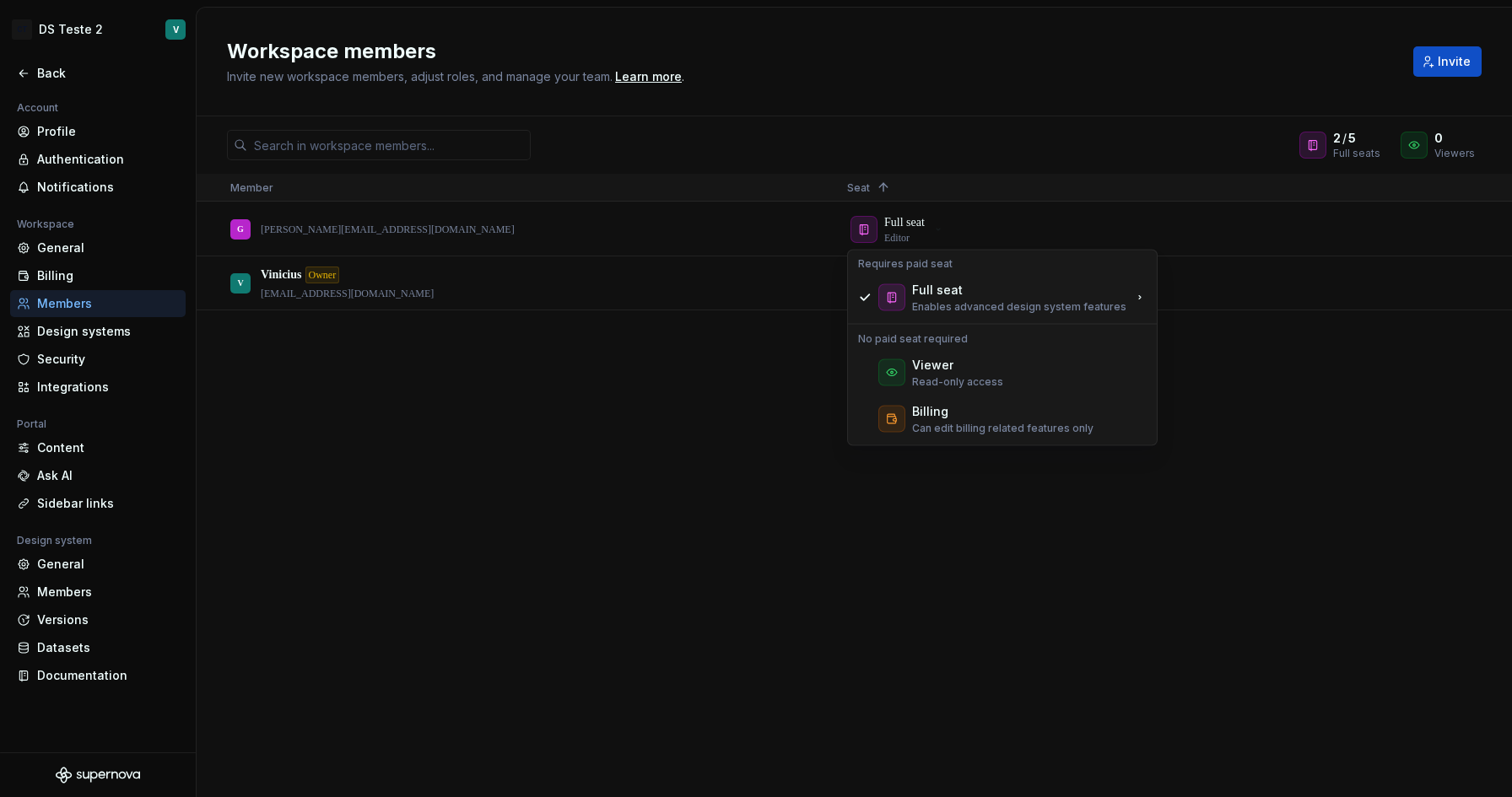
click at [655, 451] on div "[PERSON_NAME] [PERSON_NAME][EMAIL_ADDRESS][DOMAIN_NAME] Full seat Editor V Vini…" at bounding box center [854, 499] width 1315 height 593
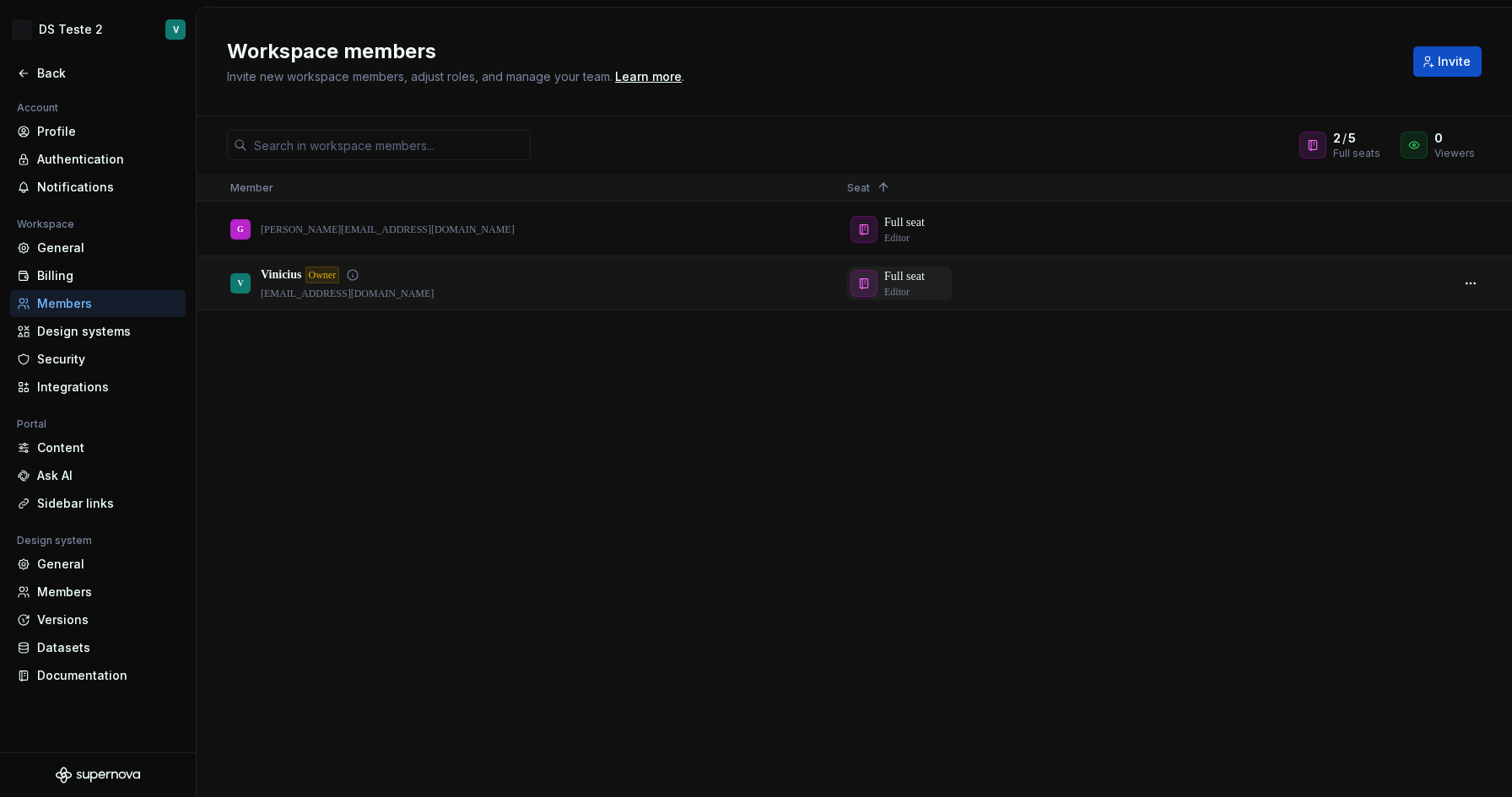
click at [876, 285] on div "button" at bounding box center [864, 284] width 27 height 27
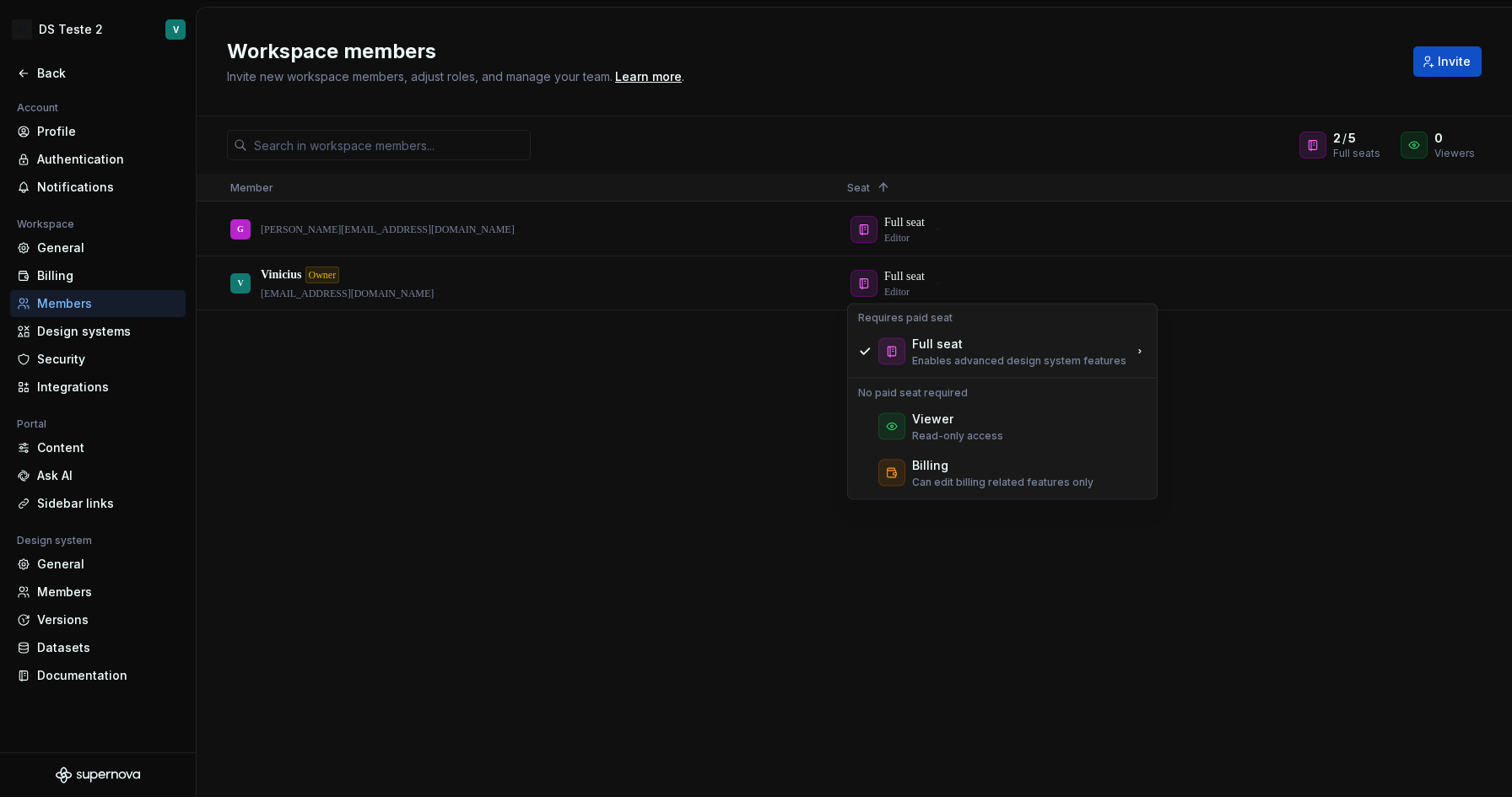
click at [548, 424] on div "[PERSON_NAME] [PERSON_NAME][EMAIL_ADDRESS][DOMAIN_NAME] Full seat Editor V Vini…" at bounding box center [854, 499] width 1315 height 593
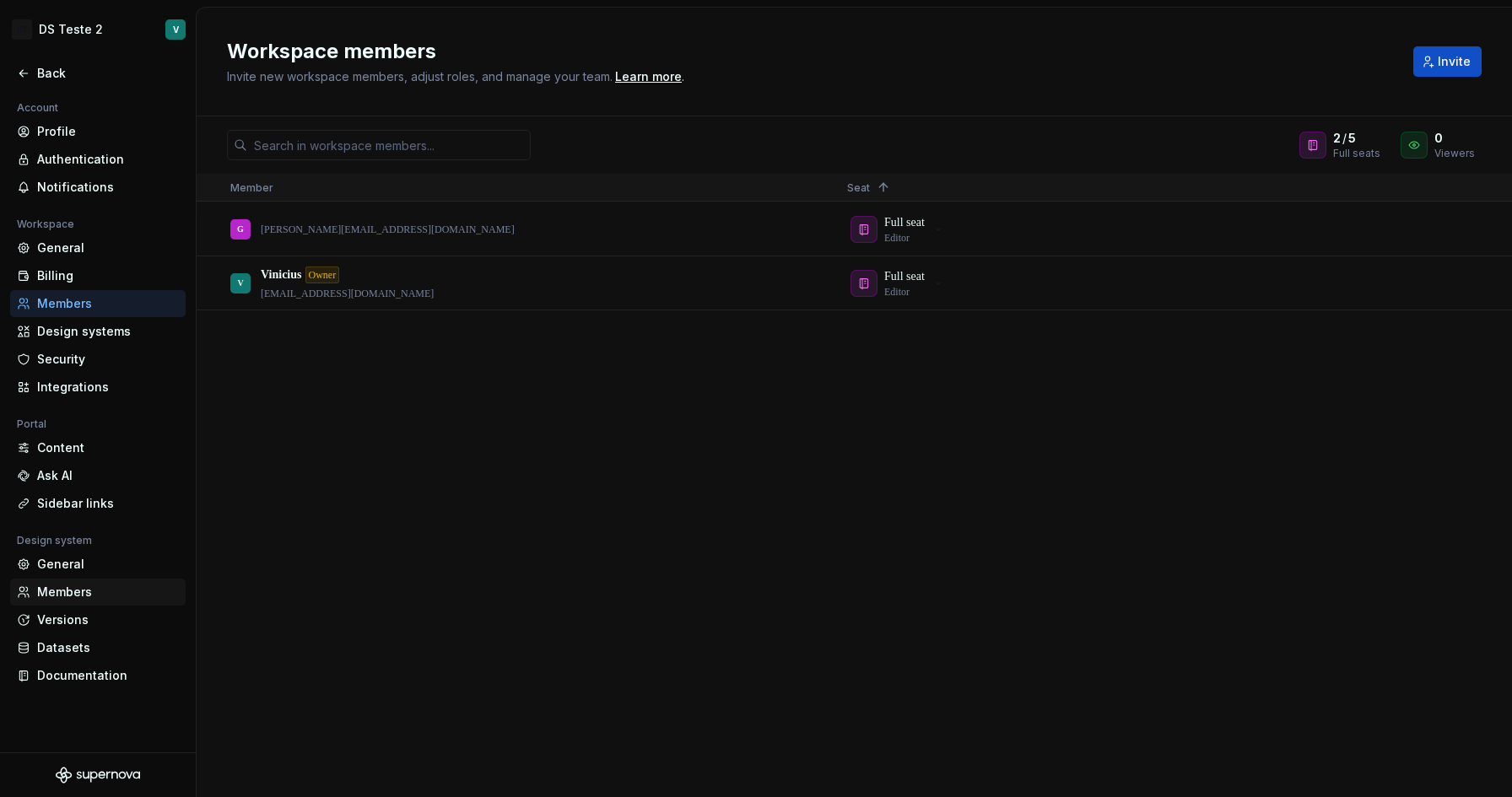
click at [71, 592] on div "Members" at bounding box center [107, 591] width 141 height 17
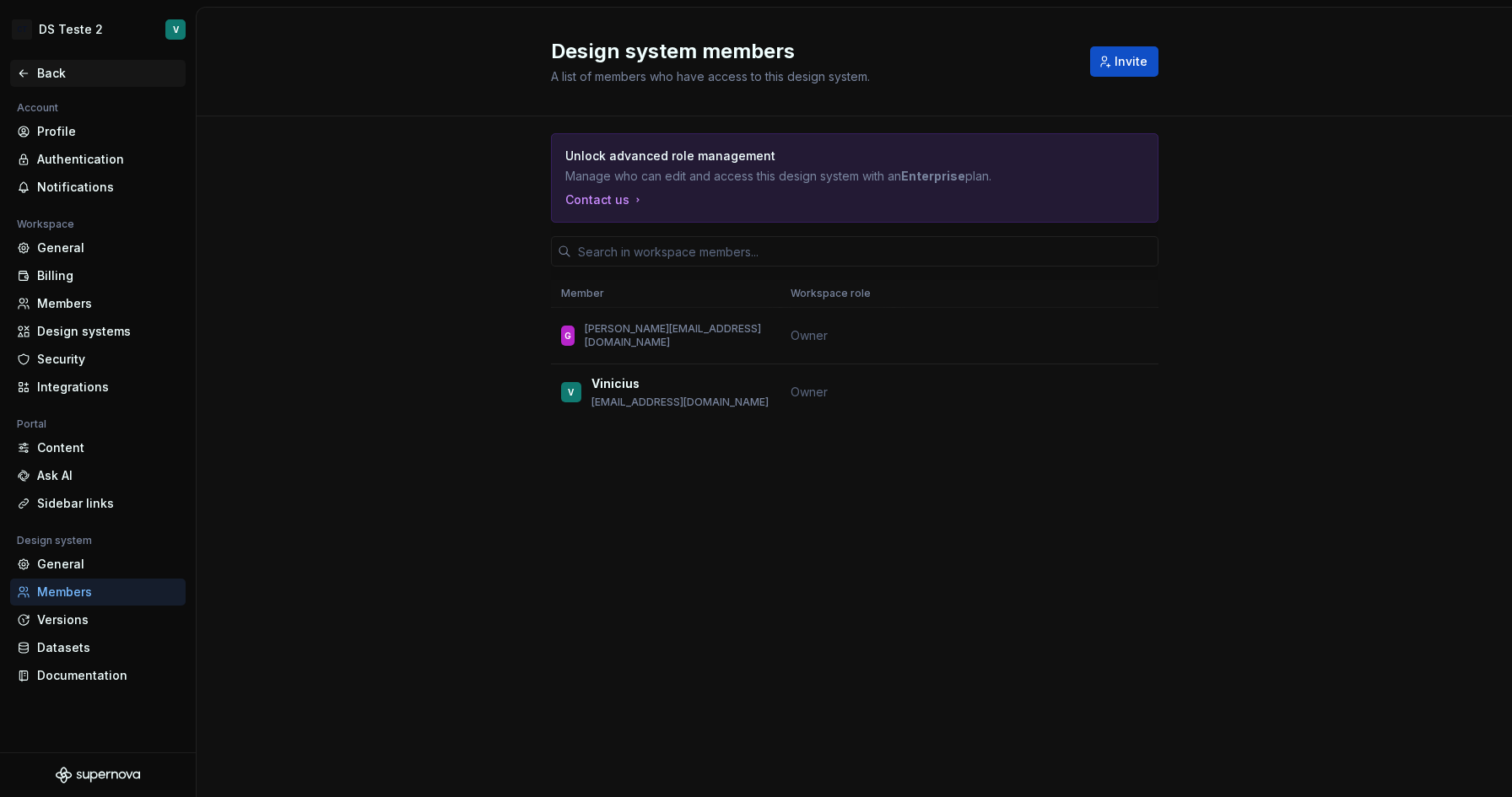
click at [55, 71] on div "Back" at bounding box center [107, 73] width 141 height 17
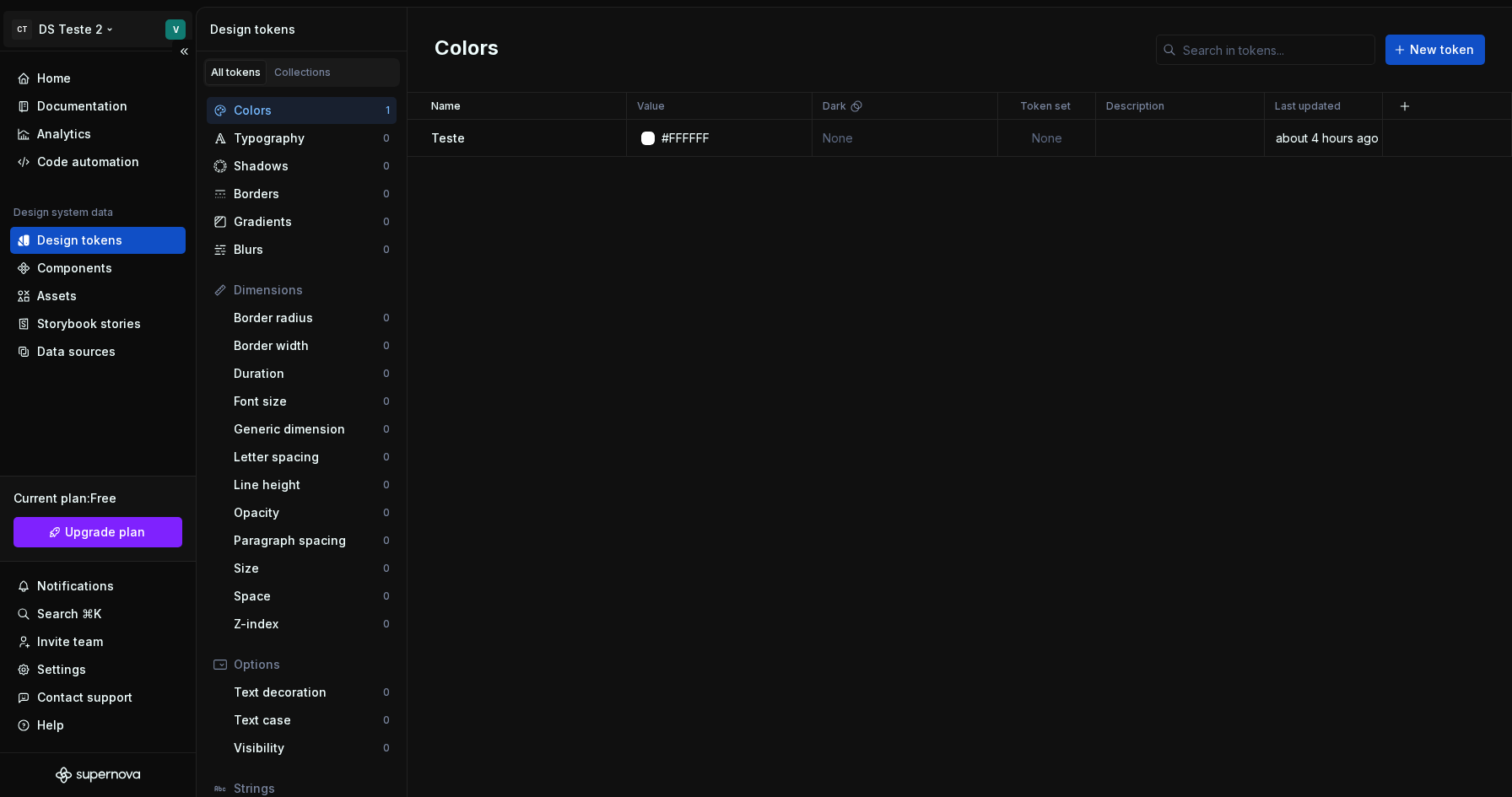
click at [175, 32] on html "CT DS Teste 2 V Home Documentation Analytics Code automation Design system data…" at bounding box center [756, 398] width 1512 height 797
click at [485, 265] on html "CT DS Teste 2 V Home Documentation Analytics Code automation Design system data…" at bounding box center [756, 398] width 1512 height 797
click at [75, 670] on div "Settings" at bounding box center [61, 668] width 49 height 17
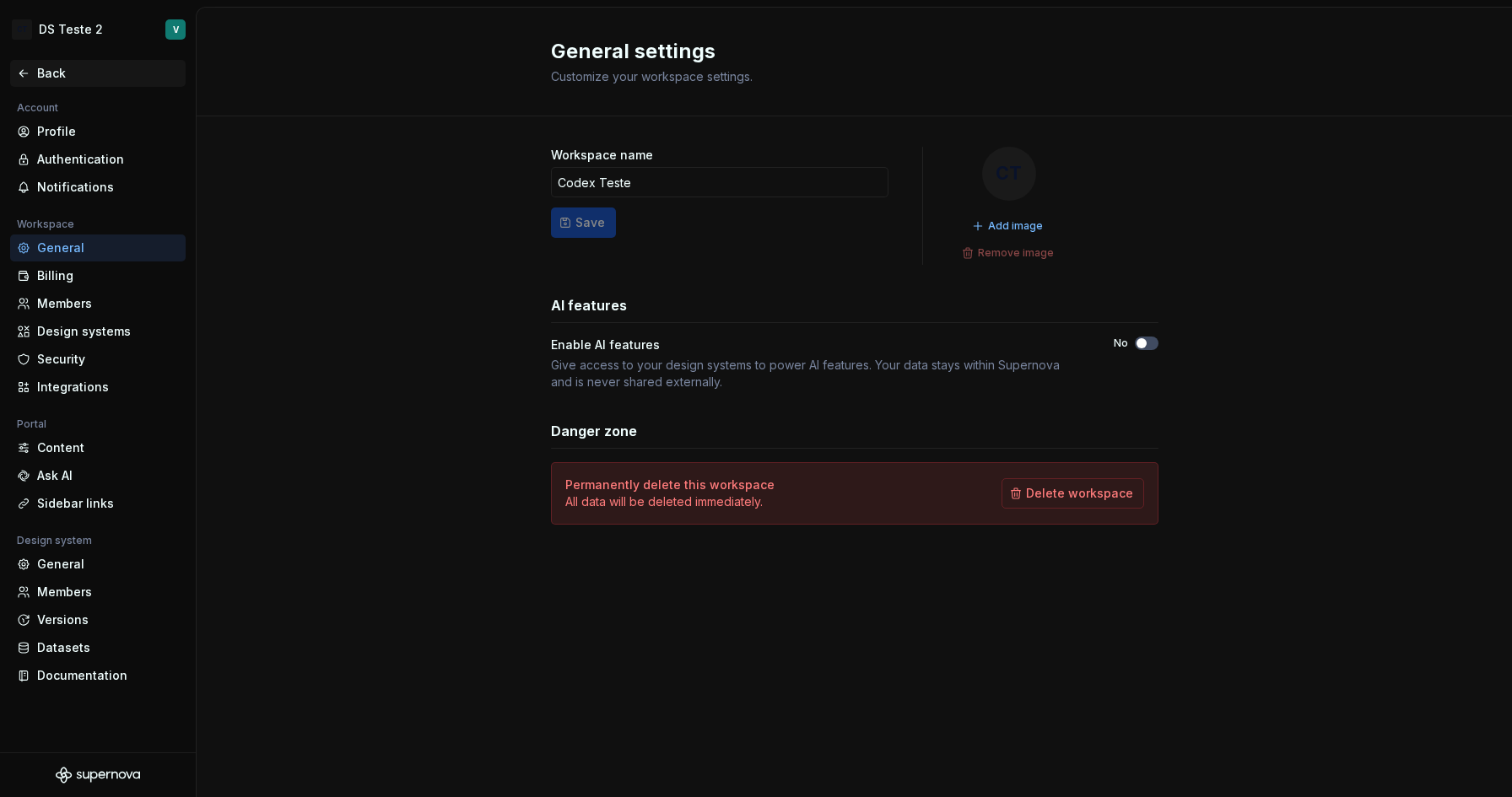
click at [30, 69] on div "Back" at bounding box center [97, 73] width 162 height 17
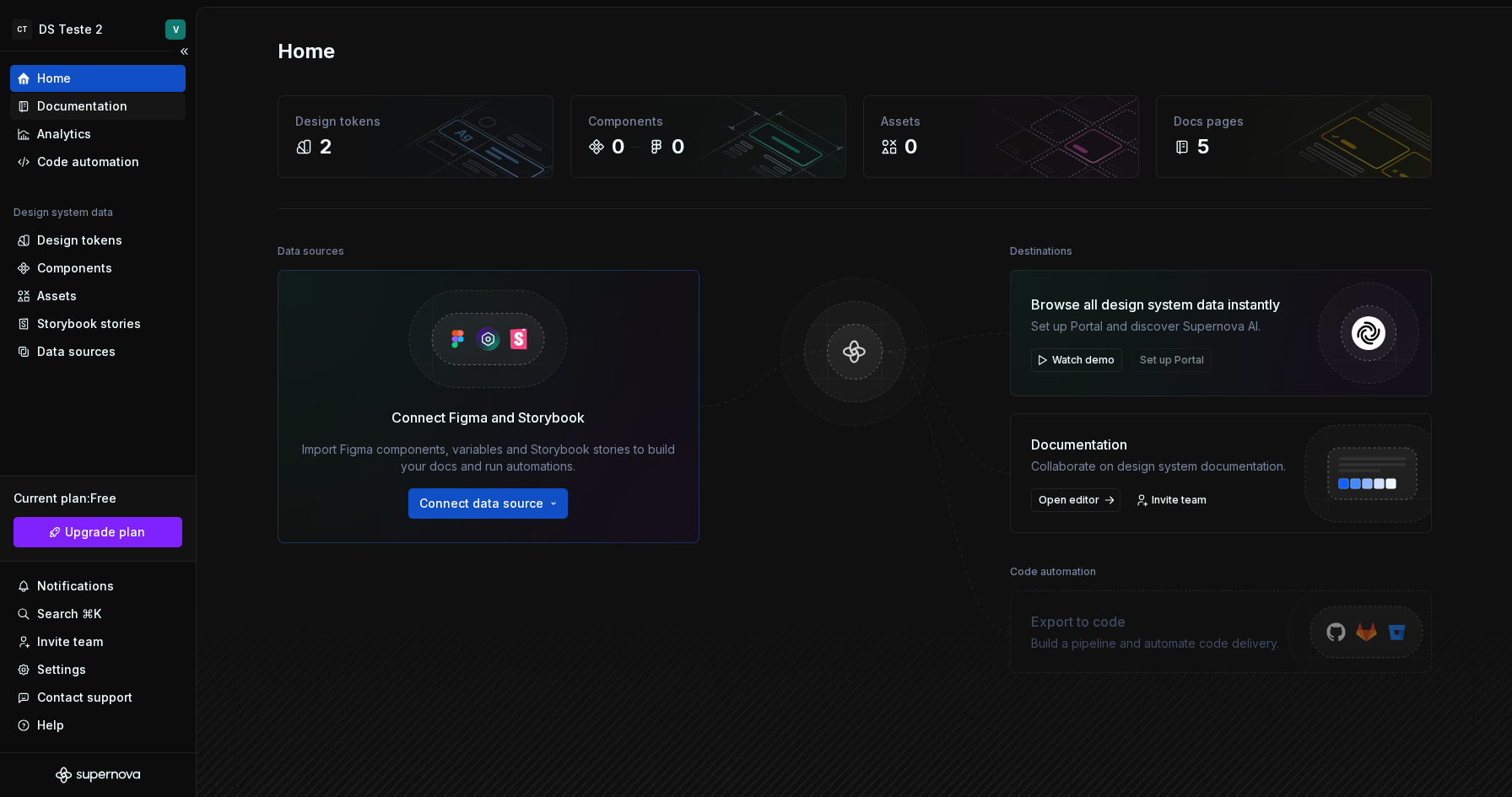
click at [75, 115] on div "Documentation" at bounding box center [97, 106] width 175 height 27
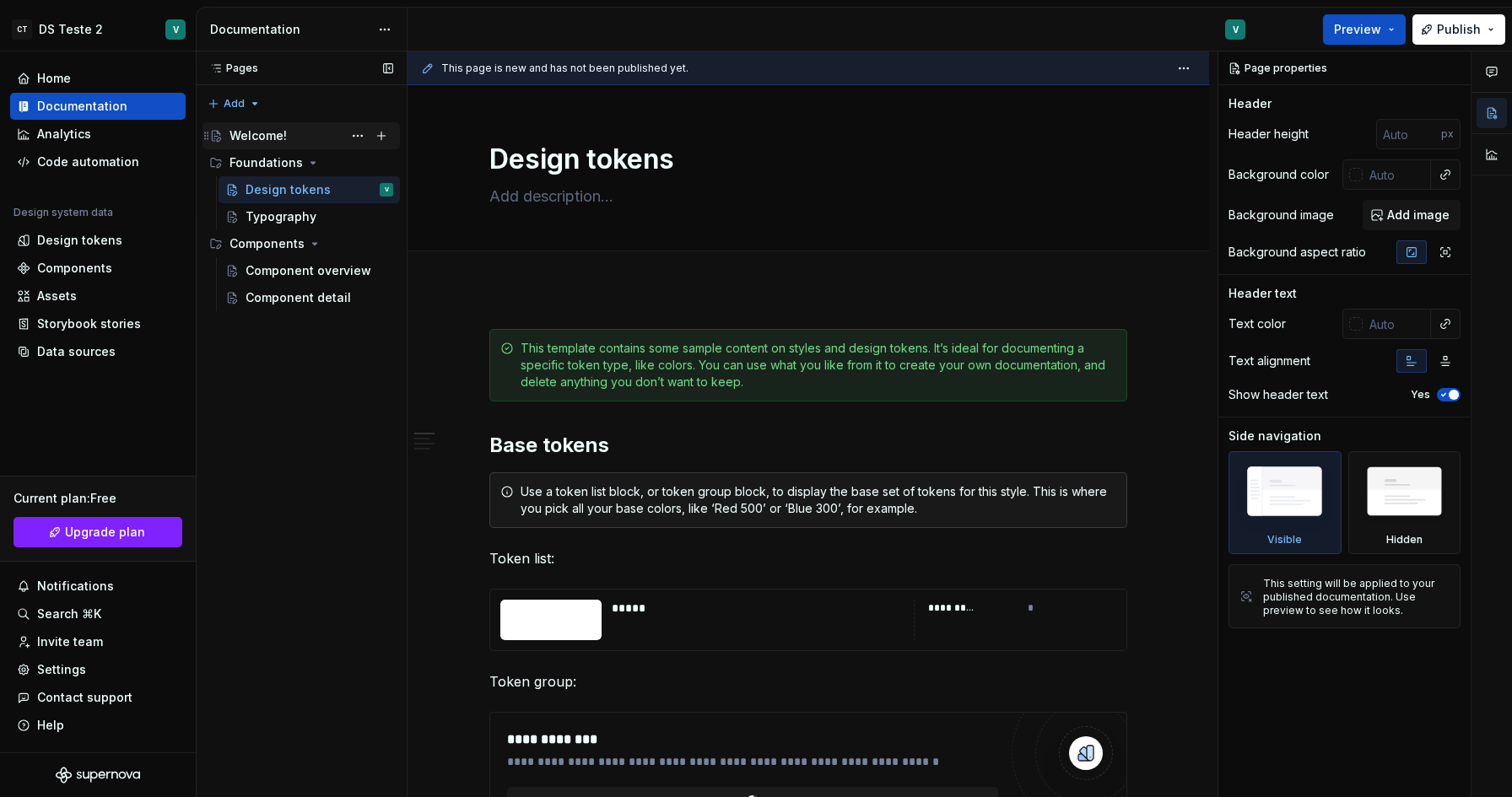
click at [281, 136] on div "Welcome!" at bounding box center [257, 135] width 58 height 17
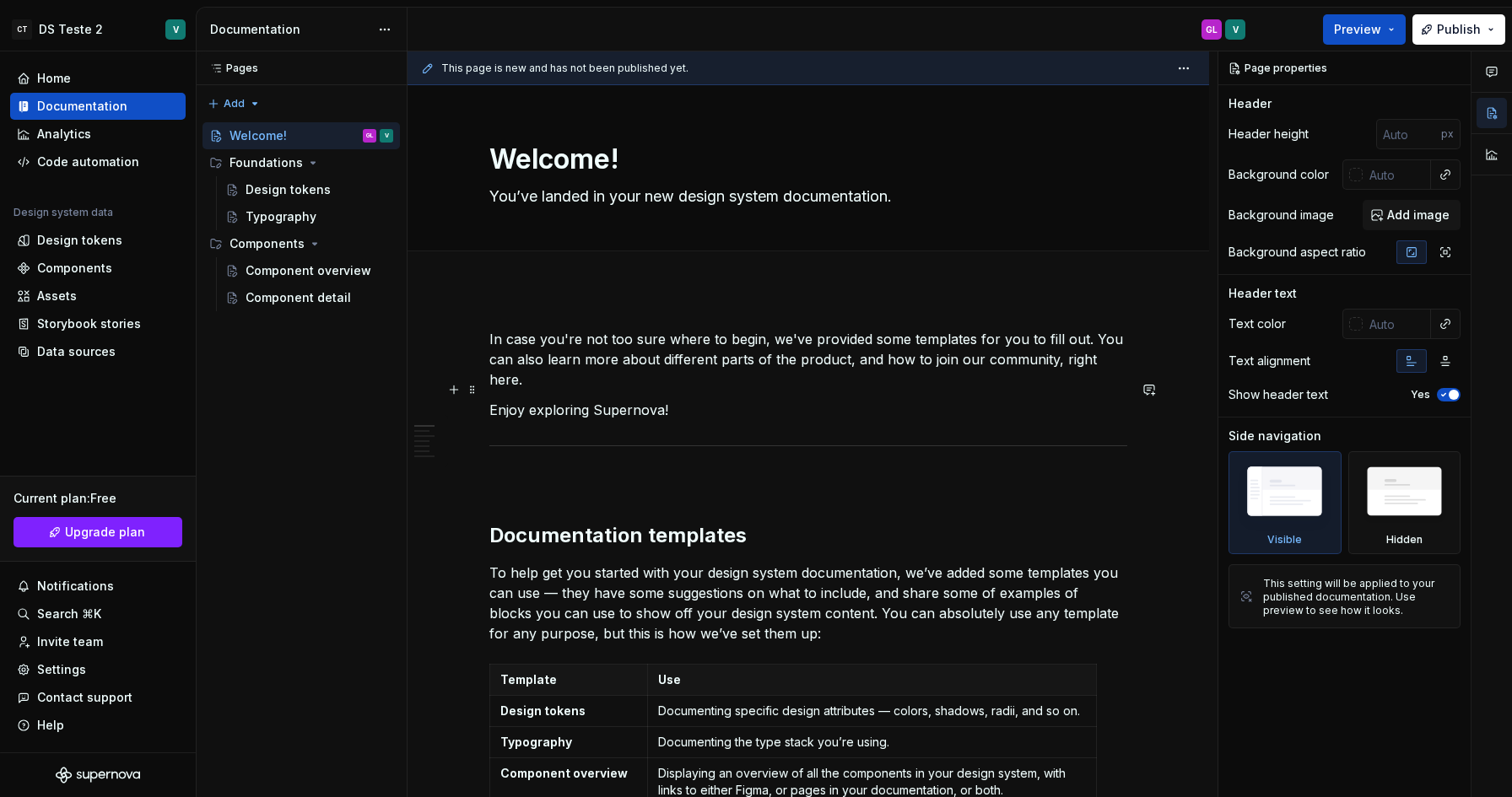
type textarea "*"
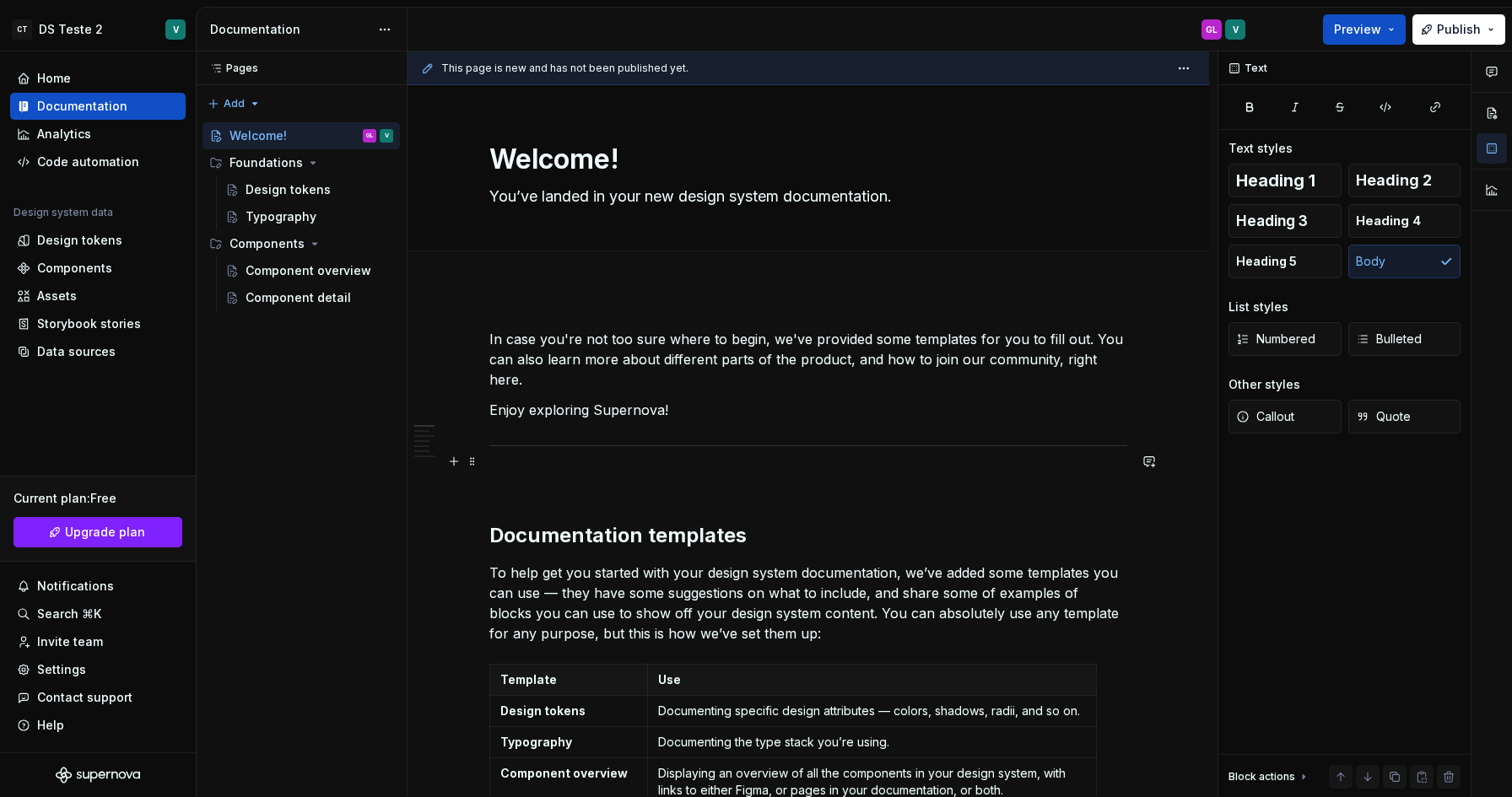
click at [677, 472] on p at bounding box center [808, 481] width 638 height 20
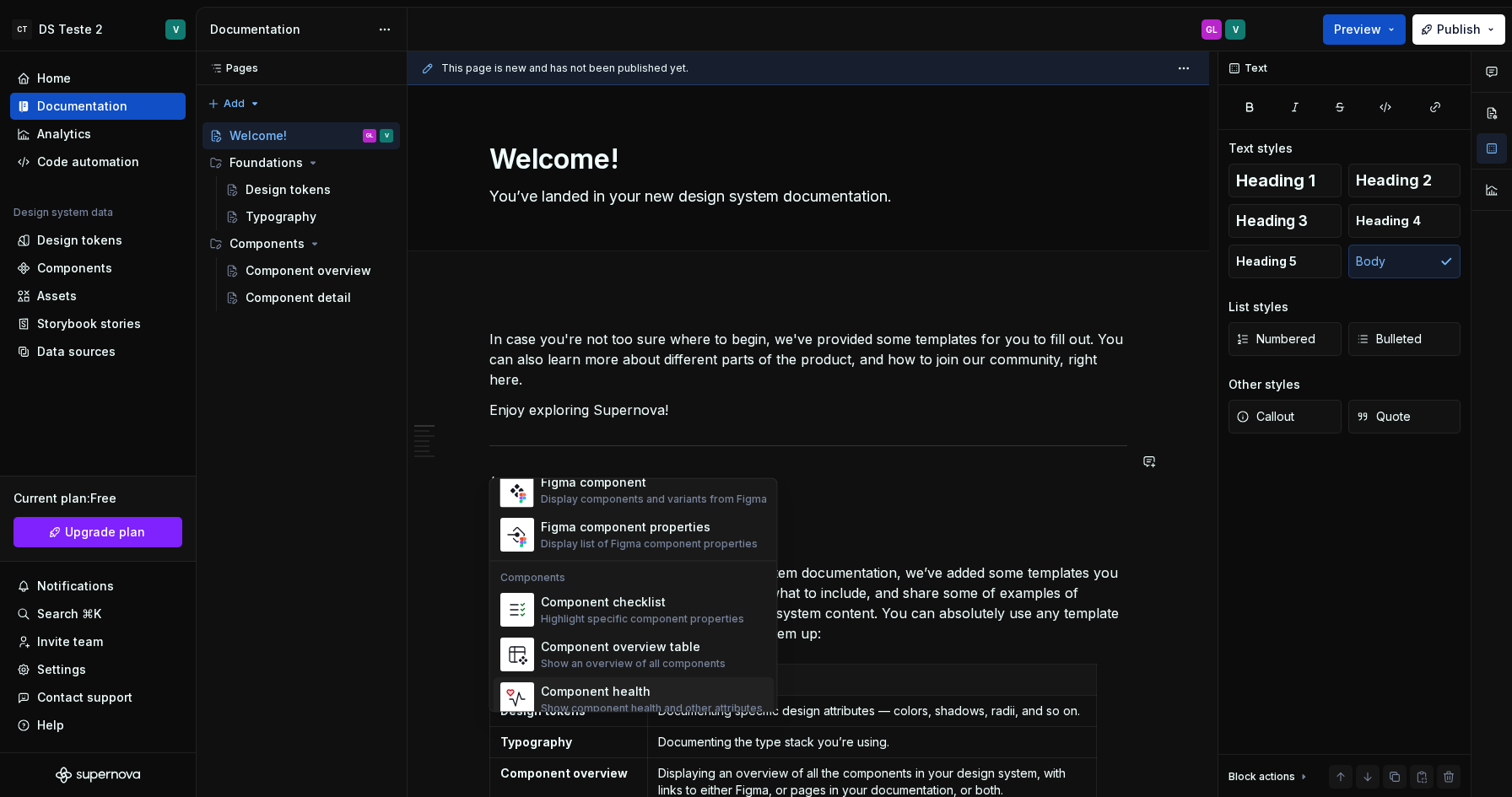
scroll to position [1679, 0]
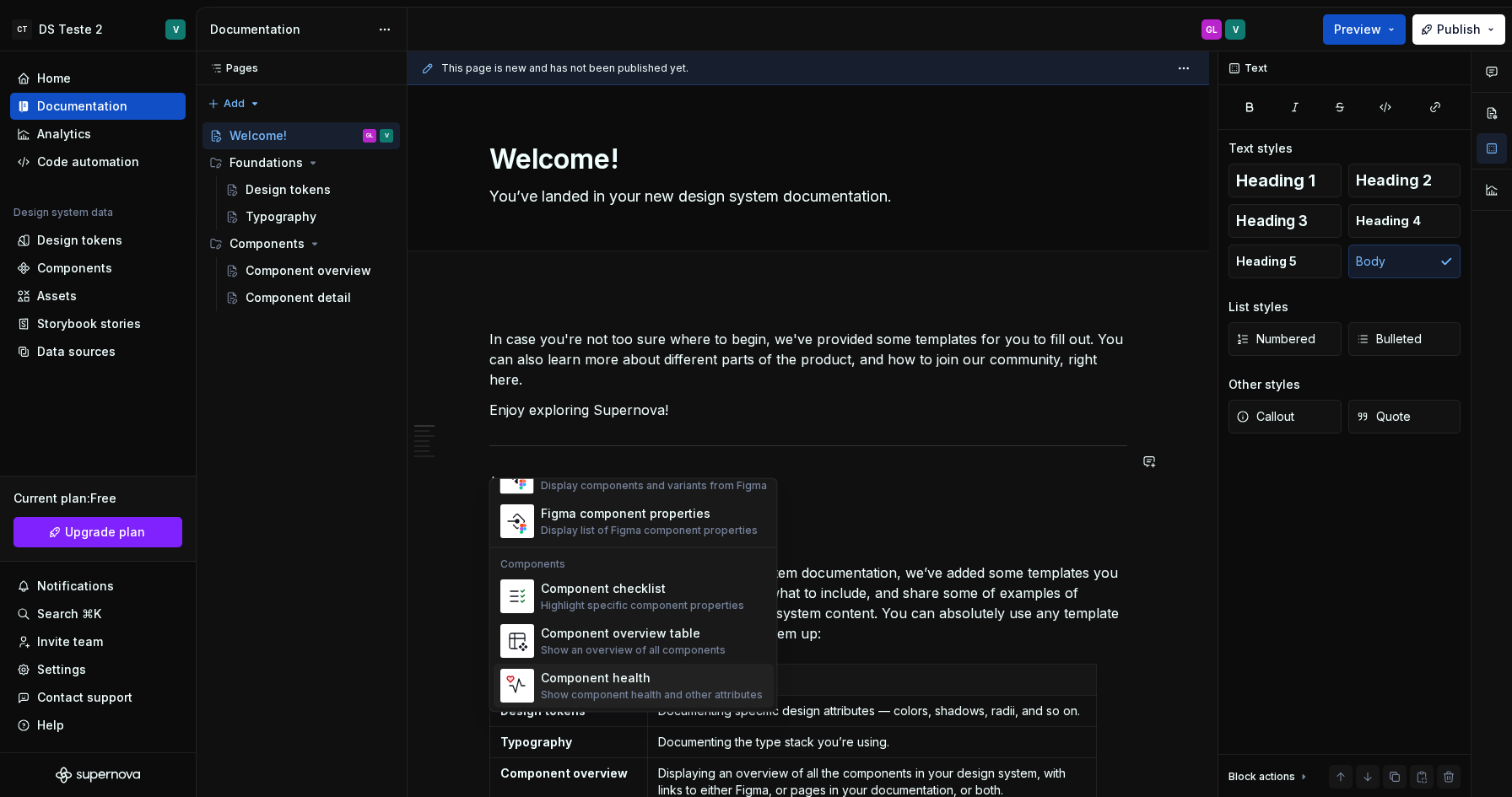
click at [641, 682] on div "Component health" at bounding box center [652, 678] width 222 height 17
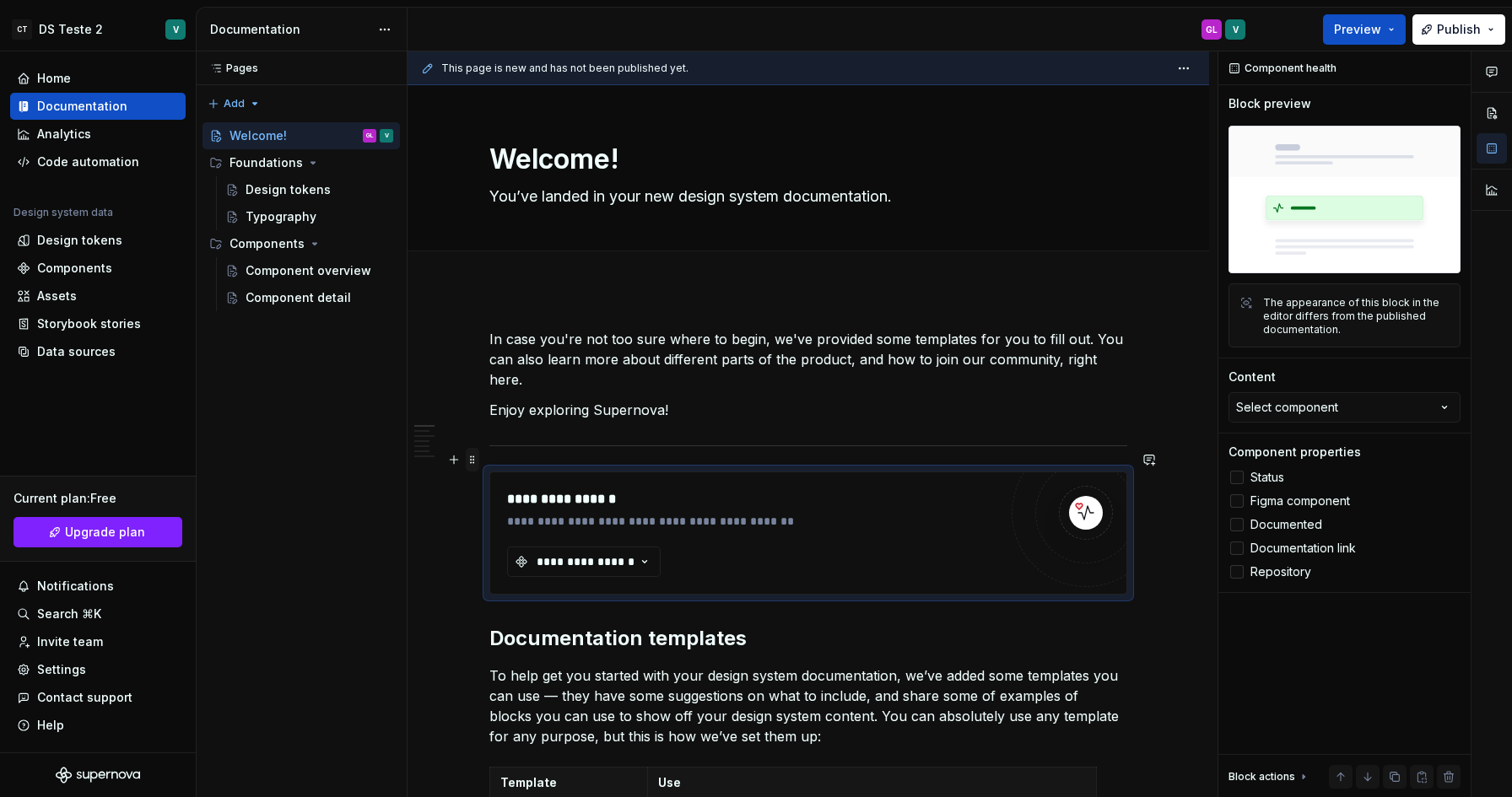
click at [471, 463] on span at bounding box center [473, 459] width 14 height 23
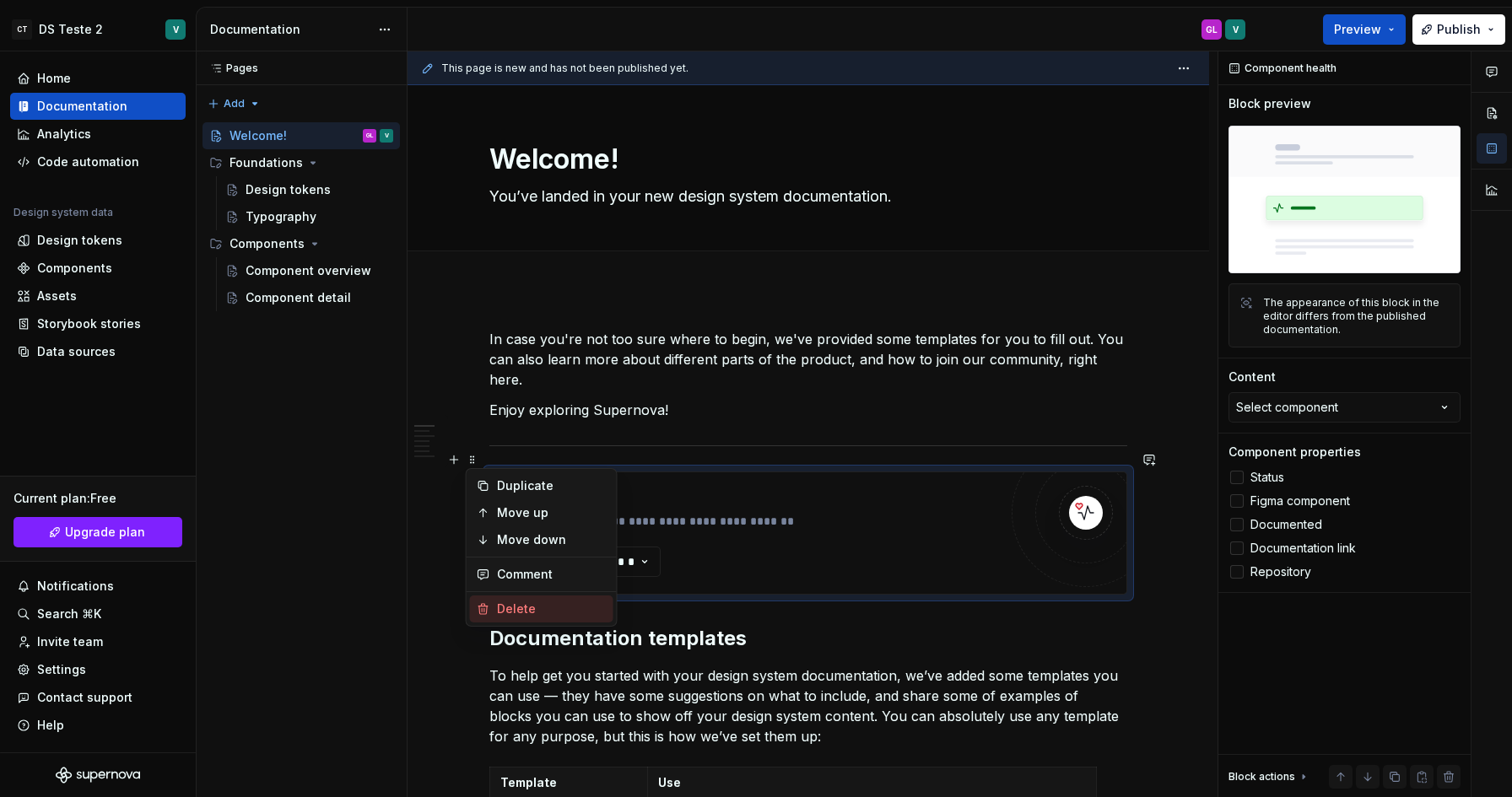
click at [523, 613] on div "Delete" at bounding box center [552, 608] width 109 height 17
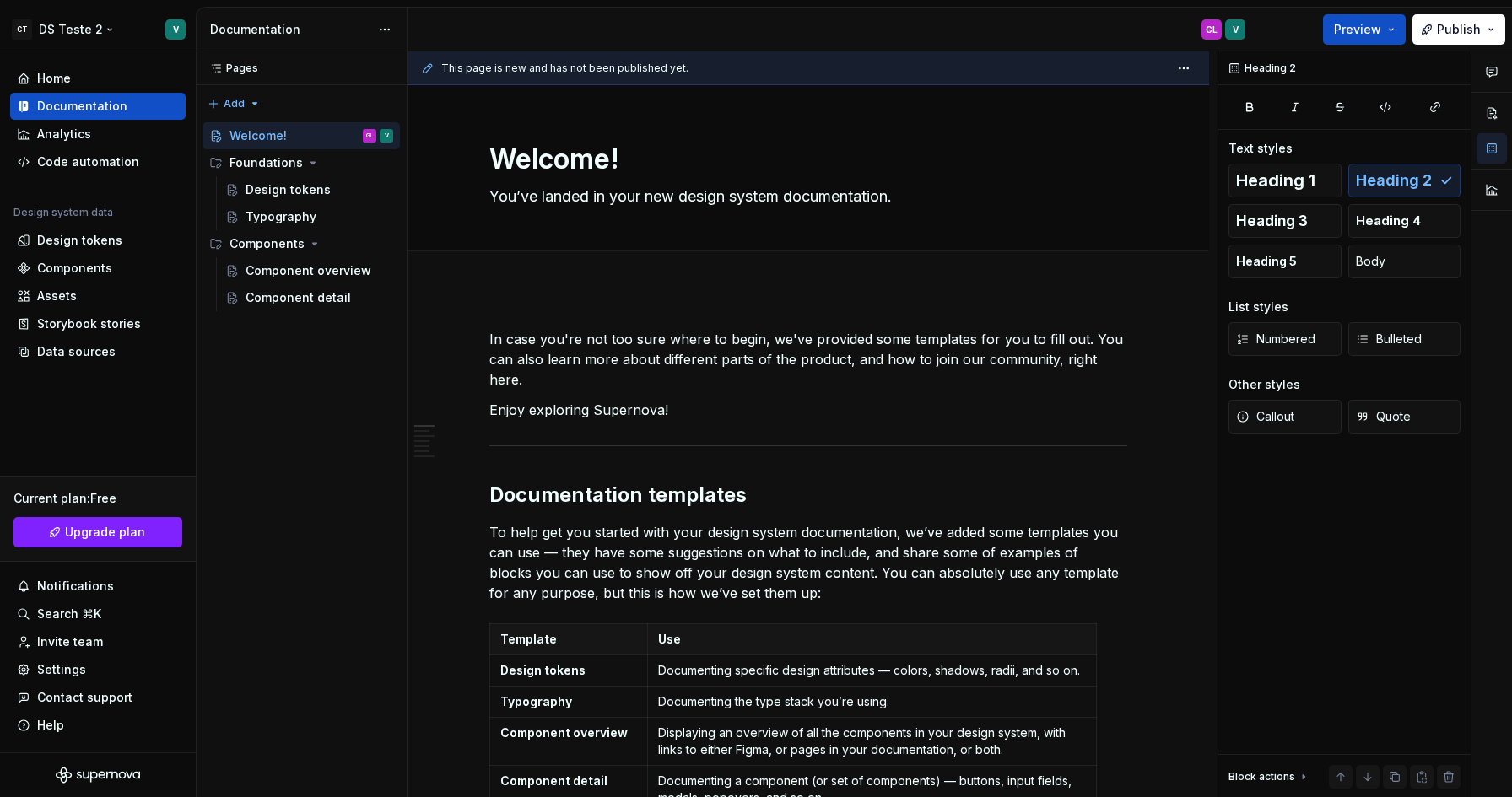
click at [178, 35] on html "CT DS Teste 2 V Home Documentation Analytics Code automation Design system data…" at bounding box center [756, 398] width 1512 height 797
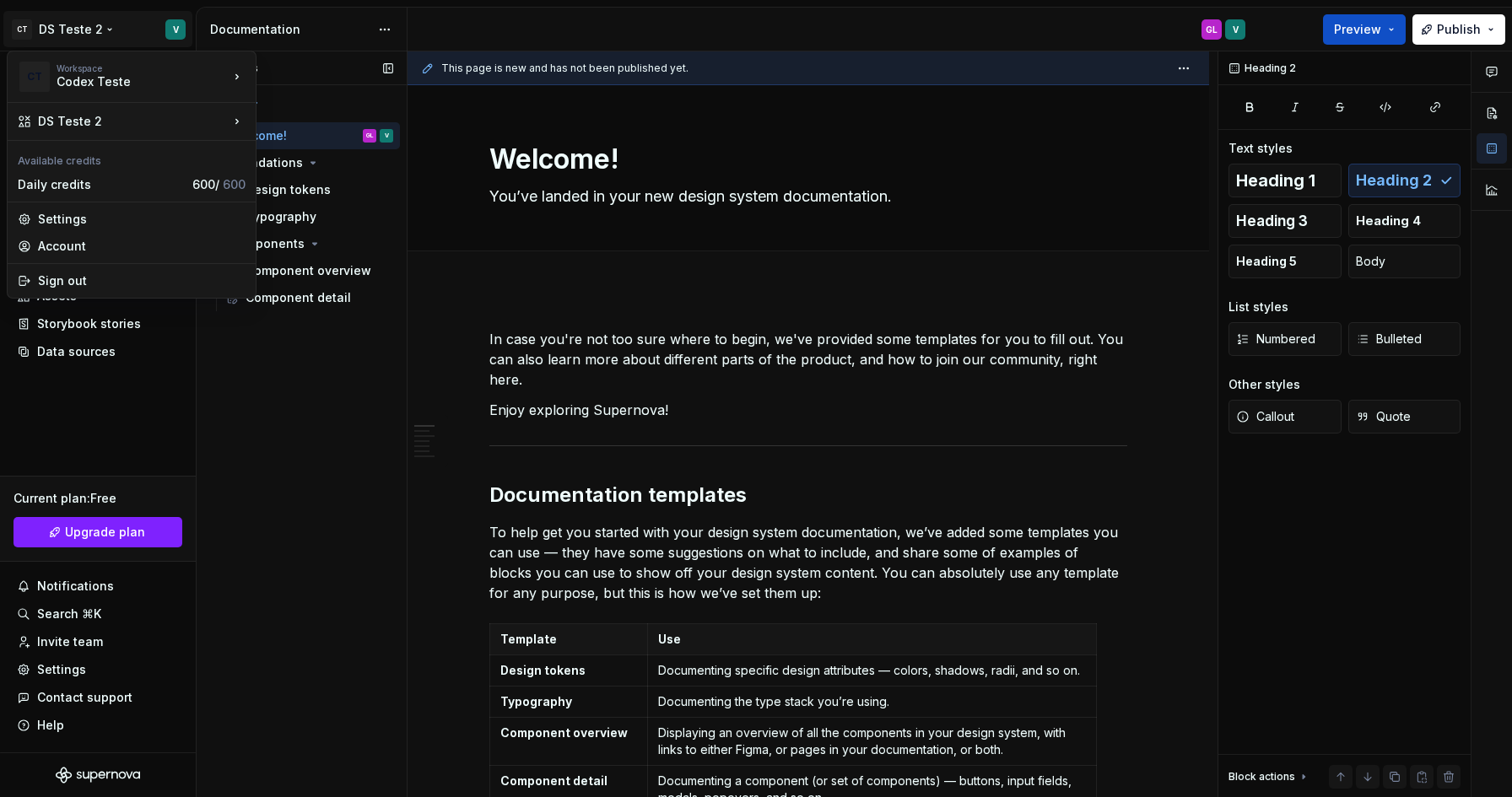
click at [285, 398] on div "Pages Pages Add Accessibility guide for tree Page tree. Navigate the tree with …" at bounding box center [301, 425] width 211 height 746
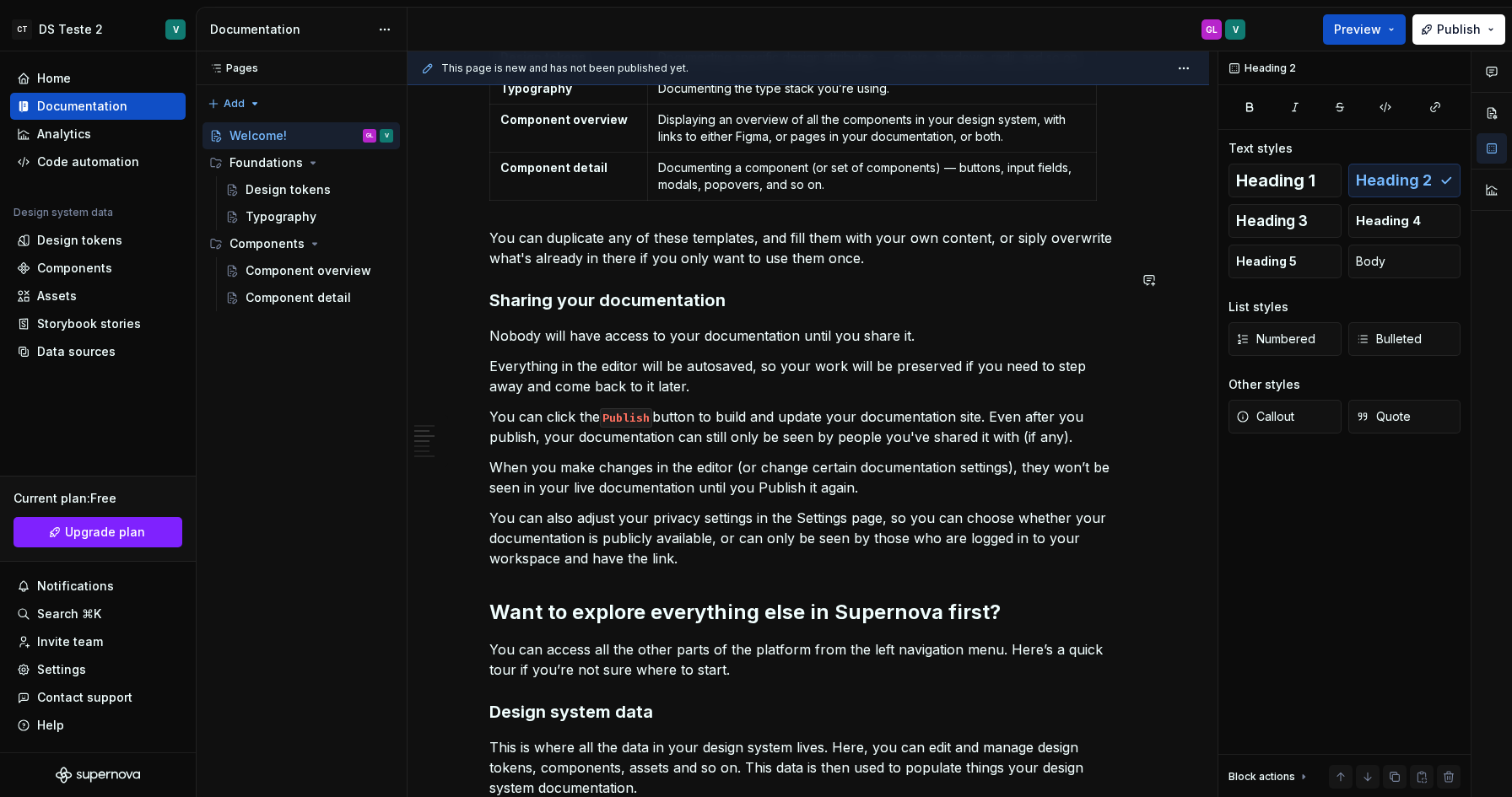
scroll to position [616, 0]
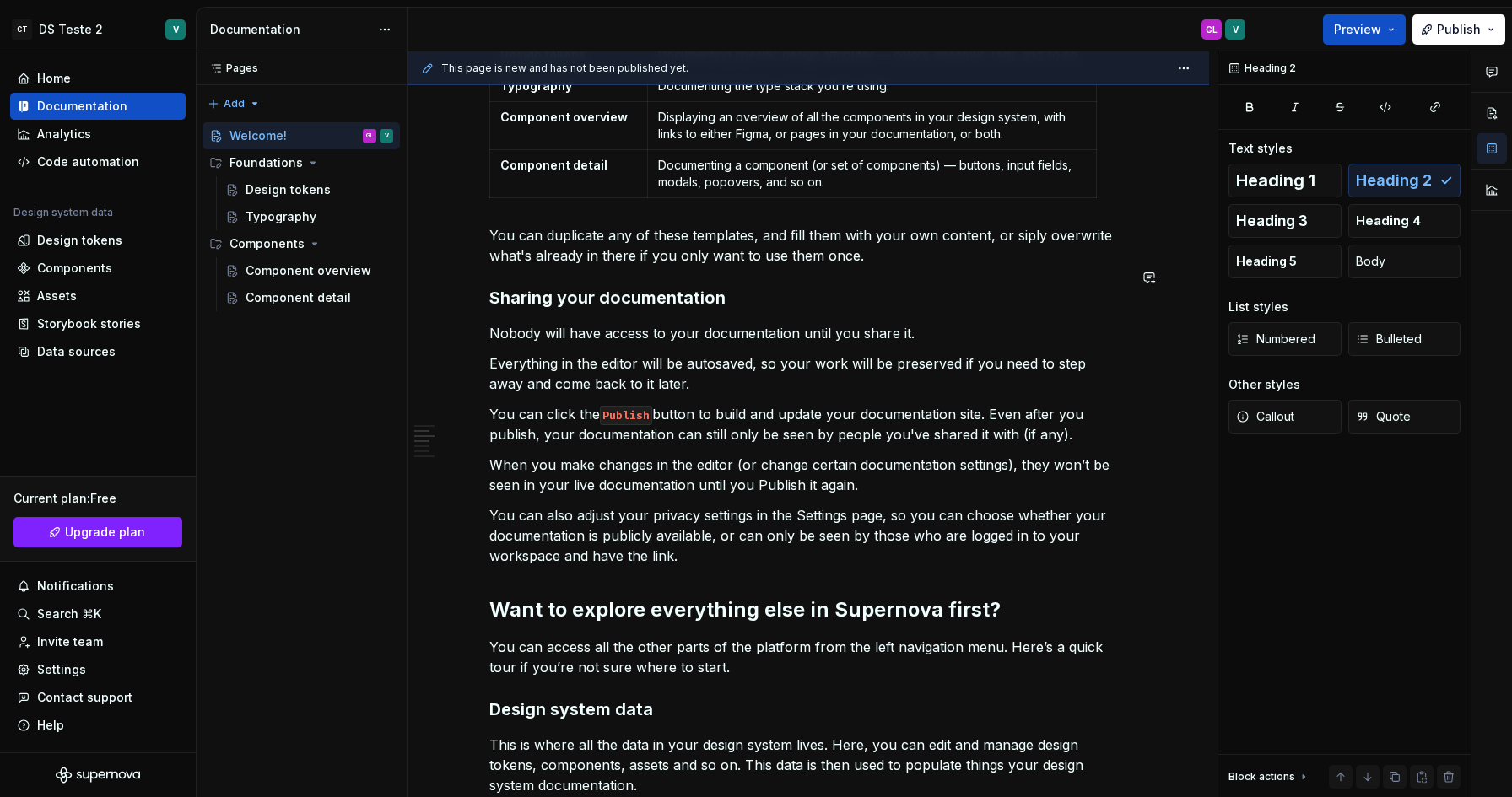
type textarea "*"
click at [94, 78] on div "Home" at bounding box center [97, 78] width 162 height 17
